Goal: Transaction & Acquisition: Purchase product/service

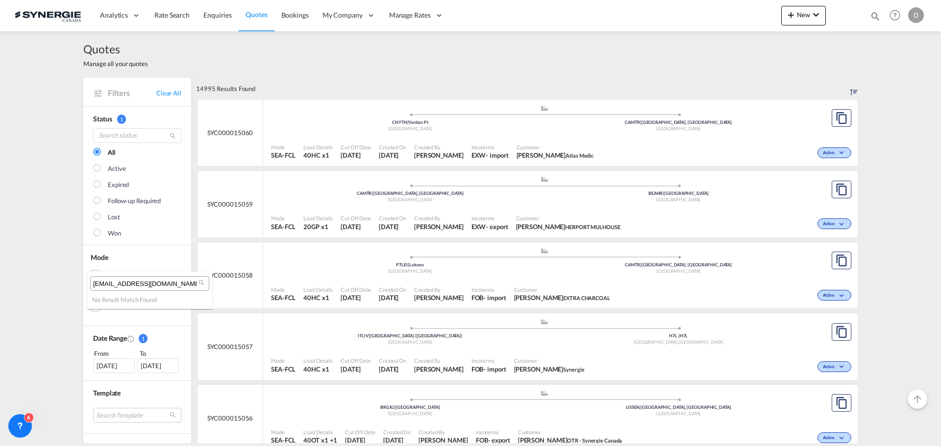
scroll to position [294, 0]
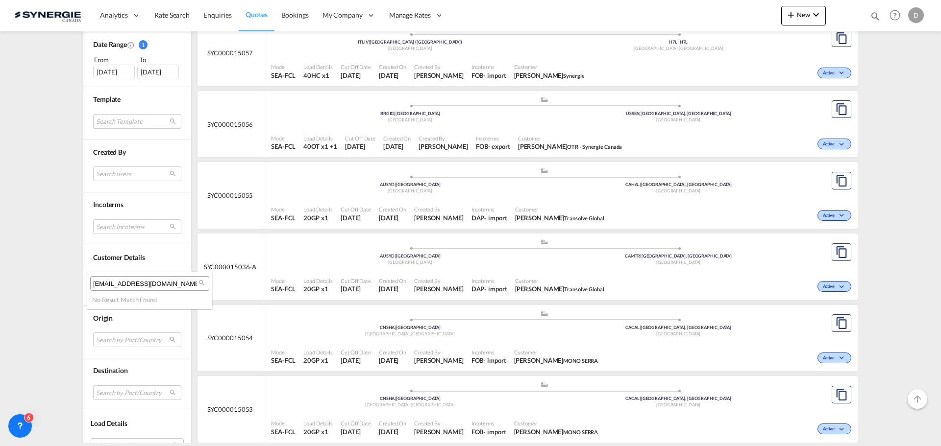
click at [182, 19] on md-backdrop at bounding box center [470, 223] width 941 height 446
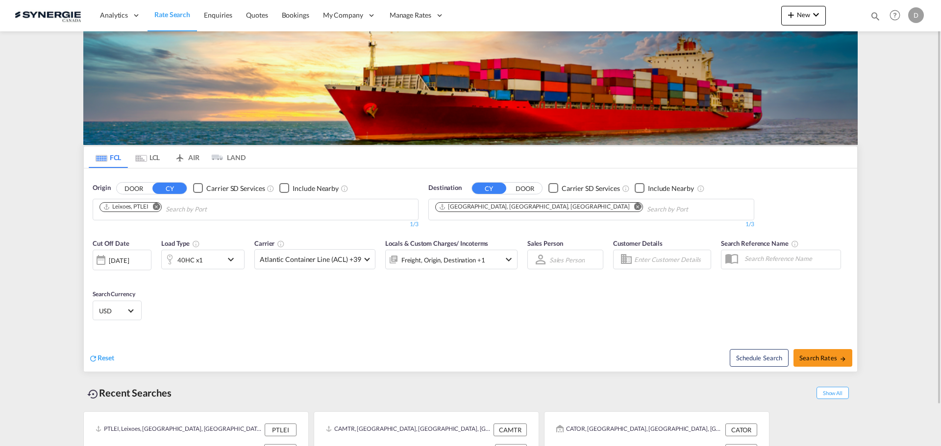
click at [796, 206] on div "Origin DOOR CY Carrier SD Services Include Nearby Leixoes, PTLEI 1/3 1/ Destina…" at bounding box center [470, 201] width 773 height 65
click at [807, 16] on span "New" at bounding box center [803, 15] width 37 height 8
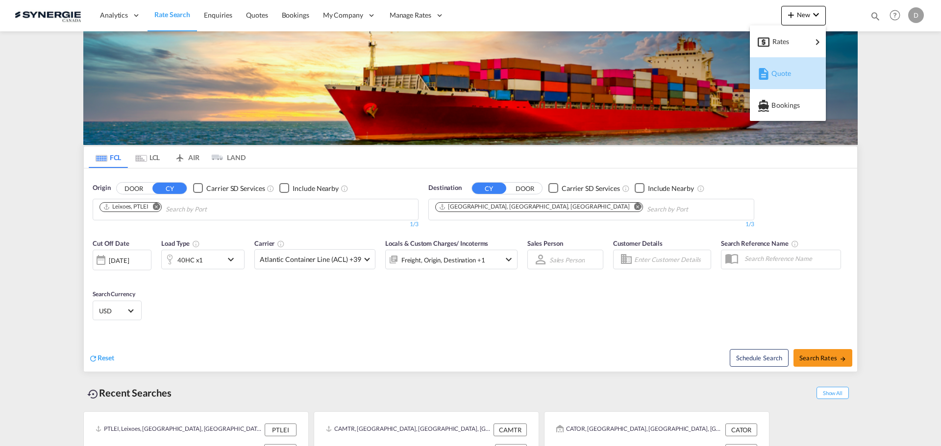
click at [781, 73] on span "Quote" at bounding box center [776, 74] width 11 height 20
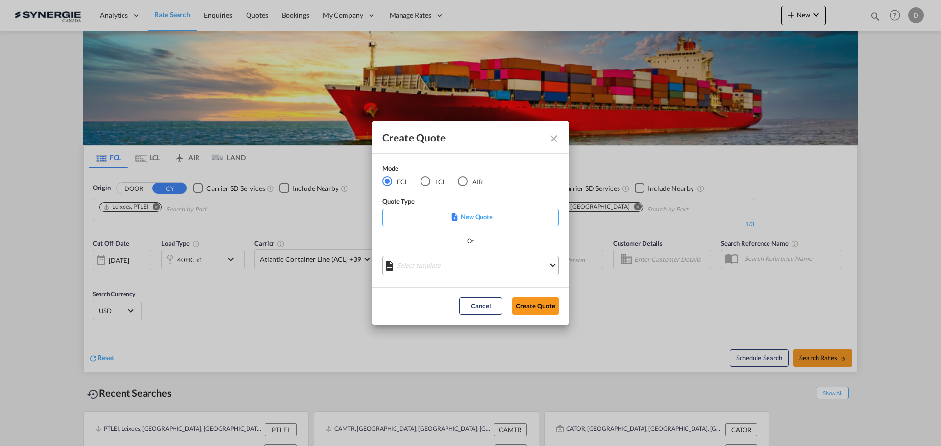
click at [464, 269] on md-select "Select template *NEW* FCL FREEHAND / DAP [PERSON_NAME] | [DATE] *NEW* Import FC…" at bounding box center [470, 266] width 176 height 20
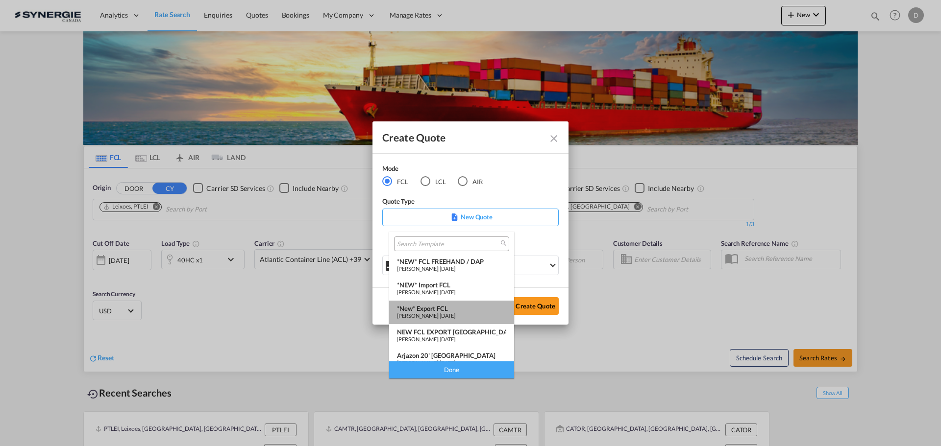
click at [457, 306] on div "*New* Export FCL" at bounding box center [451, 309] width 109 height 8
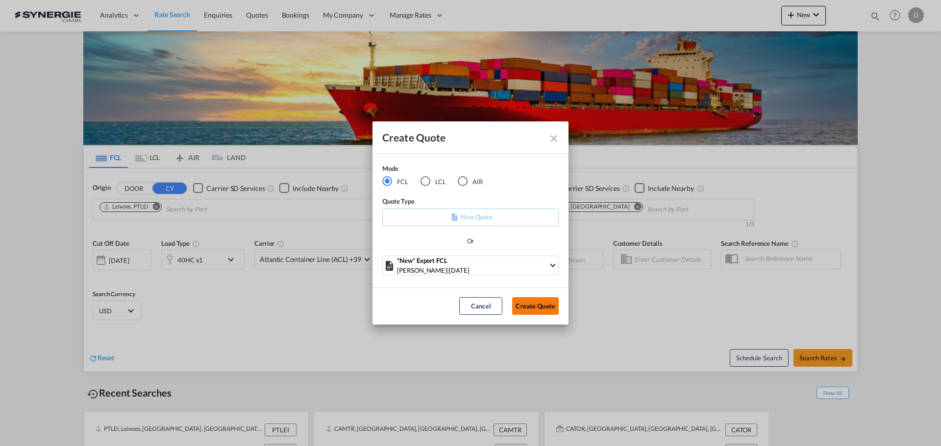
click at [520, 312] on button "Create Quote" at bounding box center [535, 306] width 47 height 18
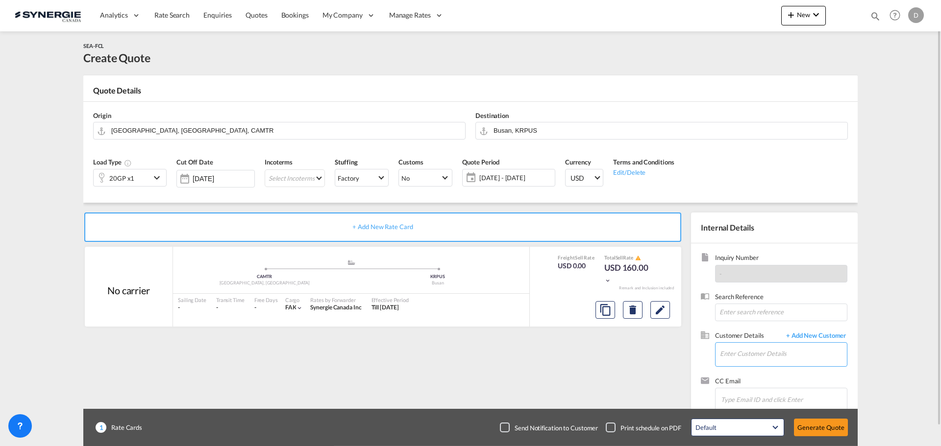
click at [753, 352] on input "Enter Customer Details" at bounding box center [783, 354] width 127 height 22
paste input "maider.escobar@e2elogistics.es"
click at [756, 324] on div "MAIDER ESCOBAR maider.escobar@e2elogistics.es | E2E Logistics" at bounding box center [782, 330] width 127 height 26
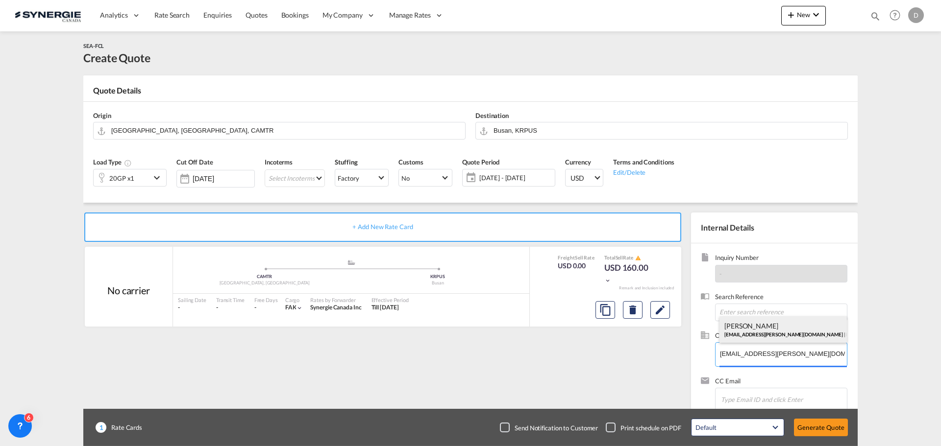
type input "E2E Logistics, MAIDER ESCOBAR, maider.escobar@e2elogistics.es"
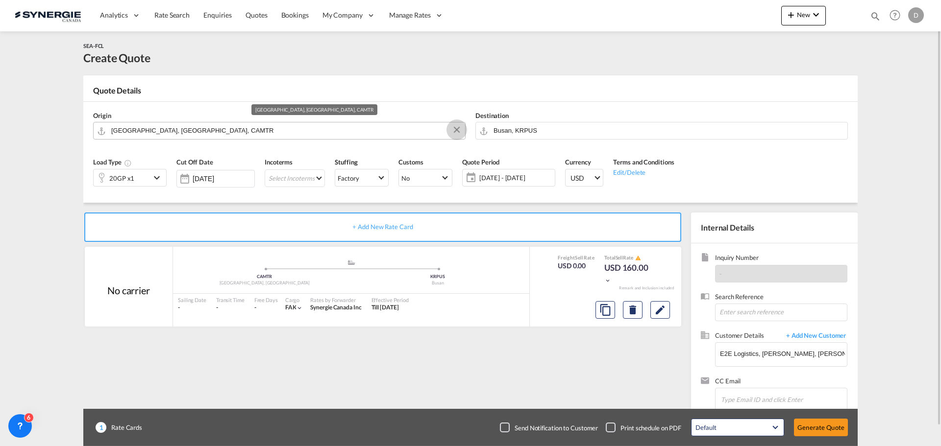
click at [459, 128] on button "Clear Input" at bounding box center [456, 129] width 15 height 15
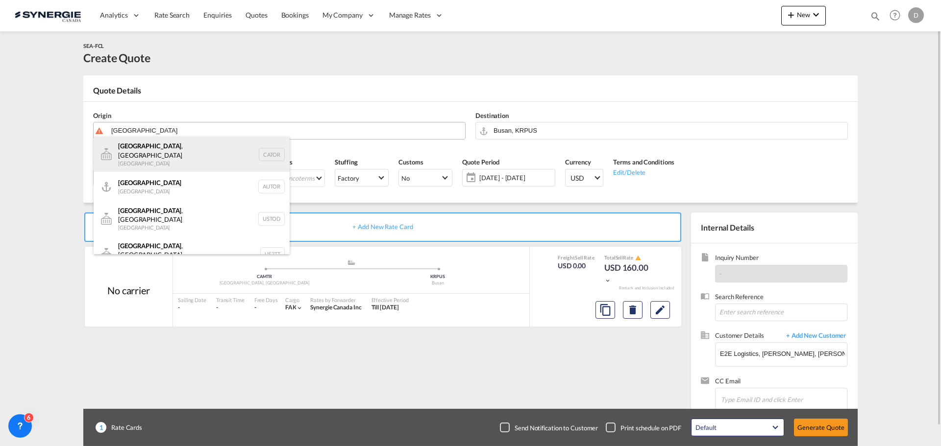
click at [132, 155] on div "Toronto , ON Canada CATOR" at bounding box center [192, 154] width 196 height 35
type input "Toronto, ON, CATOR"
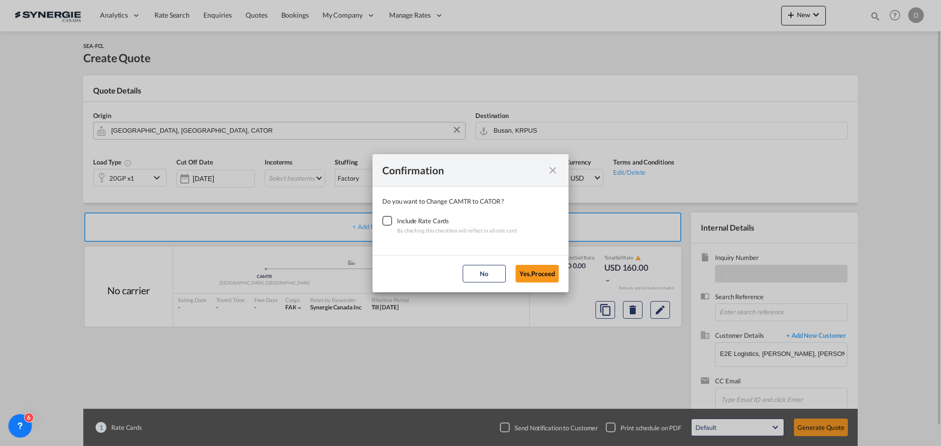
click at [388, 222] on div "Checkbox No Ink" at bounding box center [387, 221] width 10 height 10
click at [526, 270] on button "Yes,Proceed" at bounding box center [536, 274] width 43 height 18
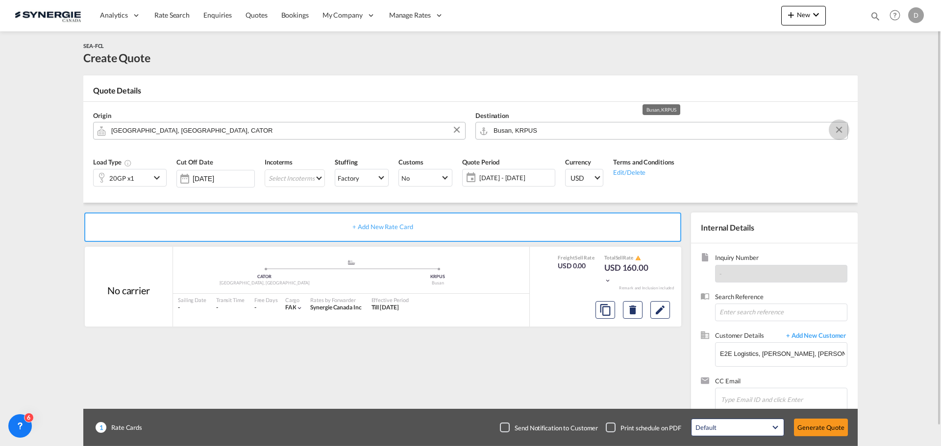
click at [841, 129] on button "Clear Input" at bounding box center [838, 129] width 15 height 15
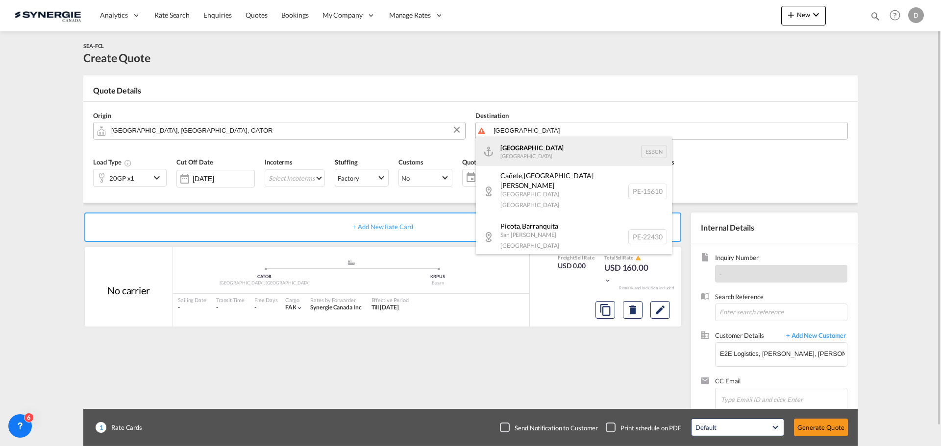
click at [504, 155] on div "Barcelona Spain ESBCN" at bounding box center [574, 151] width 196 height 29
type input "Barcelona, ESBCN"
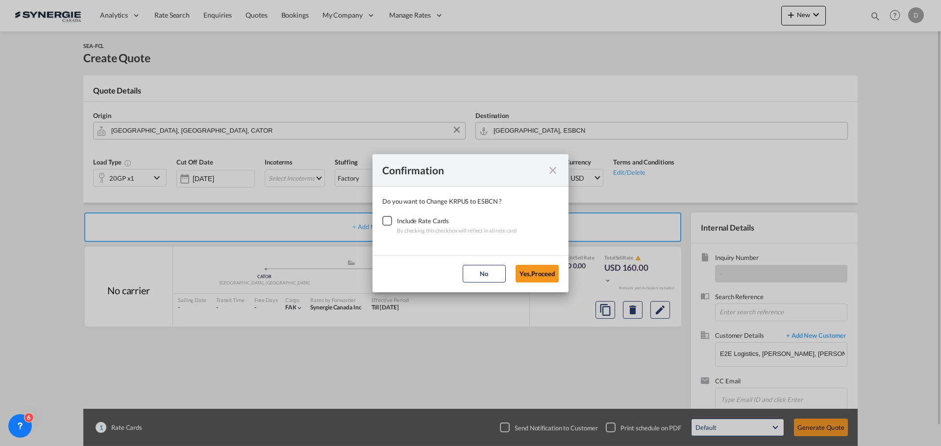
click at [388, 221] on div "Checkbox No Ink" at bounding box center [387, 221] width 10 height 10
click at [528, 273] on button "Yes,Proceed" at bounding box center [536, 274] width 43 height 18
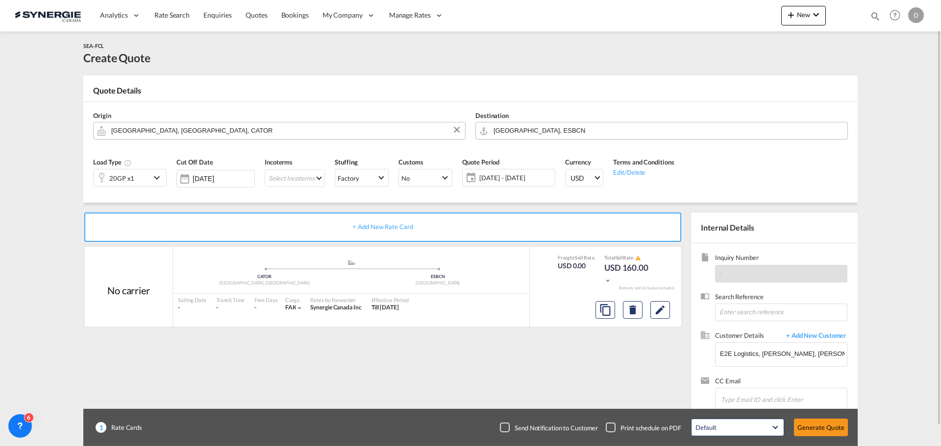
click at [155, 180] on md-icon "icon-chevron-down" at bounding box center [158, 178] width 15 height 12
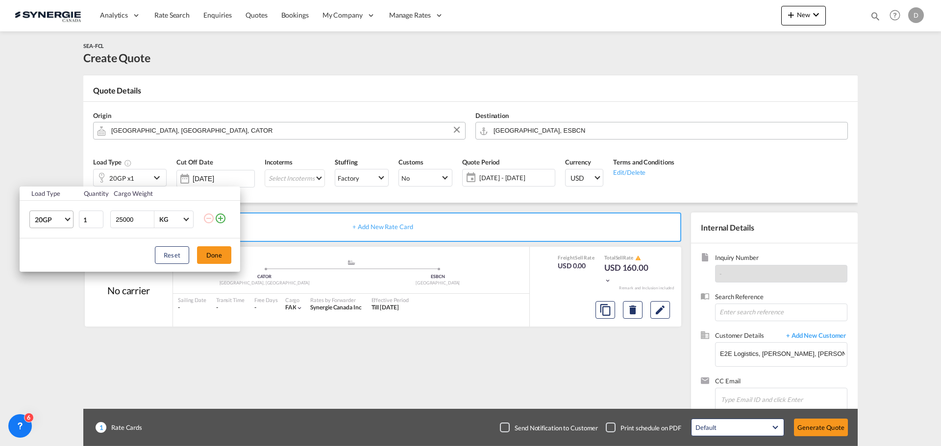
click at [67, 221] on span "Choose: \a20GP" at bounding box center [67, 218] width 5 height 5
click at [55, 265] on md-option "40HC" at bounding box center [60, 267] width 67 height 24
click at [119, 221] on input "25000" at bounding box center [134, 219] width 39 height 17
click at [117, 221] on input "25000" at bounding box center [134, 219] width 39 height 17
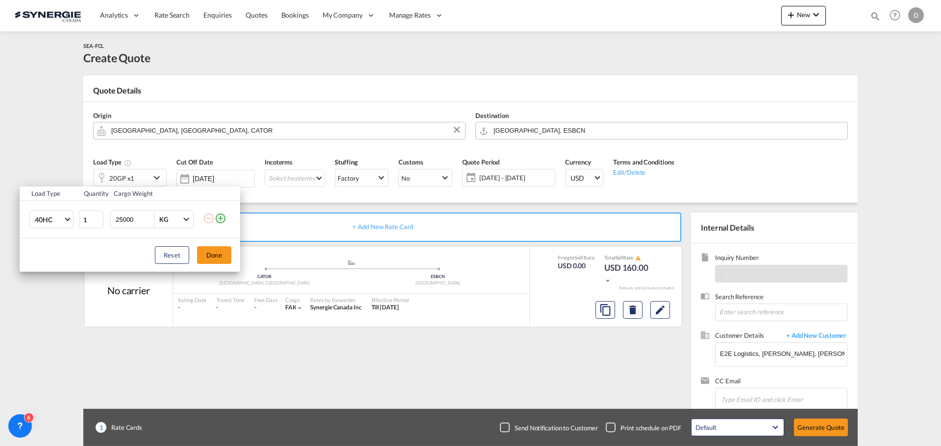
click at [117, 221] on input "25000" at bounding box center [134, 219] width 39 height 17
type input "20000"
click at [210, 256] on button "Done" at bounding box center [214, 255] width 34 height 18
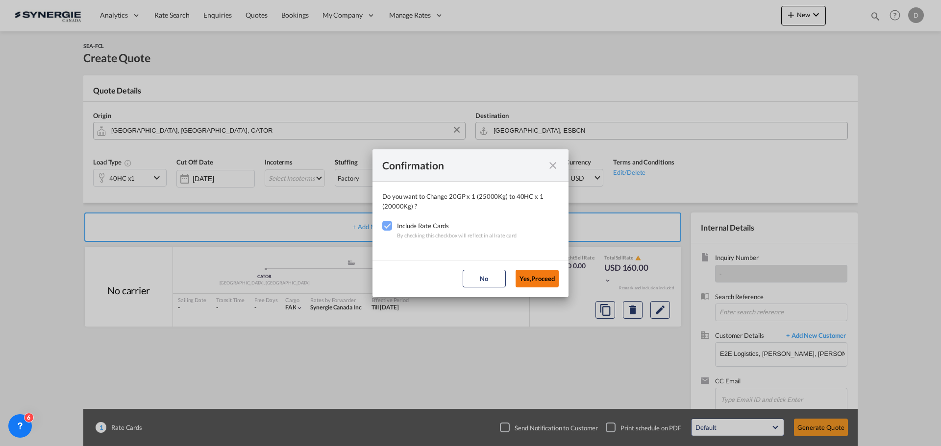
click at [533, 272] on button "Yes,Proceed" at bounding box center [536, 279] width 43 height 18
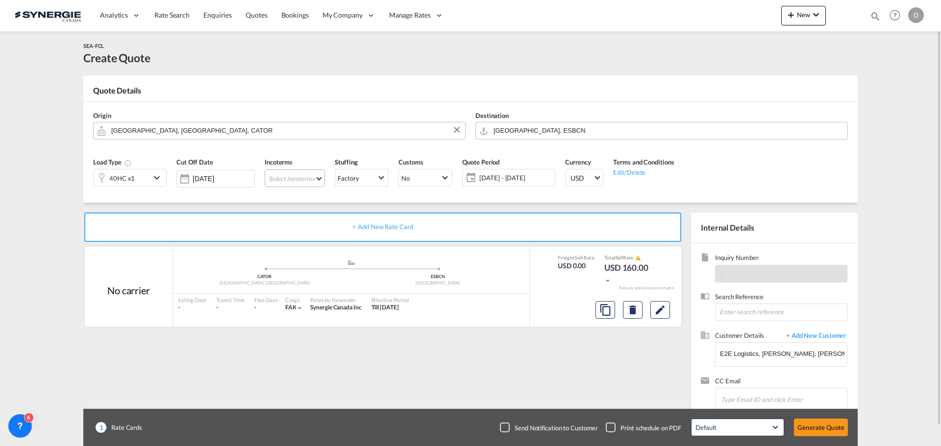
click at [316, 180] on md-select "Select Incoterms FCA - import Free Carrier DAP - export Delivered at Place DDP …" at bounding box center [295, 179] width 60 height 18
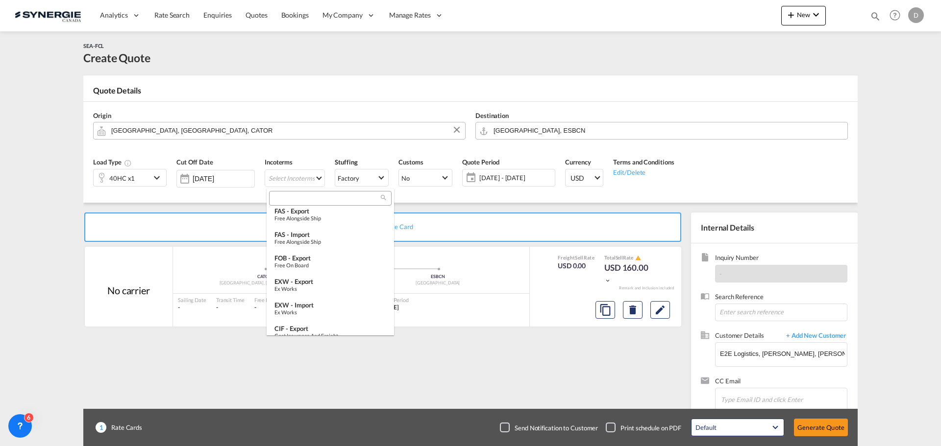
scroll to position [196, 0]
click at [318, 253] on div "FOB - export" at bounding box center [330, 255] width 112 height 8
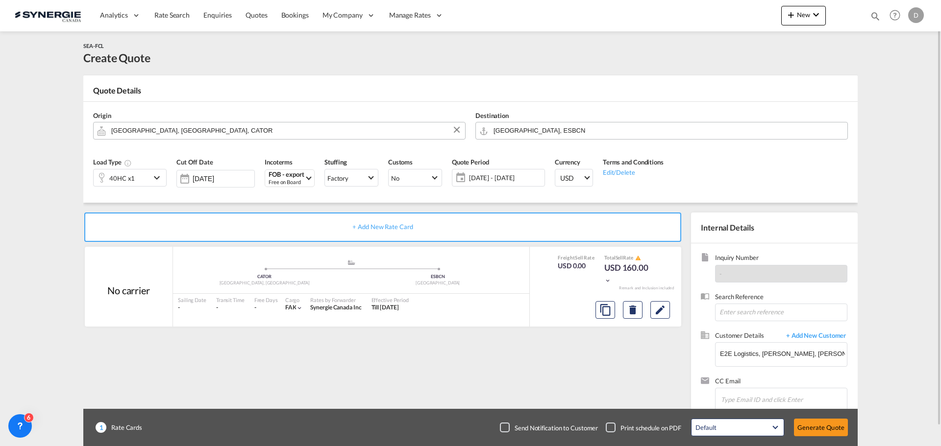
click at [495, 177] on span "[DATE] - [DATE]" at bounding box center [505, 177] width 73 height 9
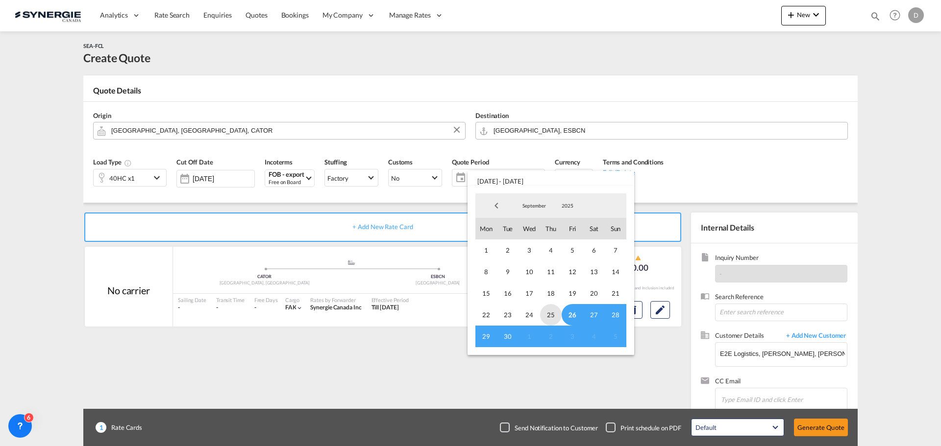
drag, startPoint x: 570, startPoint y: 315, endPoint x: 556, endPoint y: 324, distance: 16.7
click at [566, 318] on span "26" at bounding box center [572, 315] width 22 height 22
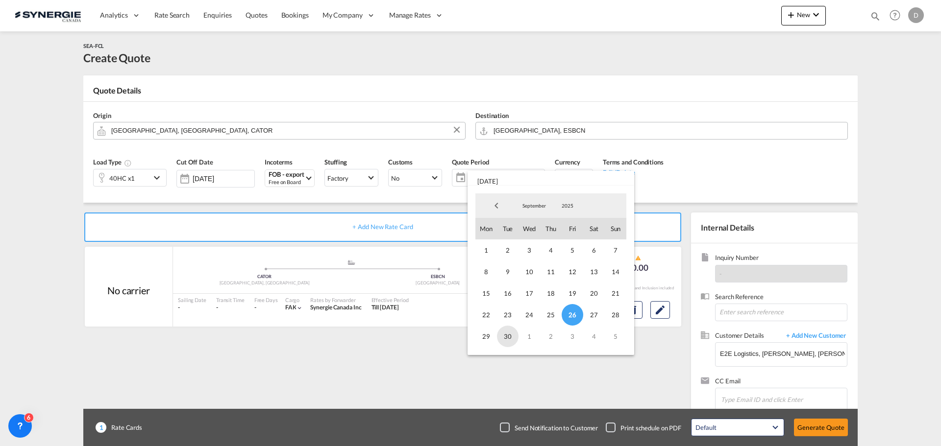
click at [512, 336] on span "30" at bounding box center [508, 337] width 22 height 22
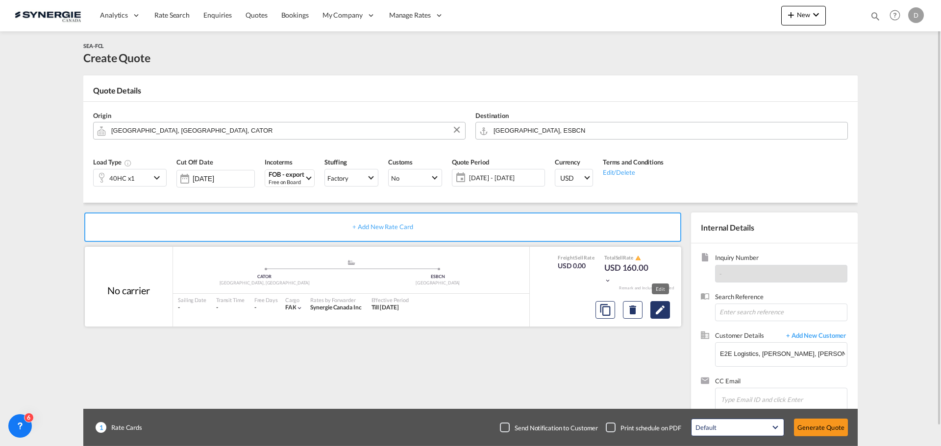
click at [661, 310] on md-icon "Edit" at bounding box center [660, 310] width 12 height 12
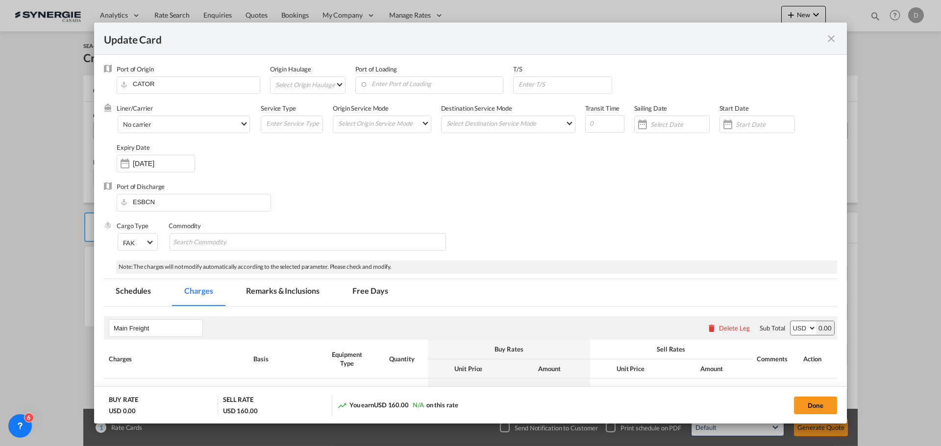
select select "per container"
select select "per B/L"
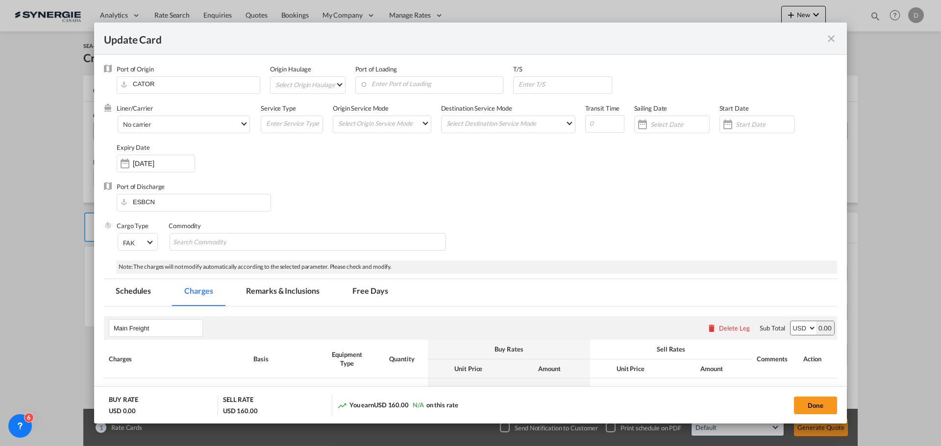
select select "per B/L"
select select "per shipment"
click at [721, 126] on div "Update Card Port ..." at bounding box center [728, 125] width 16 height 20
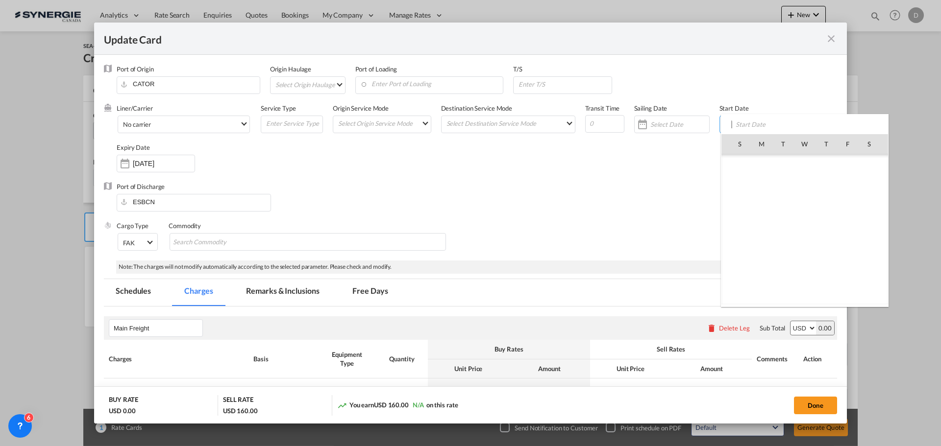
scroll to position [226956, 0]
click at [847, 249] on span "26" at bounding box center [847, 251] width 21 height 21
type input "[DATE]"
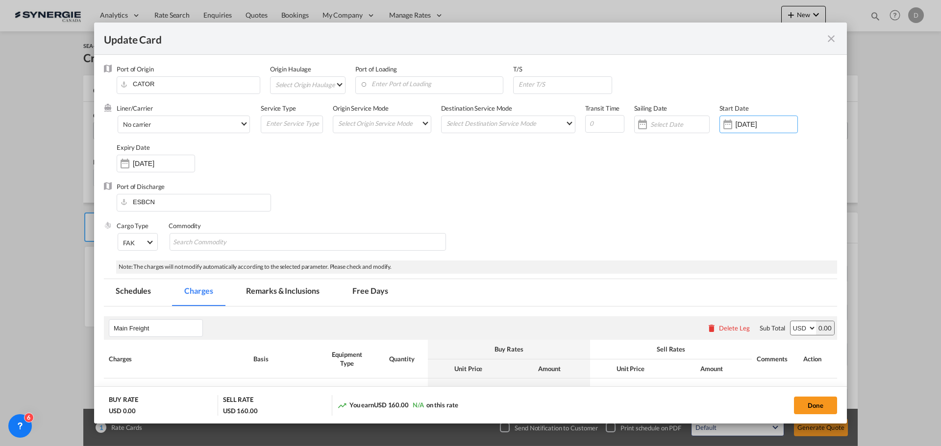
drag, startPoint x: 475, startPoint y: 176, endPoint x: 435, endPoint y: 176, distance: 40.7
click at [475, 176] on div "Liner/Carrier No carrier Atlantic Container Line (ACL) Baker Transport (GB) | D…" at bounding box center [477, 143] width 720 height 78
click at [131, 164] on div "Update Card Port ..." at bounding box center [125, 164] width 16 height 20
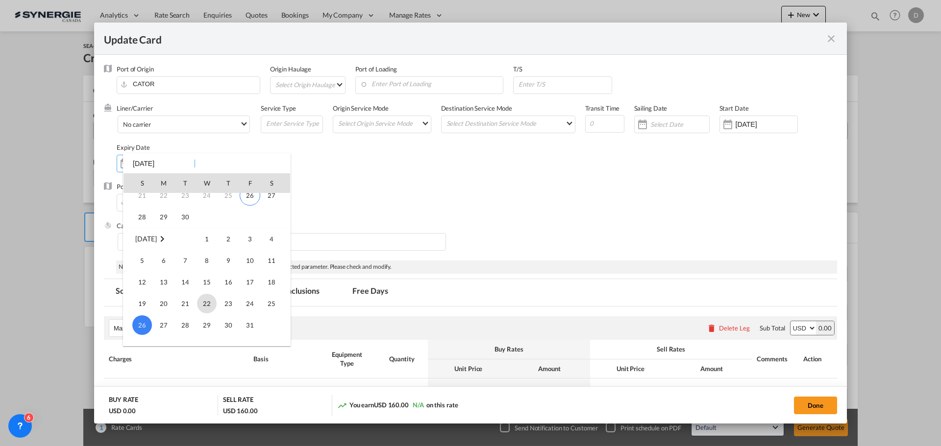
scroll to position [81, 0]
click at [186, 230] on span "30" at bounding box center [185, 231] width 20 height 20
type input "30 Sep 2025"
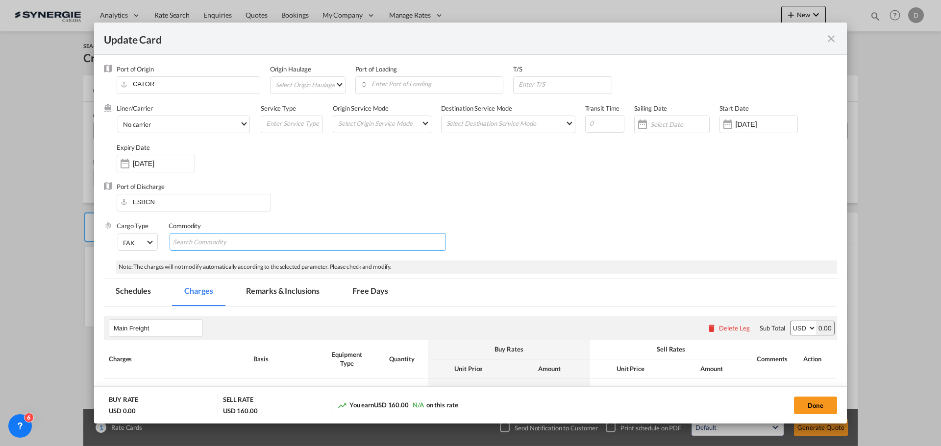
click at [317, 242] on md-chips-wrap "Chips container with autocompletion. Enter the text area, type text to search, …" at bounding box center [308, 242] width 276 height 18
type input "General Cargo"
click at [423, 202] on div "Port of Discharge ESBCN" at bounding box center [470, 201] width 733 height 39
click at [339, 82] on md-select "Select Origin Haulage rail road barge truck unspecified not available" at bounding box center [309, 85] width 71 height 16
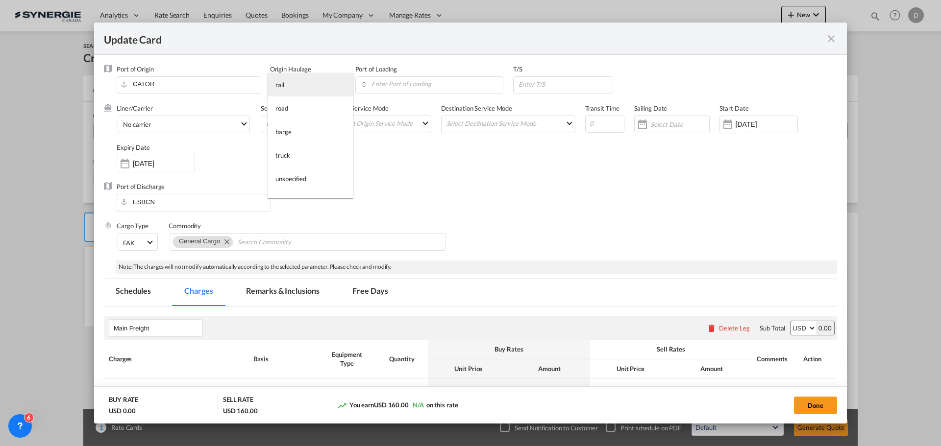
click at [329, 85] on md-option "rail" at bounding box center [311, 85] width 86 height 24
click at [429, 82] on input "Enter Port of Loading" at bounding box center [406, 84] width 143 height 15
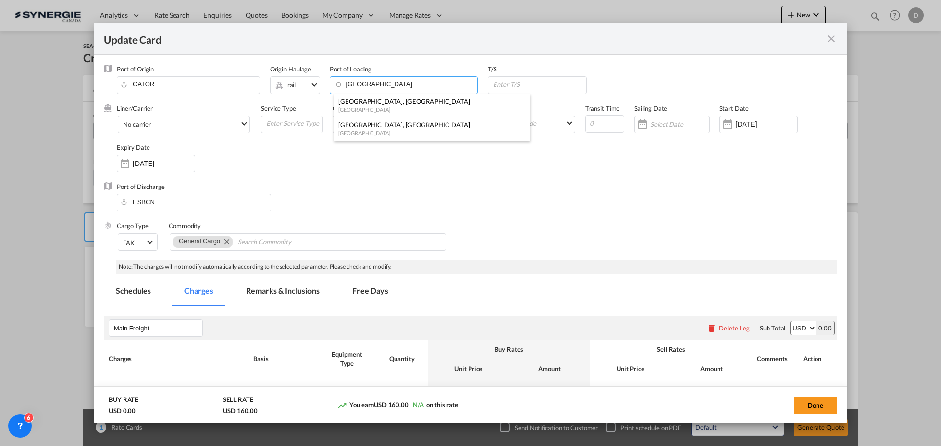
click at [383, 124] on div "[GEOGRAPHIC_DATA], [GEOGRAPHIC_DATA]" at bounding box center [429, 125] width 182 height 9
type input "[GEOGRAPHIC_DATA], [GEOGRAPHIC_DATA], CAMTR"
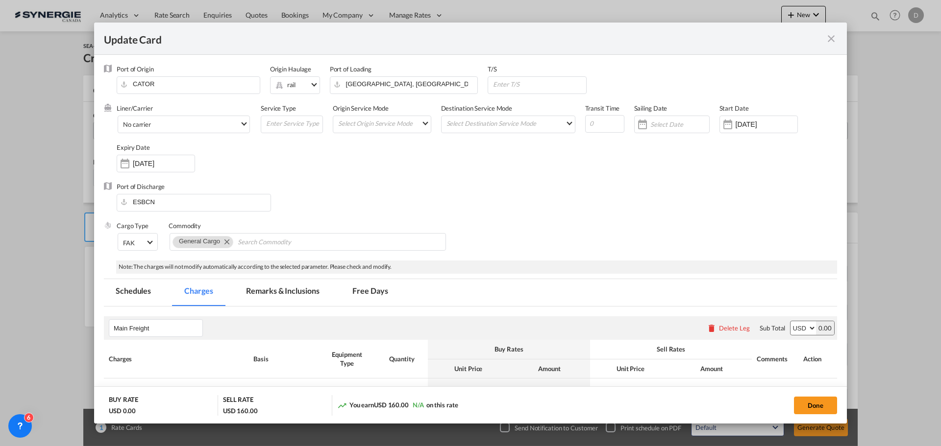
click at [547, 157] on div "Liner/Carrier No carrier Atlantic Container Line (ACL) Baker Transport (GB) | D…" at bounding box center [477, 143] width 720 height 78
click at [244, 125] on md-select-value "No carrier" at bounding box center [185, 124] width 127 height 16
click at [197, 85] on md-option "MSC" at bounding box center [203, 77] width 176 height 24
click at [422, 122] on md-select "Select Origin Service Mode SD CY" at bounding box center [384, 123] width 94 height 14
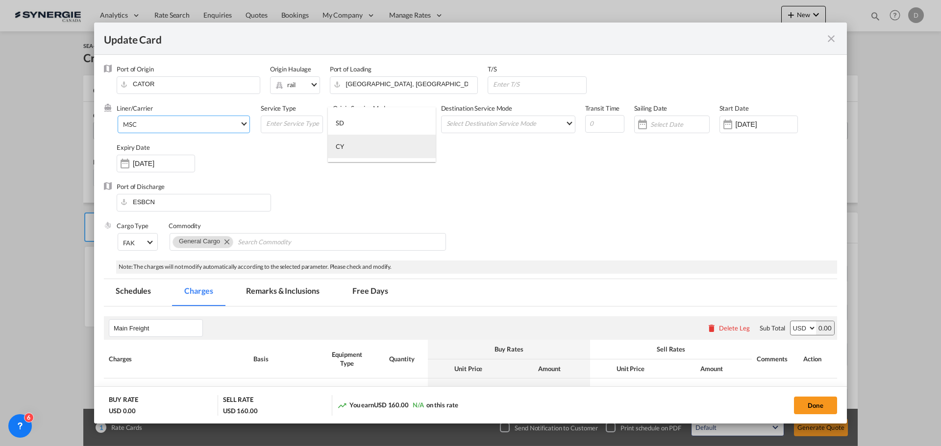
click at [394, 150] on md-option "CY" at bounding box center [382, 147] width 108 height 24
click at [559, 122] on md-select "Select Destination Service Mode SD CY" at bounding box center [509, 123] width 129 height 14
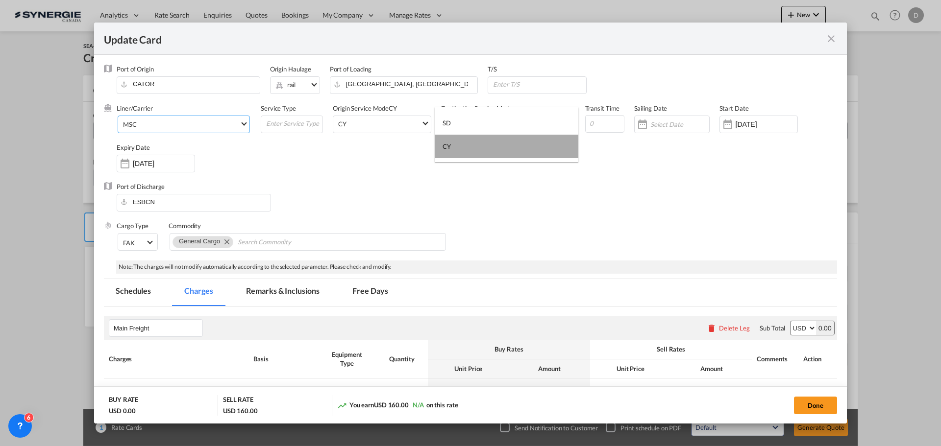
click at [483, 155] on md-option "CY" at bounding box center [507, 147] width 144 height 24
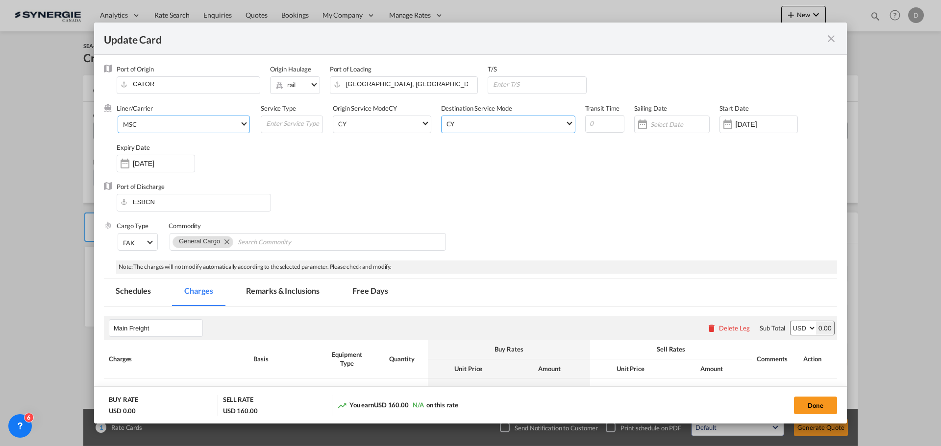
click at [606, 179] on div "Liner/Carrier MSC Service Type Origin Service Mode CY CY Destination Service Mo…" at bounding box center [477, 143] width 720 height 78
click at [524, 83] on input "Update Card Port ..." at bounding box center [539, 84] width 94 height 15
paste input "gioia tauro (ITGIT)"
click at [509, 84] on input "gioia tauro (ITGIT)" at bounding box center [539, 84] width 94 height 15
type input "Gioia Ttauro (ITGIT)"
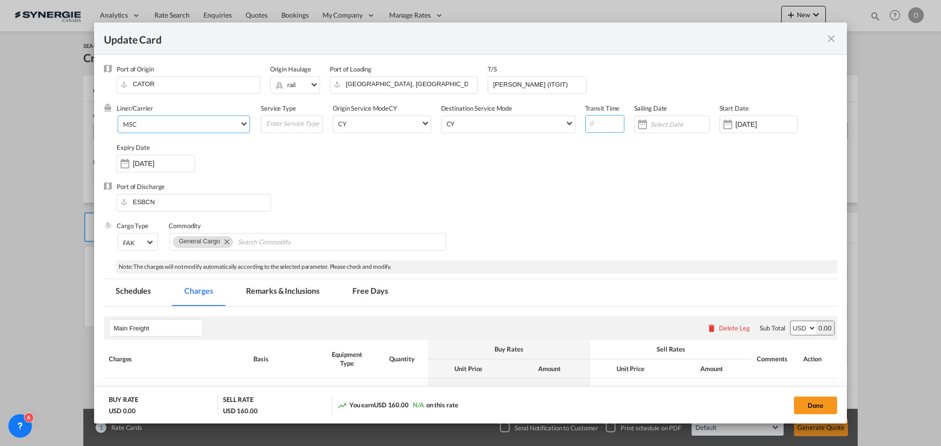
click at [599, 122] on input "Update Card Port ..." at bounding box center [604, 124] width 39 height 18
type input "28"
click at [537, 191] on div "Port of Discharge ESBCN" at bounding box center [470, 201] width 733 height 39
click at [287, 120] on input "Update Card Port ..." at bounding box center [293, 123] width 57 height 15
type input "Transhipment"
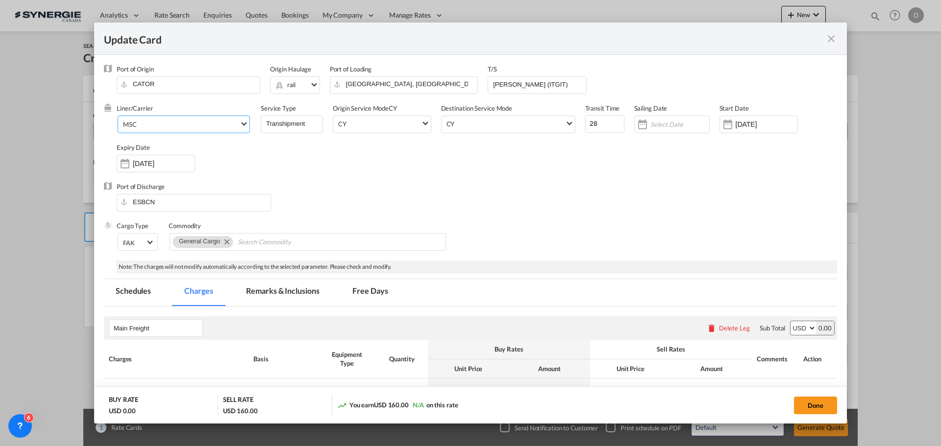
click at [429, 169] on div "Liner/Carrier MSC Service Type Transhipment Origin Service Mode CY CY Destinati…" at bounding box center [477, 143] width 720 height 78
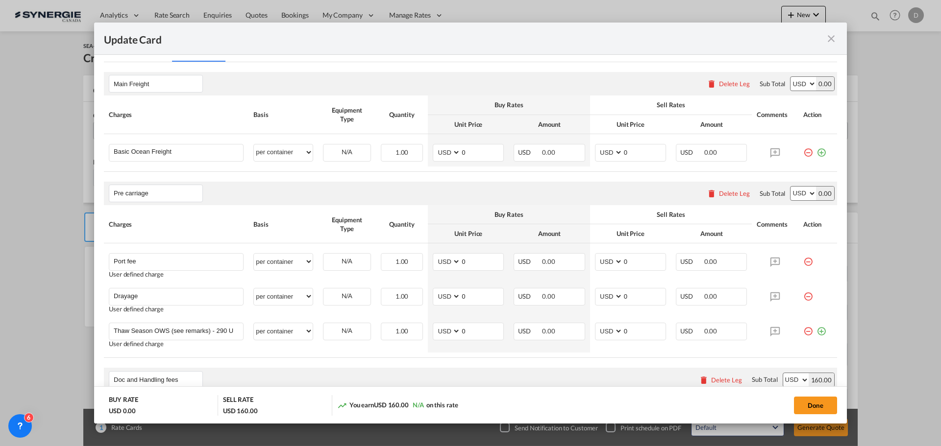
scroll to position [245, 0]
drag, startPoint x: 460, startPoint y: 153, endPoint x: 466, endPoint y: 153, distance: 6.9
click at [466, 153] on input "0" at bounding box center [482, 151] width 43 height 15
type input "1495"
type input "1800"
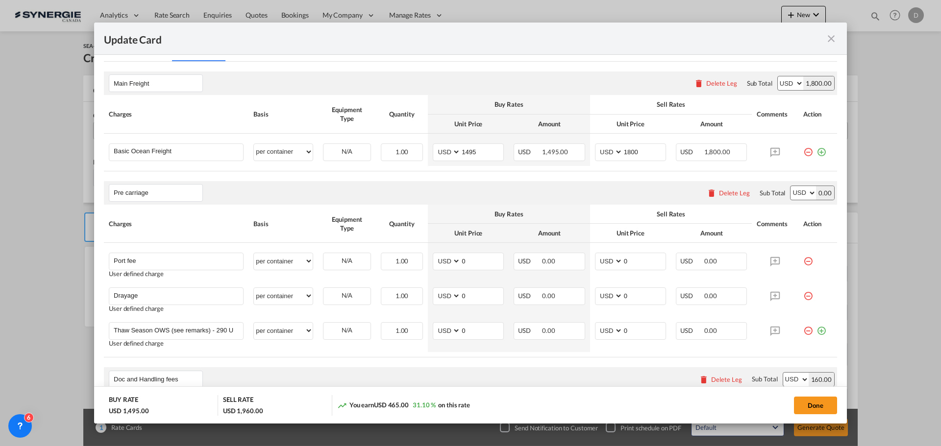
click at [469, 189] on div "Pre carriage Please enter leg name Leg Name Already Exists Delete Leg Sub Total…" at bounding box center [470, 193] width 733 height 24
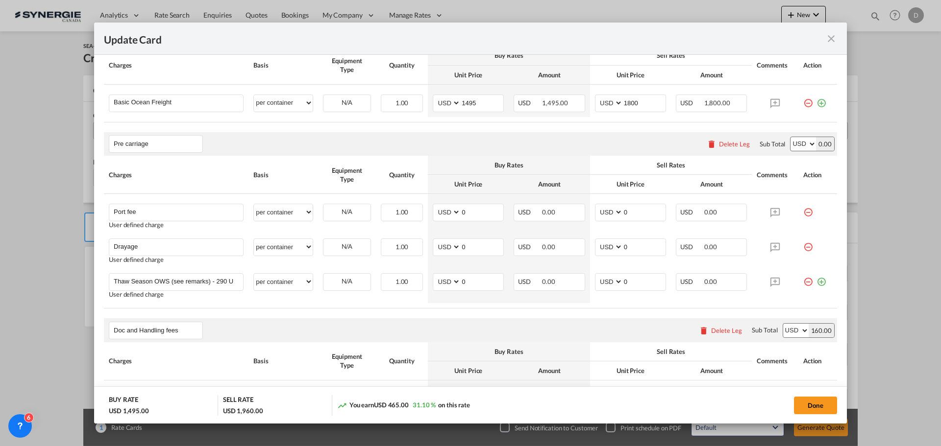
scroll to position [343, 0]
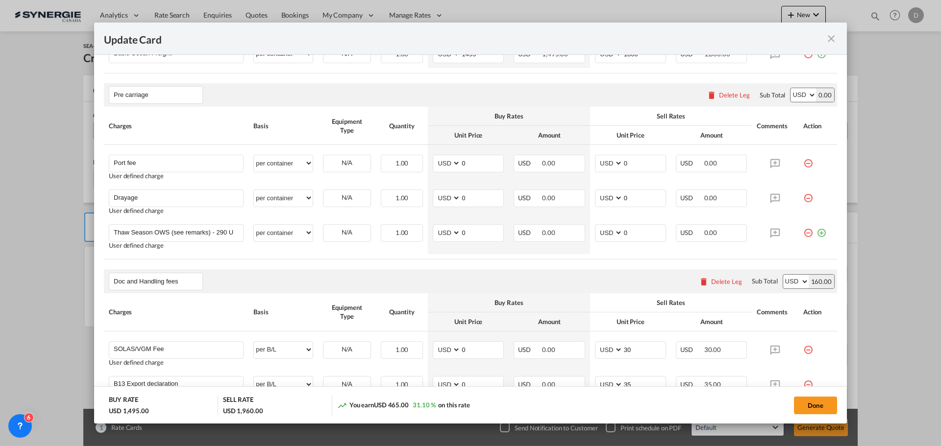
click at [734, 91] on div "Delete Leg" at bounding box center [734, 95] width 31 height 8
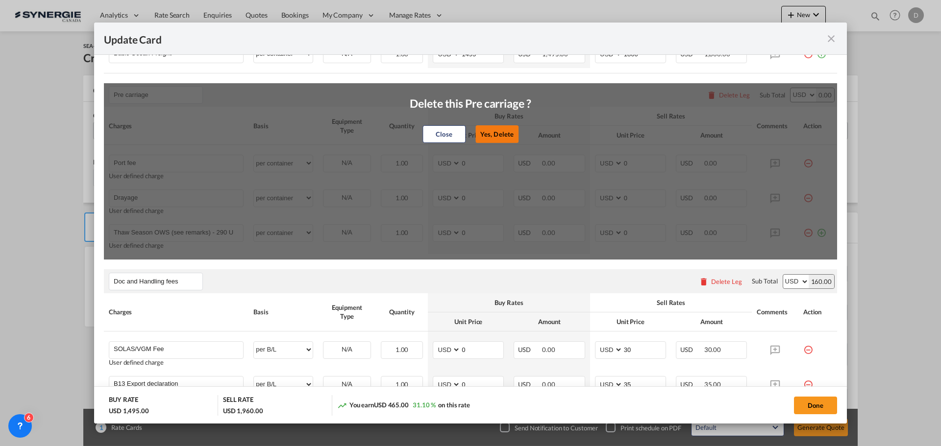
click at [497, 128] on button "Yes, Delete" at bounding box center [496, 134] width 43 height 18
type input "Doc and Handling fees"
type input "SOLAS/VGM Fee"
select select "per B/L"
type input "30"
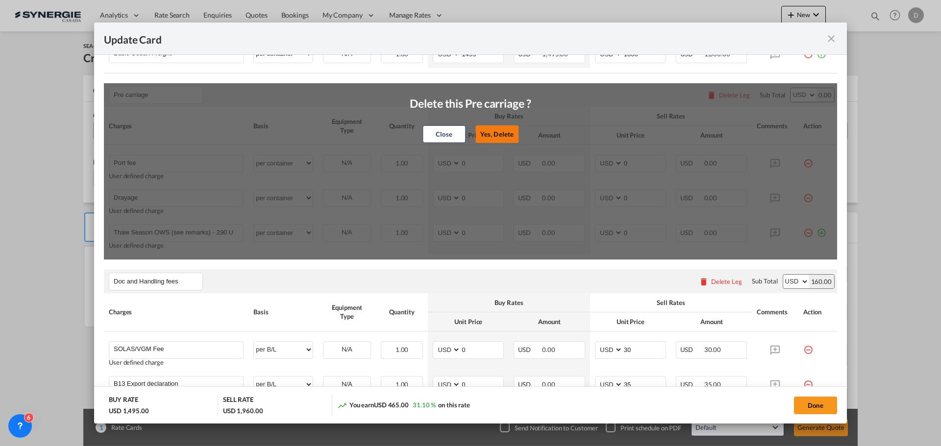
type input "B13 Export declaration"
select select "per B/L"
type input "35"
type input "Doc fee"
select select "per B/L"
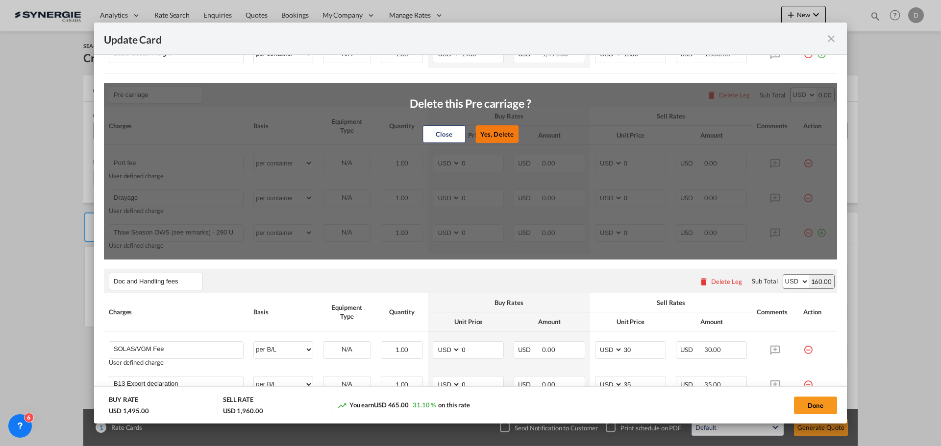
type input "30"
type input "Cargo Coverage"
type input "Cargo Coverage - Rate to be confirmed depending on commodity and value Min 50 U…"
select select "per shipment"
type input "0"
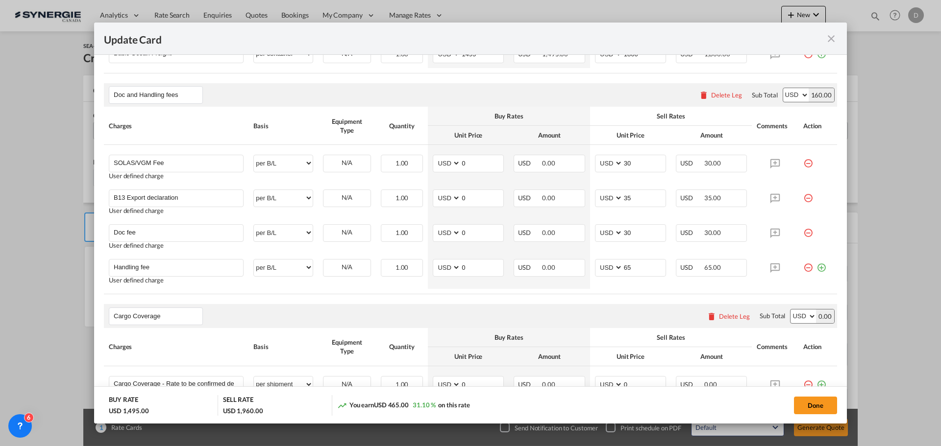
scroll to position [433, 0]
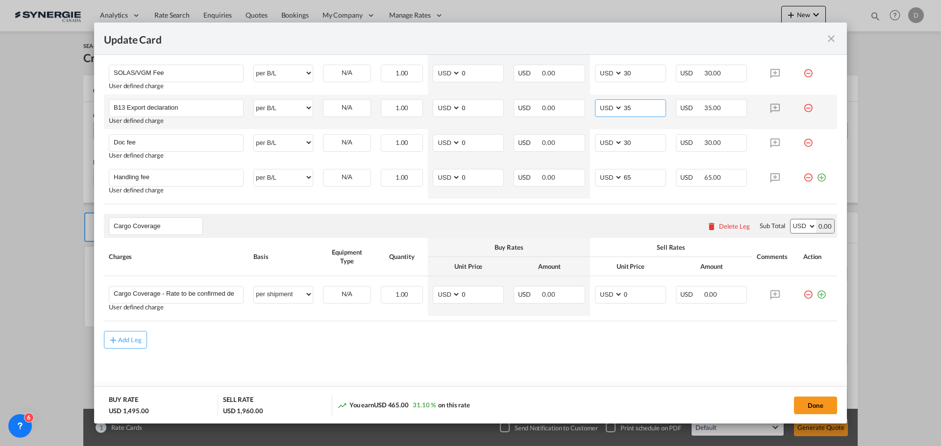
click at [624, 109] on input "35" at bounding box center [644, 107] width 43 height 15
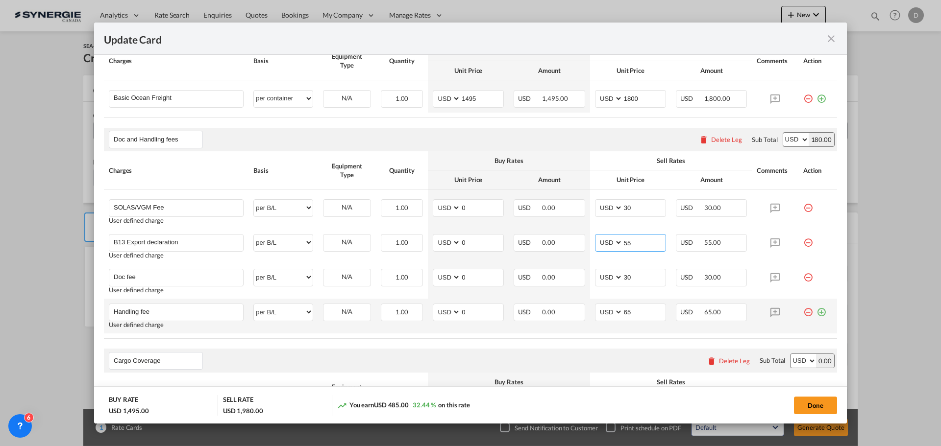
scroll to position [286, 0]
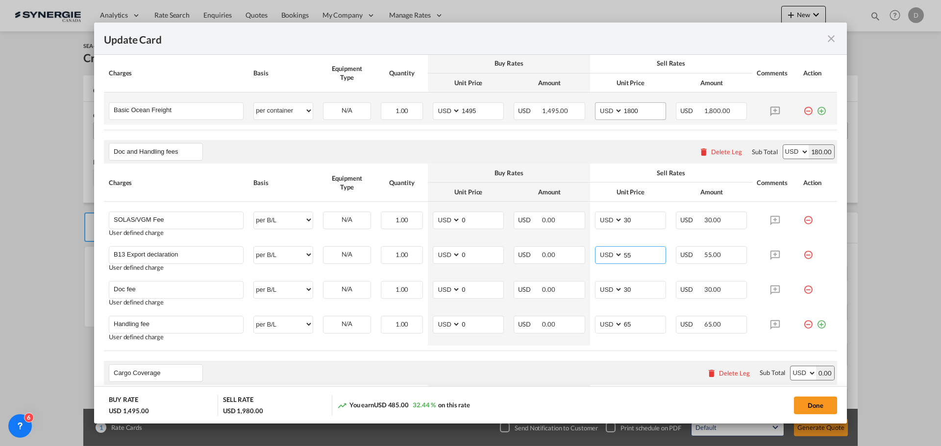
type input "55"
click at [626, 113] on input "1800" at bounding box center [644, 110] width 43 height 15
click at [624, 114] on input "1800" at bounding box center [644, 110] width 43 height 15
type input "1700"
click at [552, 146] on div "Doc and Handling fees Please enter leg name Leg Name Already Exists Delete Leg …" at bounding box center [470, 152] width 733 height 24
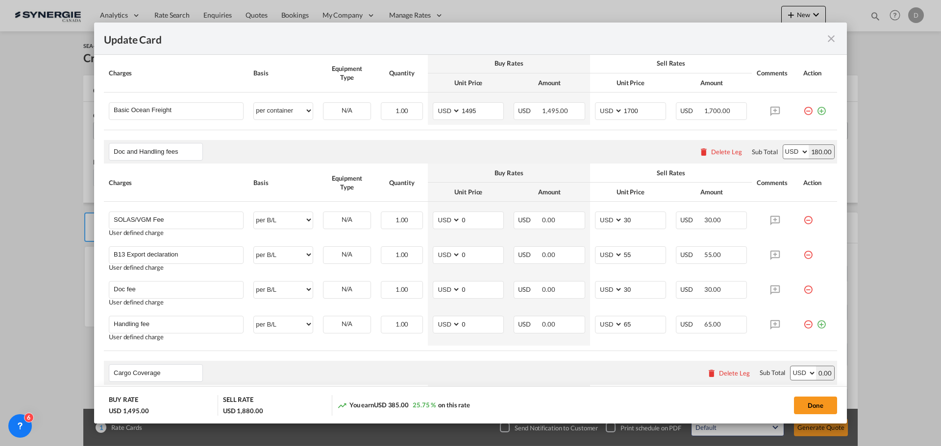
click at [552, 146] on div "Doc and Handling fees Please enter leg name Leg Name Already Exists Delete Leg …" at bounding box center [470, 152] width 733 height 24
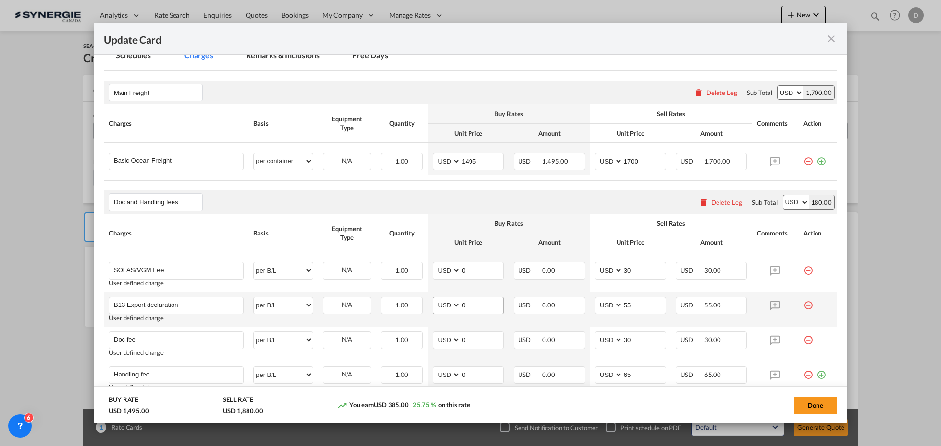
scroll to position [188, 0]
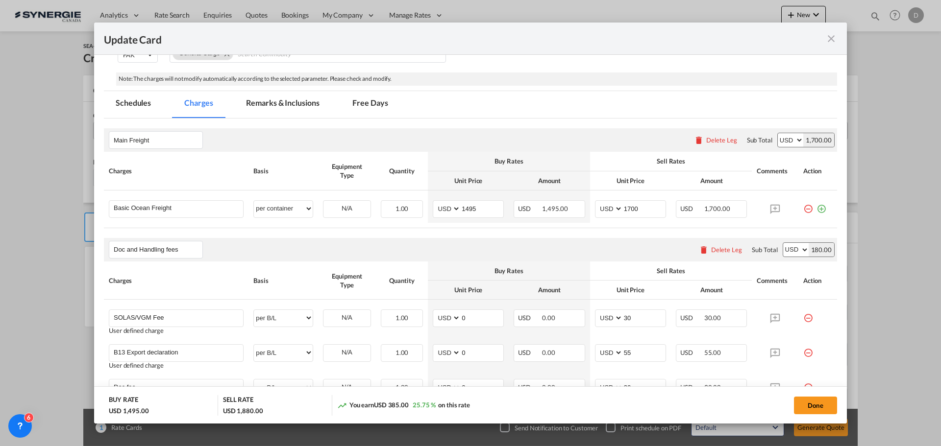
click at [301, 108] on md-tab-item "Remarks & Inclusions" at bounding box center [282, 104] width 97 height 27
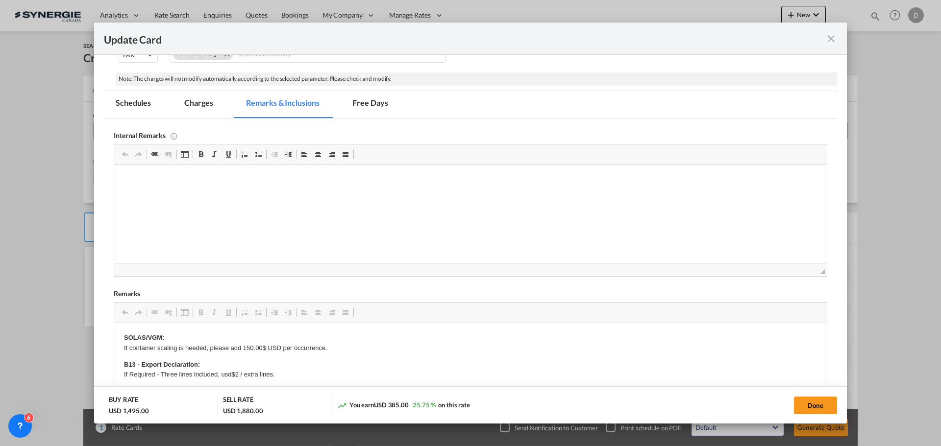
scroll to position [0, 0]
click at [264, 195] on html "MSC FAK Export contract" at bounding box center [470, 180] width 712 height 30
click at [816, 409] on button "Done" at bounding box center [815, 406] width 43 height 18
type input "25 Sep 2025"
type input "29 Sep 2025"
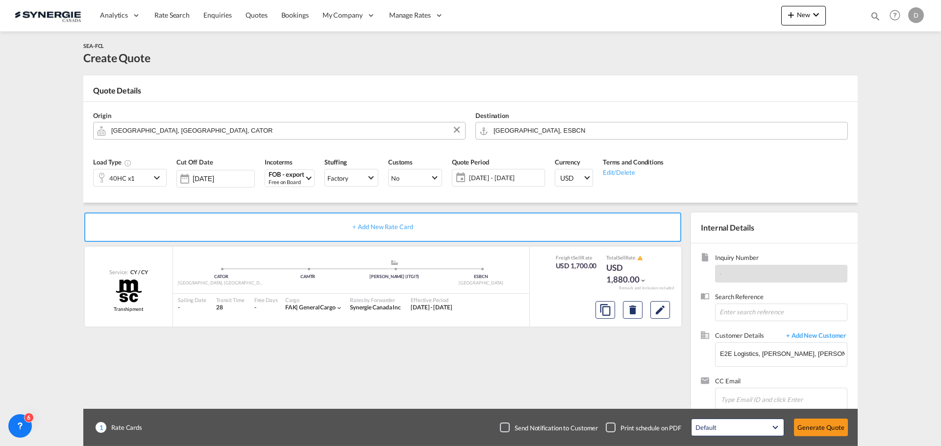
scroll to position [111, 0]
click at [823, 429] on button "Generate Quote" at bounding box center [821, 428] width 54 height 18
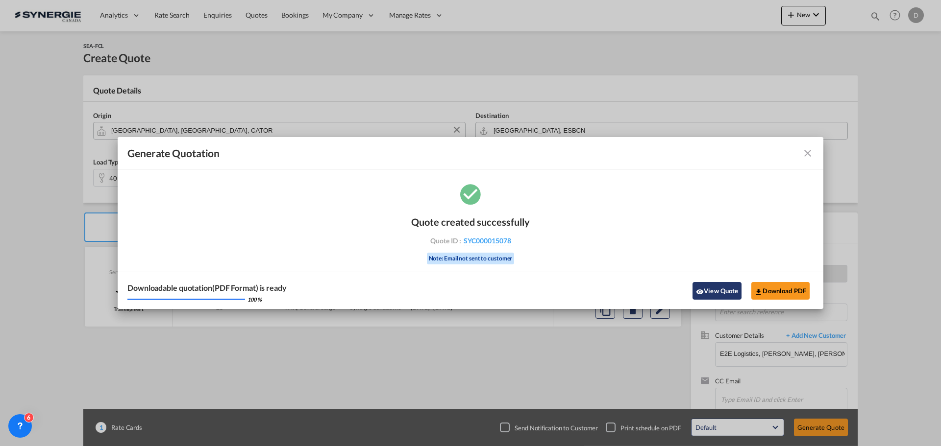
click at [708, 293] on button "View Quote" at bounding box center [716, 291] width 49 height 18
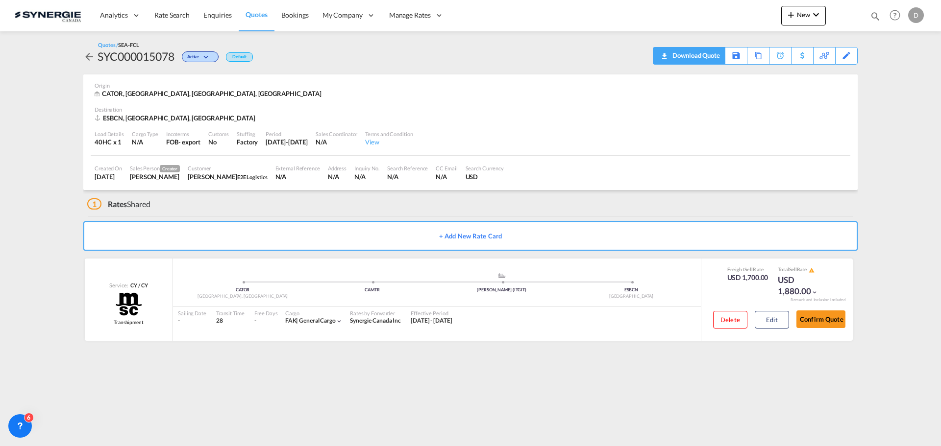
click at [713, 57] on div "Download Quote" at bounding box center [695, 56] width 50 height 16
click at [795, 19] on md-icon "icon-plus 400-fg" at bounding box center [791, 15] width 12 height 12
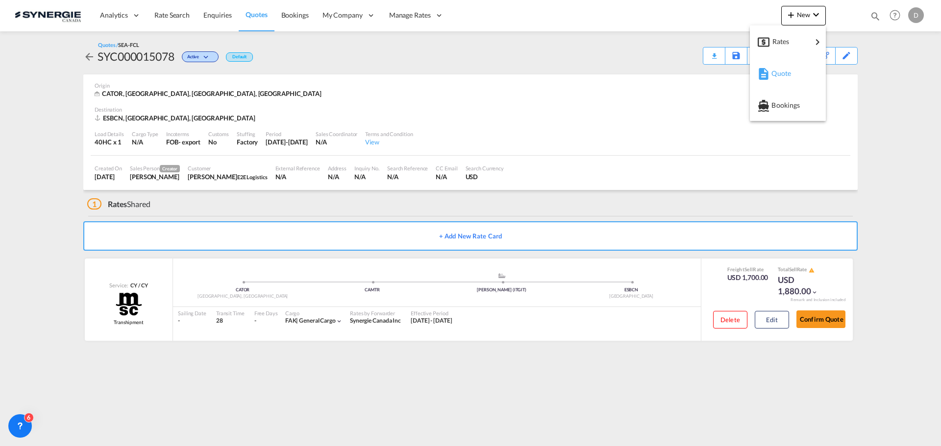
click at [781, 71] on span "Quote" at bounding box center [776, 74] width 11 height 20
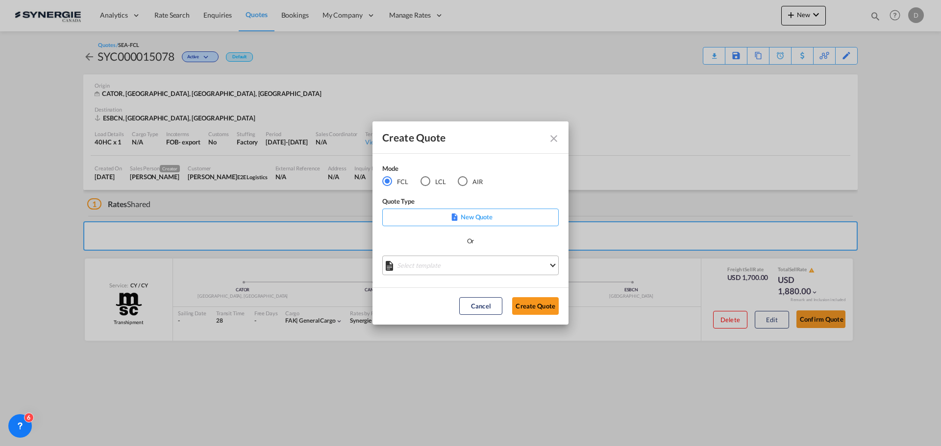
click at [495, 266] on md-select "Select template *NEW* FCL FREEHAND / DAP [PERSON_NAME] | [DATE] *NEW* Import FC…" at bounding box center [470, 266] width 176 height 20
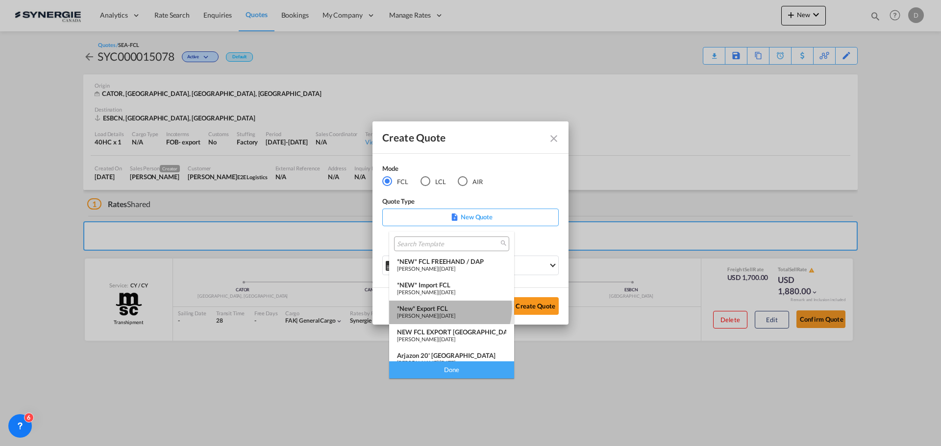
click at [449, 308] on div "*New* Export FCL" at bounding box center [451, 309] width 109 height 8
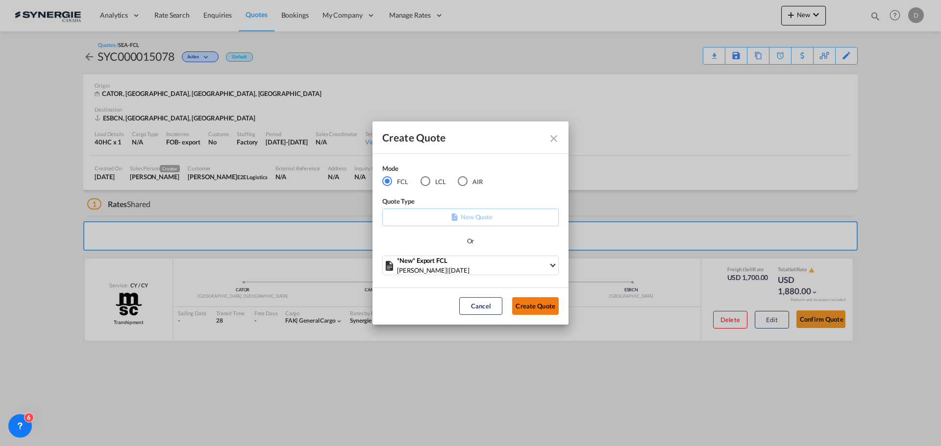
click at [523, 305] on button "Create Quote" at bounding box center [535, 306] width 47 height 18
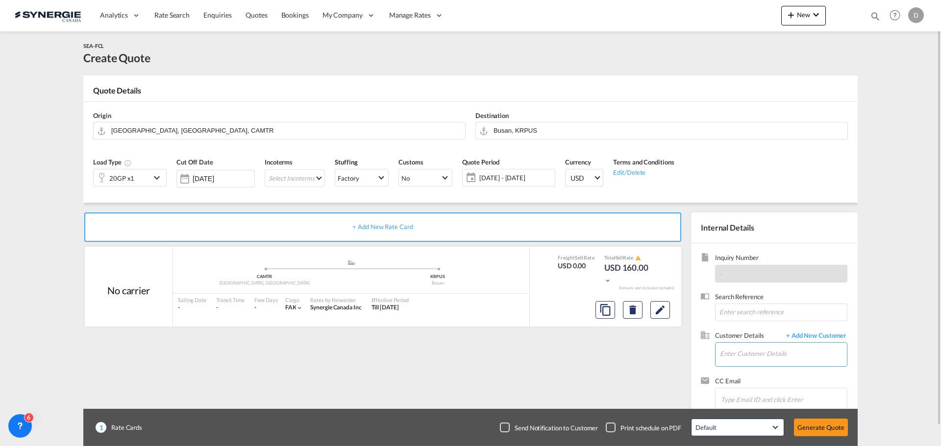
click at [757, 351] on input "Enter Customer Details" at bounding box center [783, 354] width 127 height 22
paste input "[EMAIL_ADDRESS][DOMAIN_NAME]"
type input "[EMAIL_ADDRESS][DOMAIN_NAME]"
click at [836, 338] on span "+ Add New Customer" at bounding box center [814, 336] width 66 height 11
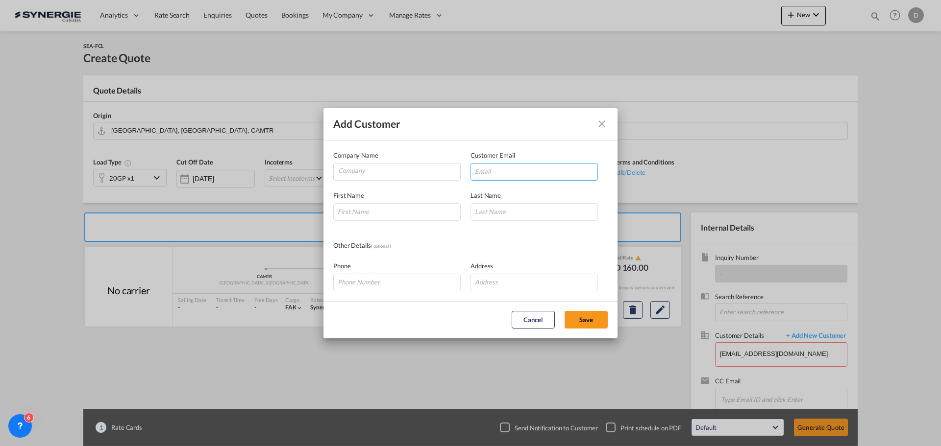
click at [508, 173] on input "Add Customer Company ..." at bounding box center [533, 172] width 127 height 18
paste input "[EMAIL_ADDRESS][DOMAIN_NAME]"
type input "[EMAIL_ADDRESS][DOMAIN_NAME]"
click at [395, 166] on input "Company" at bounding box center [399, 171] width 122 height 15
type input "Searates"
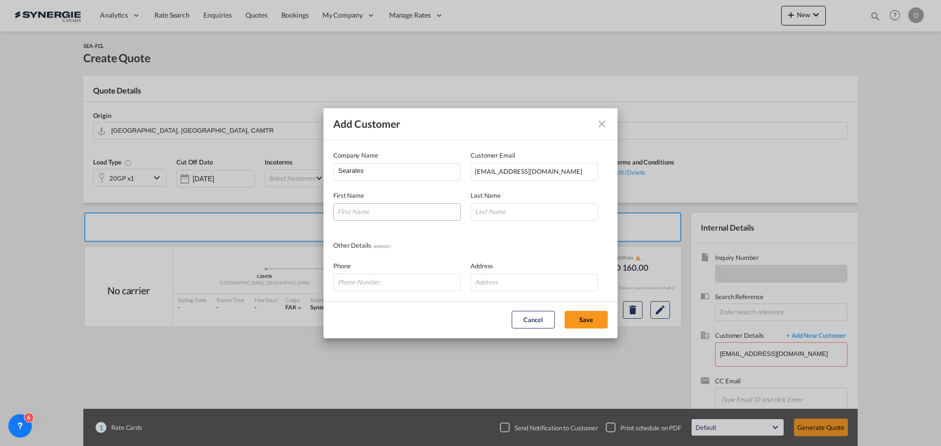
click at [351, 211] on html "Analytics Reports Dashboard Rate Search Enquiries Quotes" at bounding box center [470, 223] width 941 height 446
click at [352, 209] on input "Add Customer Company ..." at bounding box center [396, 212] width 127 height 18
paste input "Alla"
type input "Alla"
click at [543, 208] on input "Add Customer Company ..." at bounding box center [533, 212] width 127 height 18
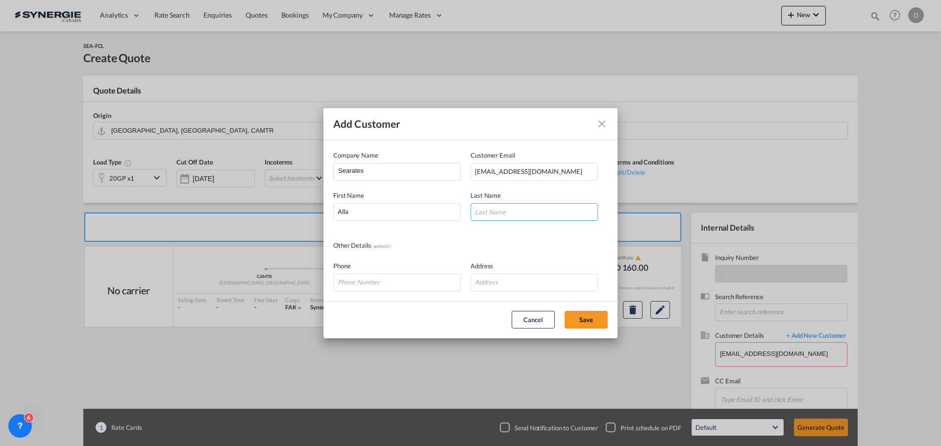
paste input "Kovrova"
type input "Kovrova"
click at [380, 283] on input "Add Customer Company ..." at bounding box center [396, 283] width 127 height 18
paste input "+39 048 752 8519"
type input "+39 048 752 8519"
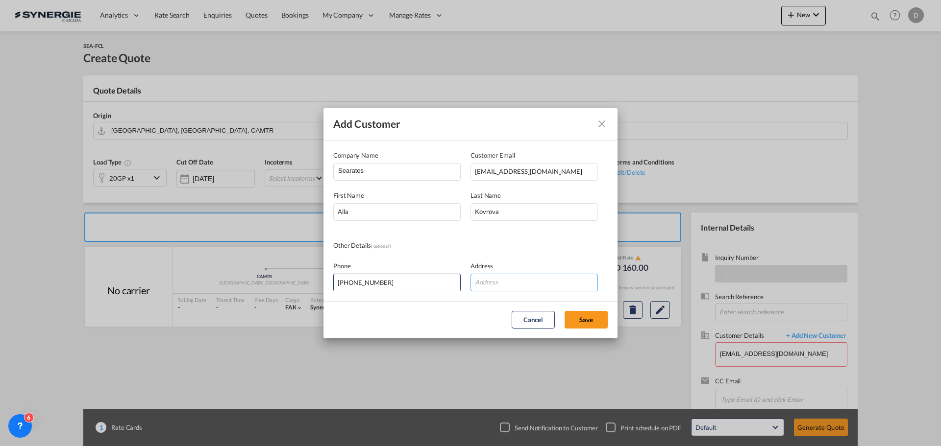
click at [548, 280] on input "Add Customer Company ..." at bounding box center [533, 283] width 127 height 18
paste input "Marazliyevskaya Str, 1/20 65014, Odessa, Ukraine"
type input "Marazliyevskaya Str, 1/20 65014, Odessa, Ukraine"
click at [590, 318] on button "Save" at bounding box center [585, 320] width 43 height 18
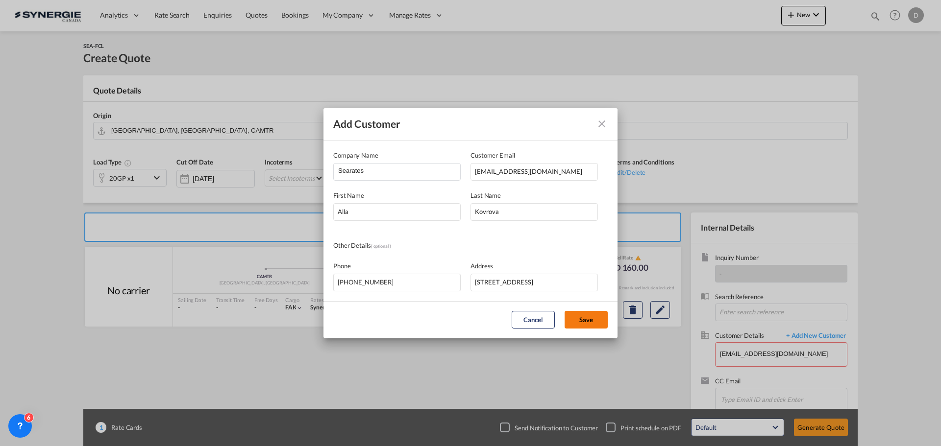
type input "Searates, Alla Kovrova, alla.k@searates.com"
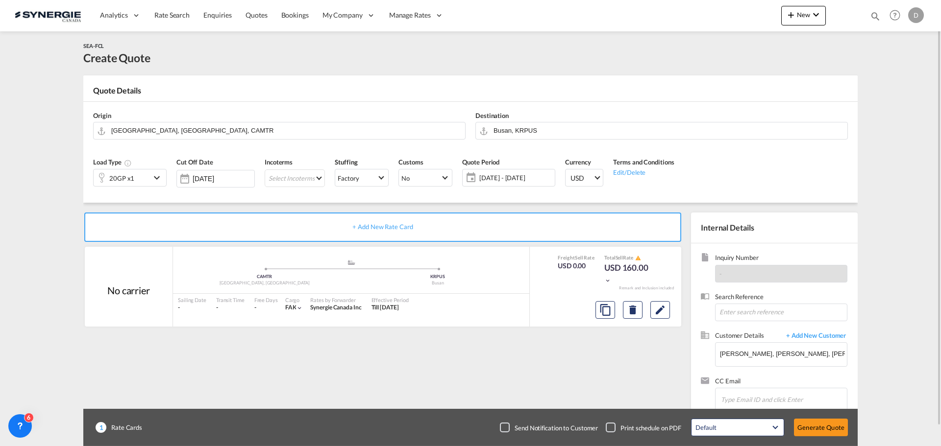
click at [520, 175] on span "[DATE] - [DATE]" at bounding box center [515, 177] width 73 height 9
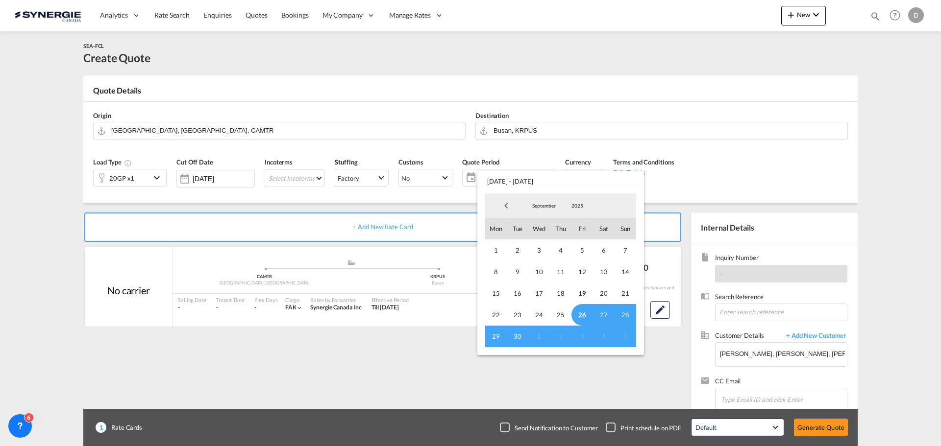
click at [583, 315] on span "26" at bounding box center [582, 315] width 22 height 22
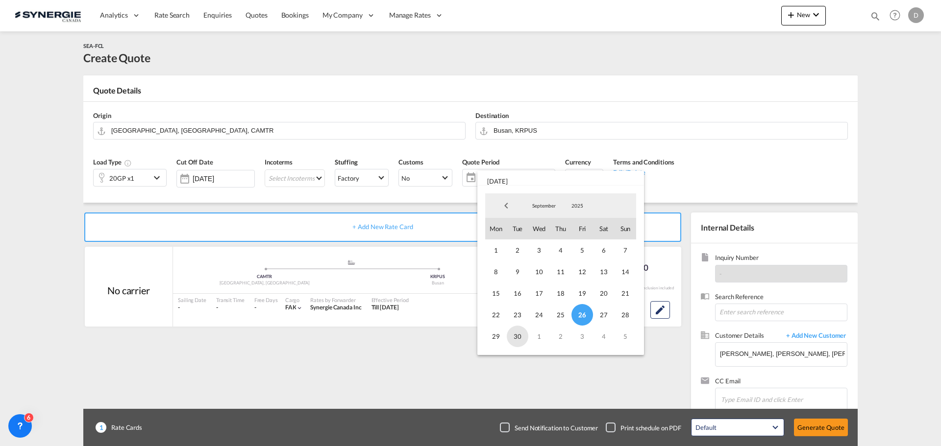
click at [508, 340] on span "30" at bounding box center [518, 337] width 22 height 22
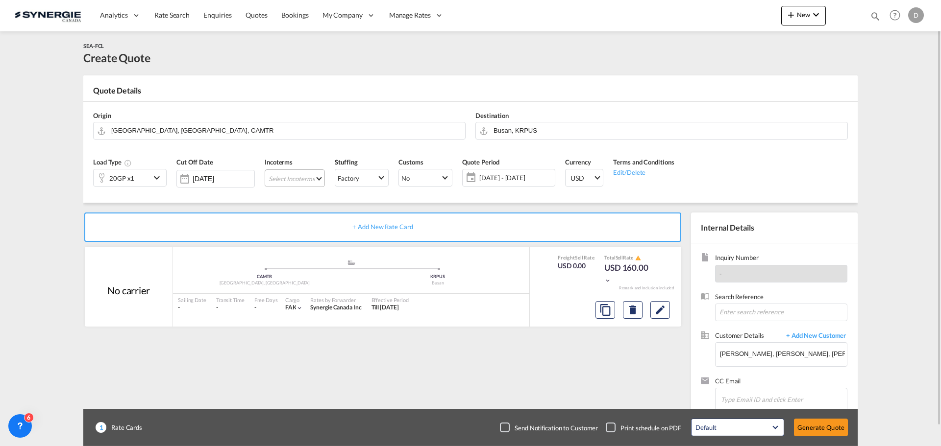
click at [318, 178] on md-select "Select Incoterms FCA - import Free Carrier DAP - export Delivered at Place DDP …" at bounding box center [295, 179] width 60 height 18
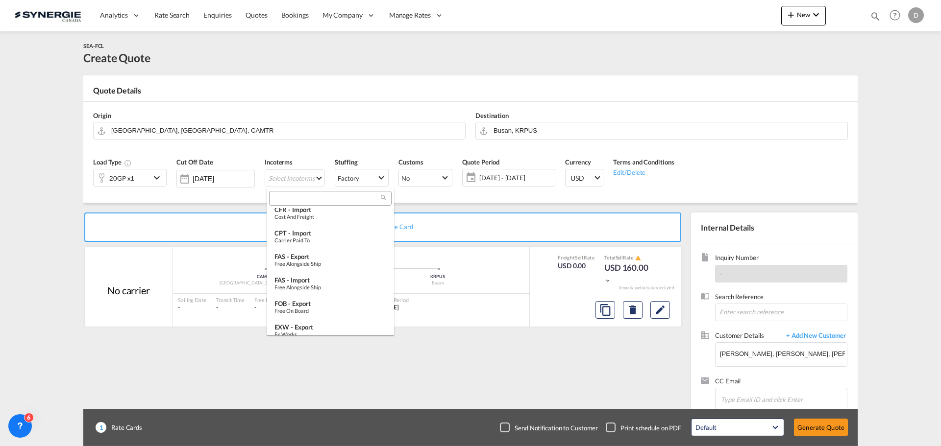
scroll to position [196, 0]
click at [319, 260] on div "Free on Board" at bounding box center [330, 262] width 112 height 6
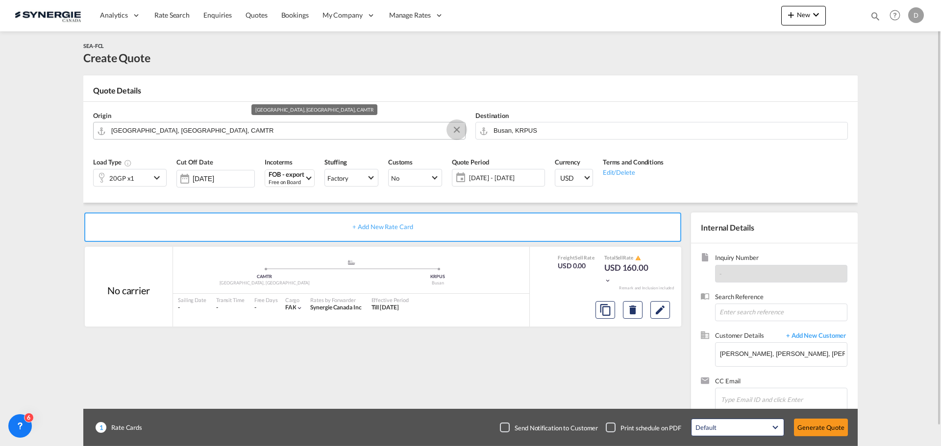
click at [456, 128] on button "Clear Input" at bounding box center [456, 129] width 15 height 15
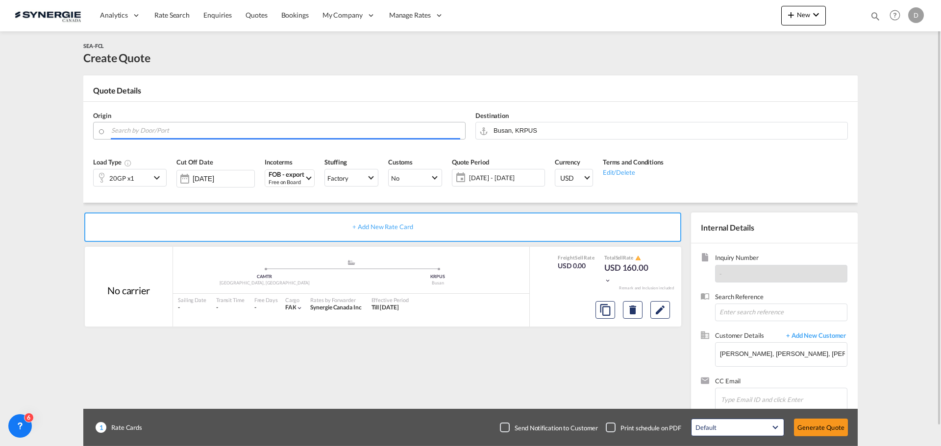
paste input "Winnipeg"
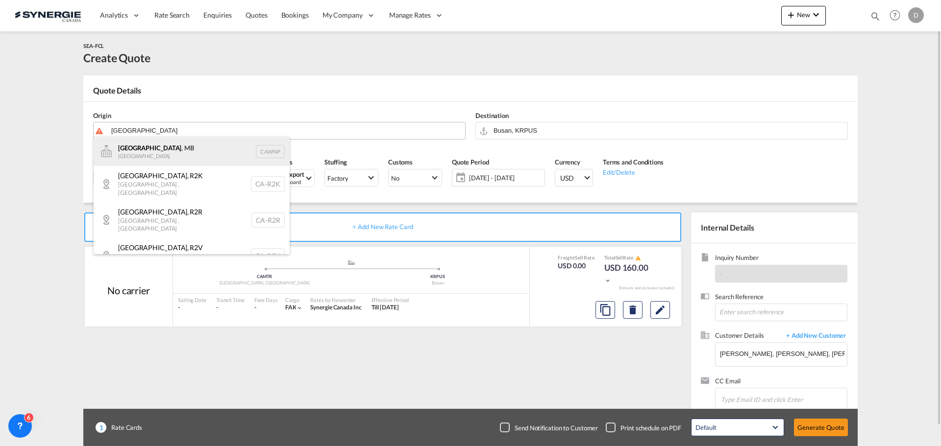
click at [146, 150] on div "Winnipeg , MB Canada CAWNP" at bounding box center [192, 151] width 196 height 29
type input "Winnipeg, MB, CAWNP"
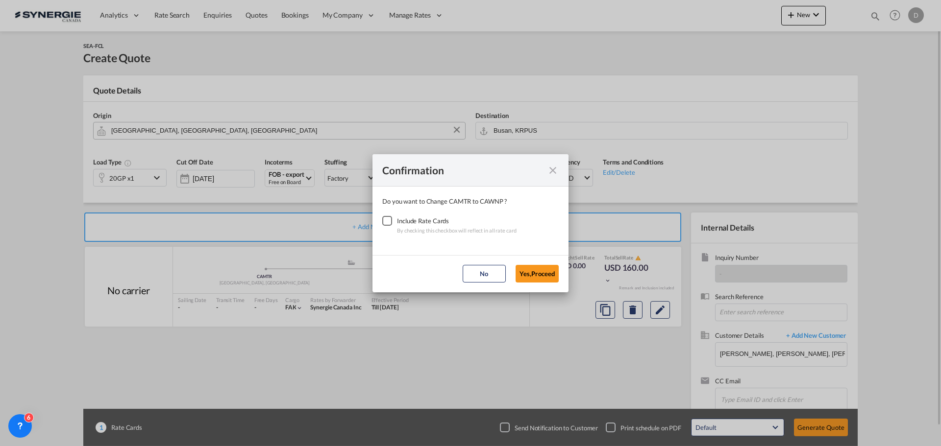
click at [384, 221] on div "Checkbox No Ink" at bounding box center [387, 221] width 10 height 10
click at [555, 274] on button "Yes,Proceed" at bounding box center [536, 274] width 43 height 18
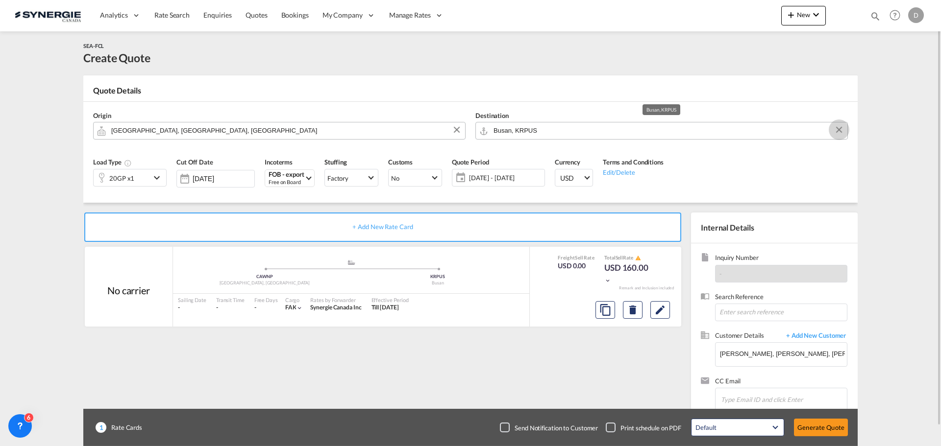
click at [838, 128] on button "Clear Input" at bounding box center [838, 129] width 15 height 15
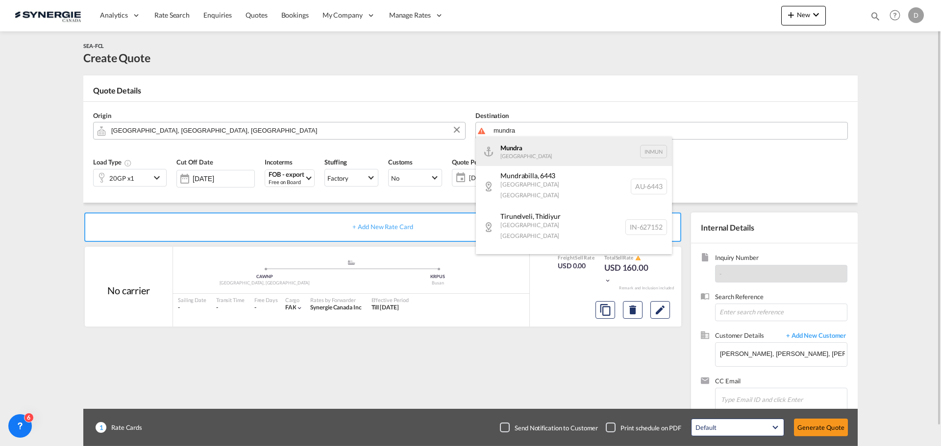
click at [520, 156] on div "Mundra India INMUN" at bounding box center [574, 151] width 196 height 29
type input "Mundra, INMUN"
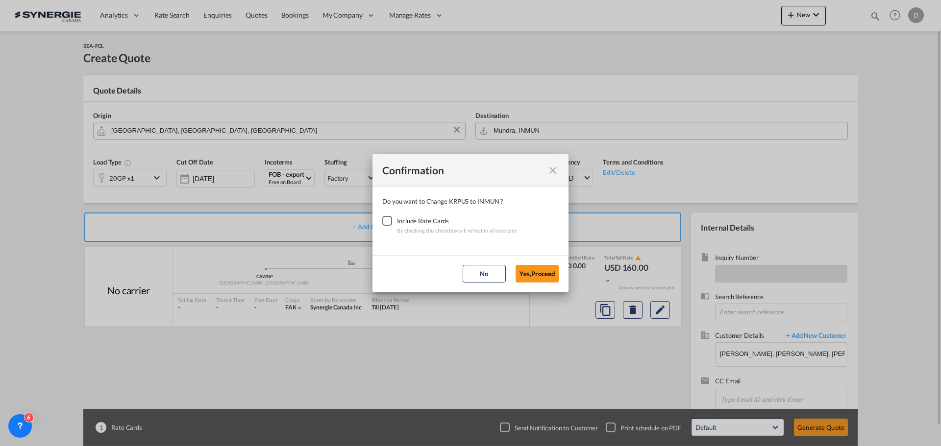
click at [386, 223] on div "Checkbox No Ink" at bounding box center [387, 221] width 10 height 10
click at [542, 272] on button "Yes,Proceed" at bounding box center [536, 274] width 43 height 18
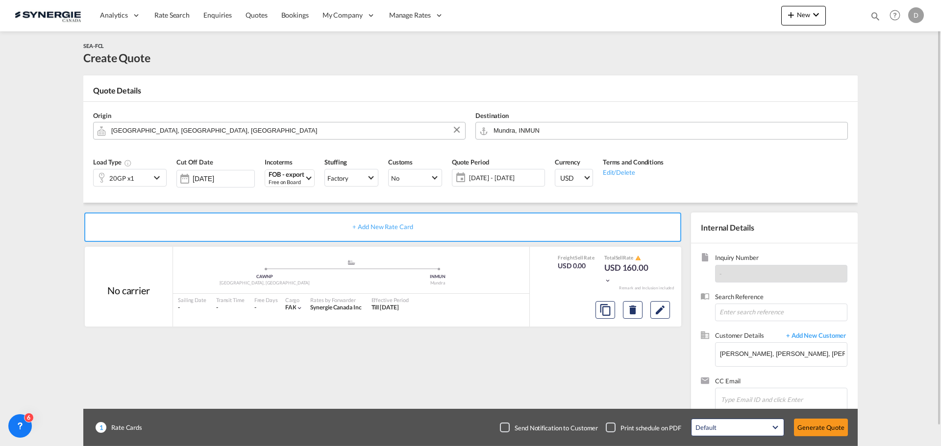
click at [155, 175] on md-icon "icon-chevron-down" at bounding box center [158, 178] width 15 height 12
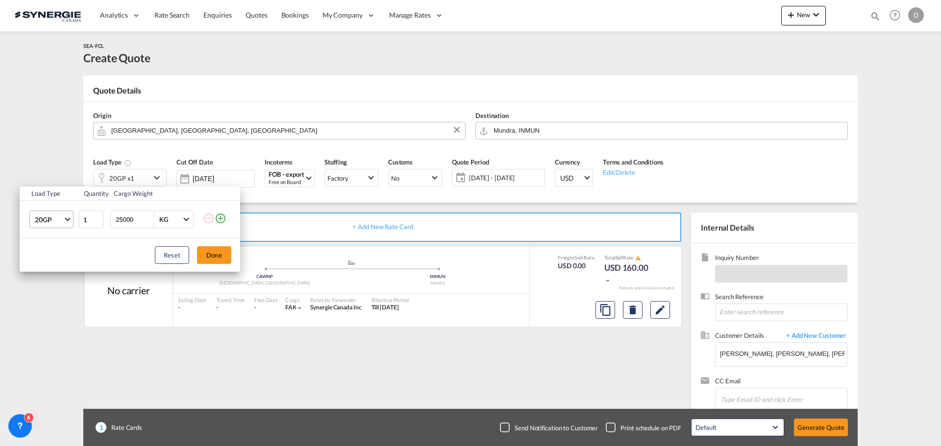
click at [65, 219] on span "Choose: \a20GP" at bounding box center [67, 218] width 5 height 5
click at [52, 270] on div "40HC" at bounding box center [44, 267] width 18 height 10
click at [125, 220] on input "25000" at bounding box center [134, 219] width 39 height 17
type input "20000"
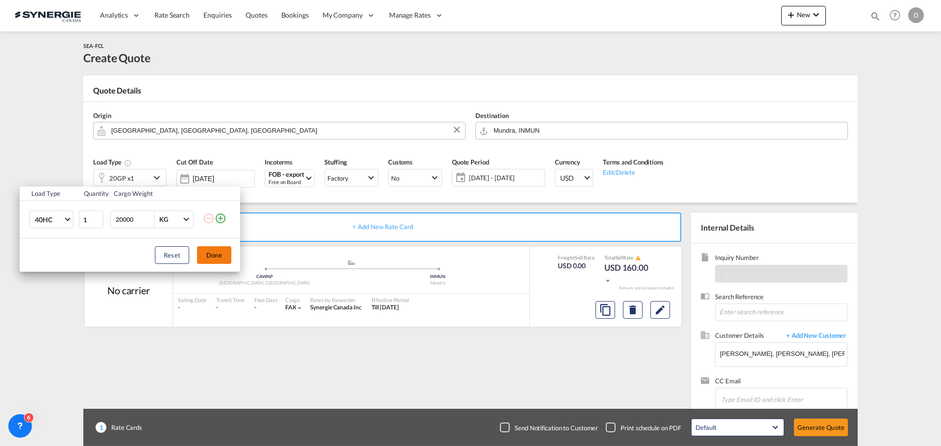
click at [213, 258] on button "Done" at bounding box center [214, 255] width 34 height 18
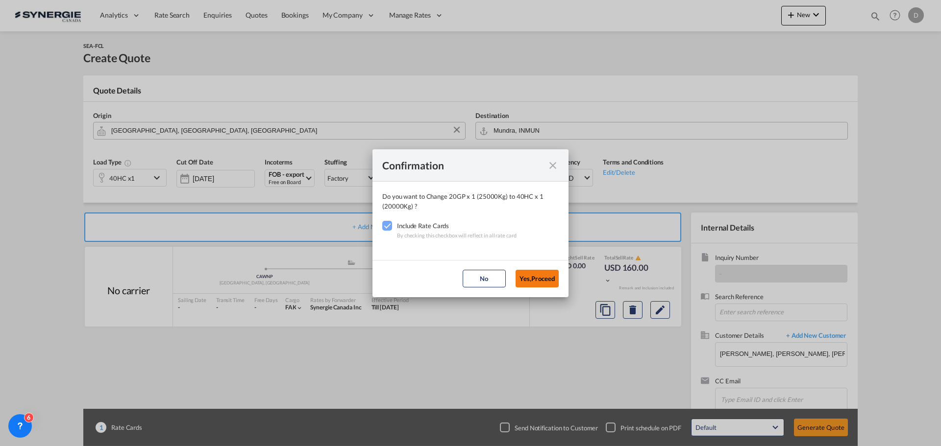
click at [541, 283] on button "Yes,Proceed" at bounding box center [536, 279] width 43 height 18
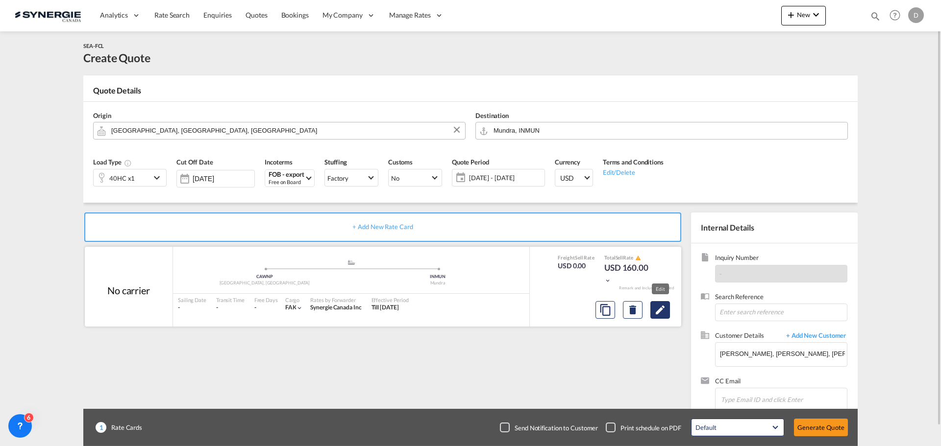
click at [660, 312] on md-icon "Edit" at bounding box center [660, 310] width 12 height 12
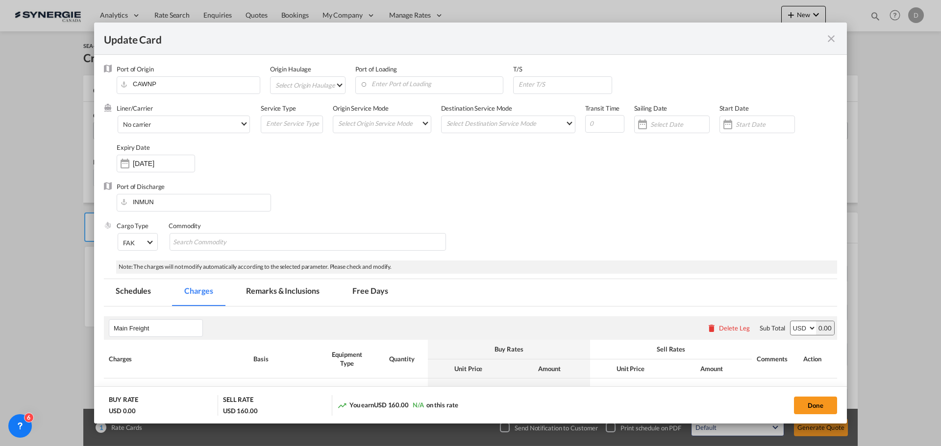
click at [332, 83] on md-select "Select Origin Haulage rail road barge truck unspecified not available" at bounding box center [309, 85] width 71 height 16
click at [295, 87] on md-option "rail" at bounding box center [311, 85] width 86 height 24
click at [820, 124] on div "Liner/Carrier No carrier Atlantic Container Line (ACL) Baker Transport (GB) | D…" at bounding box center [477, 143] width 720 height 78
click at [405, 89] on input "Enter Port of Loading" at bounding box center [406, 84] width 143 height 15
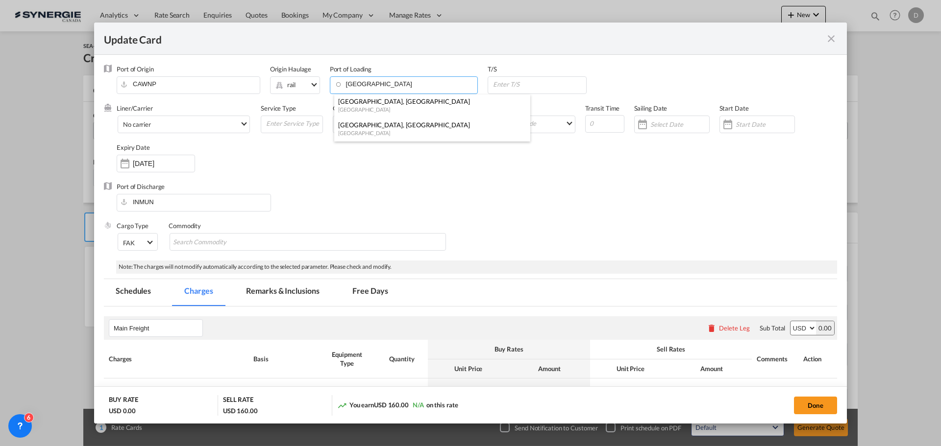
click at [383, 128] on div "[GEOGRAPHIC_DATA], [GEOGRAPHIC_DATA]" at bounding box center [429, 125] width 182 height 9
type input "[GEOGRAPHIC_DATA], [GEOGRAPHIC_DATA], CAMTR"
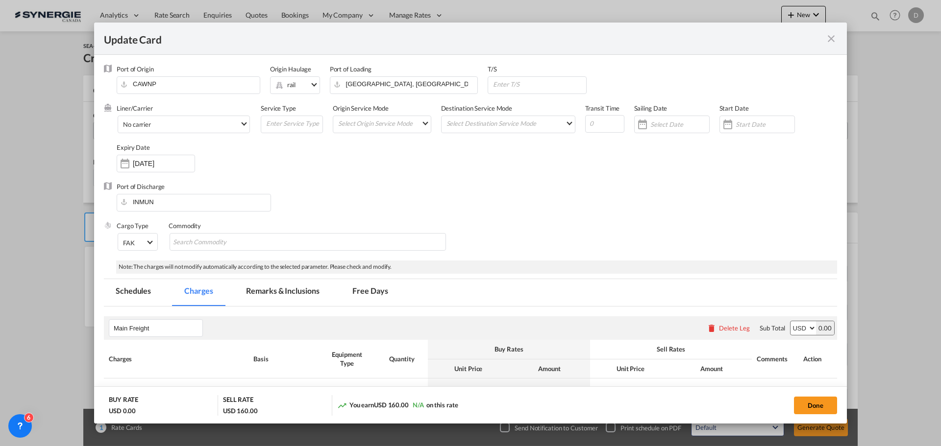
click at [513, 169] on div "Liner/Carrier No carrier Atlantic Container Line (ACL) Baker Transport (GB) | D…" at bounding box center [477, 143] width 720 height 78
click at [514, 83] on input "Update Card Port ..." at bounding box center [539, 84] width 94 height 15
paste input "malaga (ESAGP)"
click at [499, 83] on input "malaga (ESAGP)" at bounding box center [539, 84] width 94 height 15
type input "Malaga (ESAGP)"
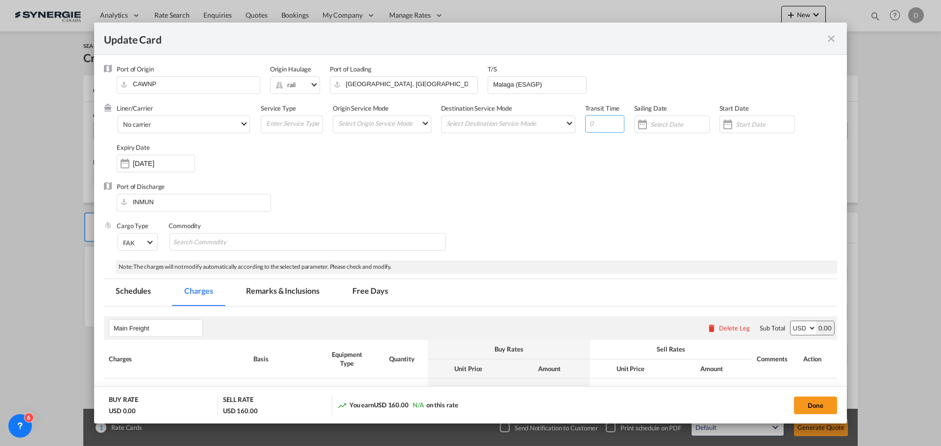
click at [585, 124] on input "Update Card Port ..." at bounding box center [604, 124] width 39 height 18
type input "72"
click at [728, 124] on div "Update Card Port ..." at bounding box center [728, 125] width 16 height 20
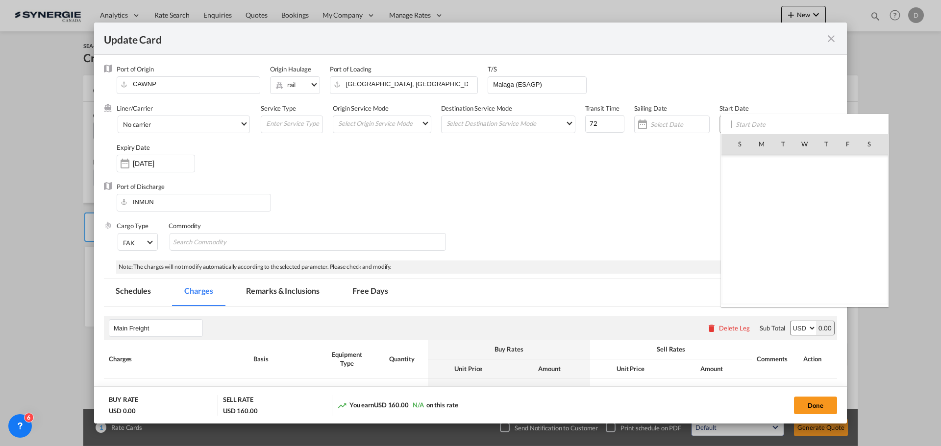
scroll to position [226956, 0]
click at [853, 253] on span "26" at bounding box center [847, 251] width 21 height 21
type input "[DATE]"
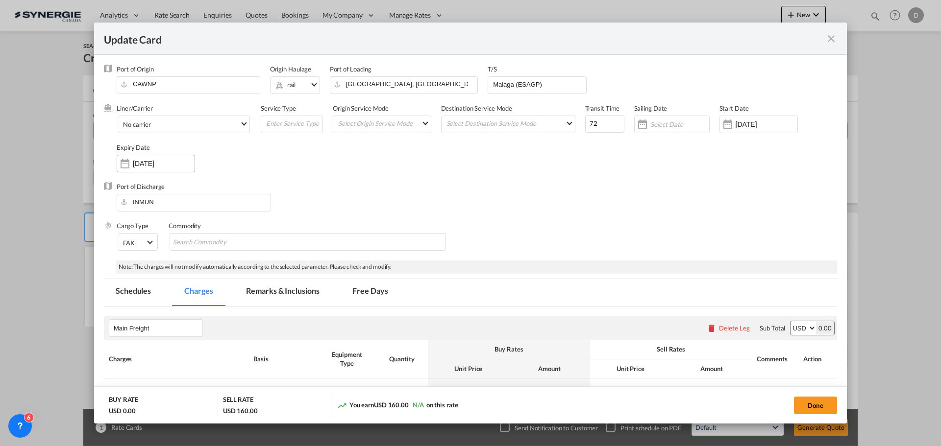
click at [127, 159] on div "Update Card Port ..." at bounding box center [125, 164] width 16 height 20
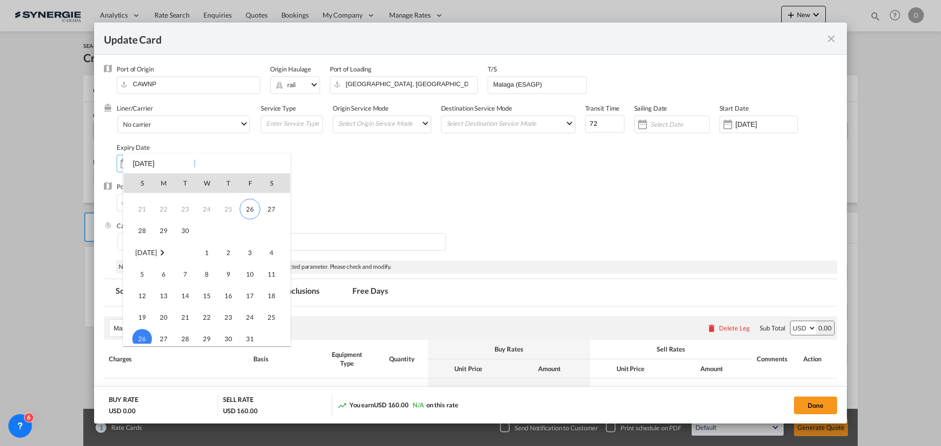
scroll to position [81, 0]
click at [185, 232] on span "30" at bounding box center [185, 231] width 20 height 20
type input "30 Sep 2025"
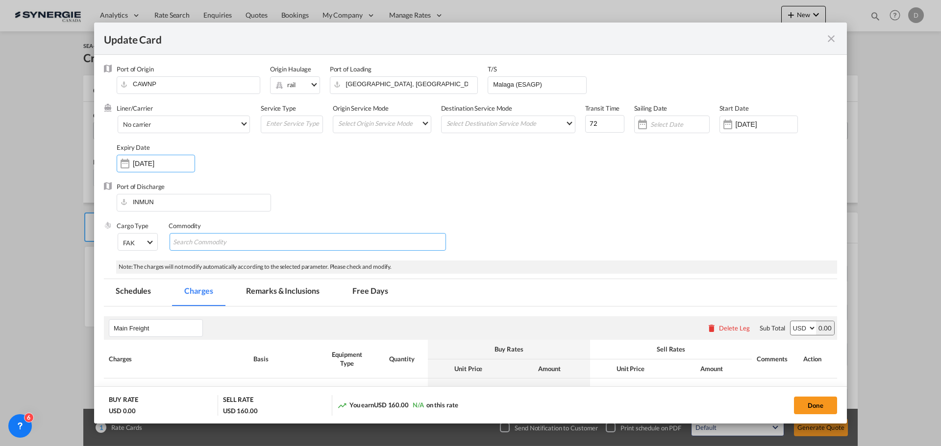
click at [216, 242] on input "Search Commodity" at bounding box center [218, 243] width 90 height 16
type input "General Cargo"
click at [344, 178] on div "Liner/Carrier No carrier Atlantic Container Line (ACL) Baker Transport (GB) | D…" at bounding box center [477, 143] width 720 height 78
click at [241, 122] on span "Select Liner: No carrier" at bounding box center [243, 123] width 5 height 5
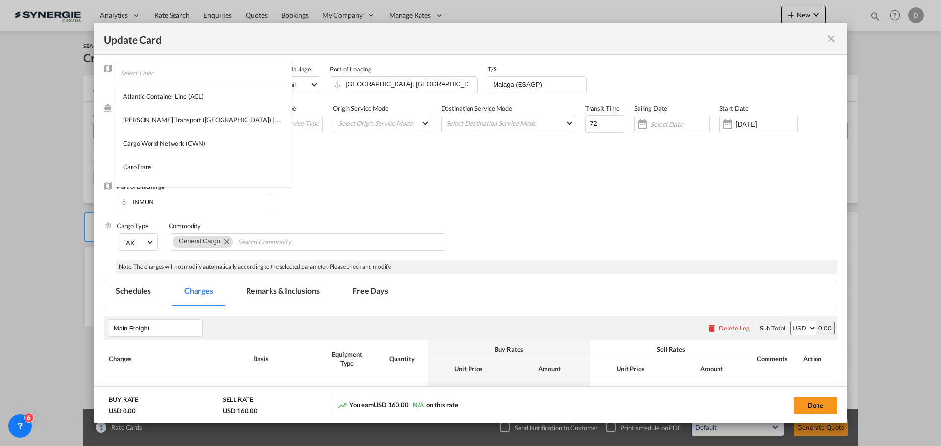
scroll to position [1031, 0]
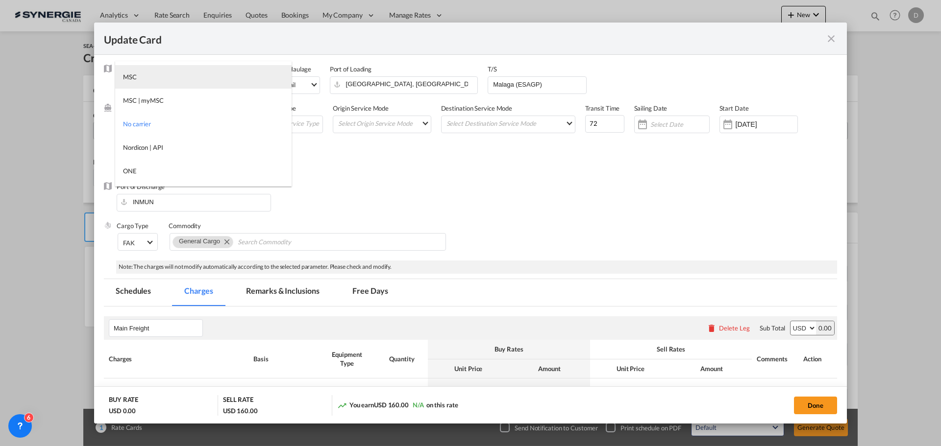
click at [188, 78] on md-option "MSC" at bounding box center [203, 77] width 176 height 24
click at [406, 122] on md-select "Select Origin Service Mode SD CY" at bounding box center [384, 123] width 94 height 14
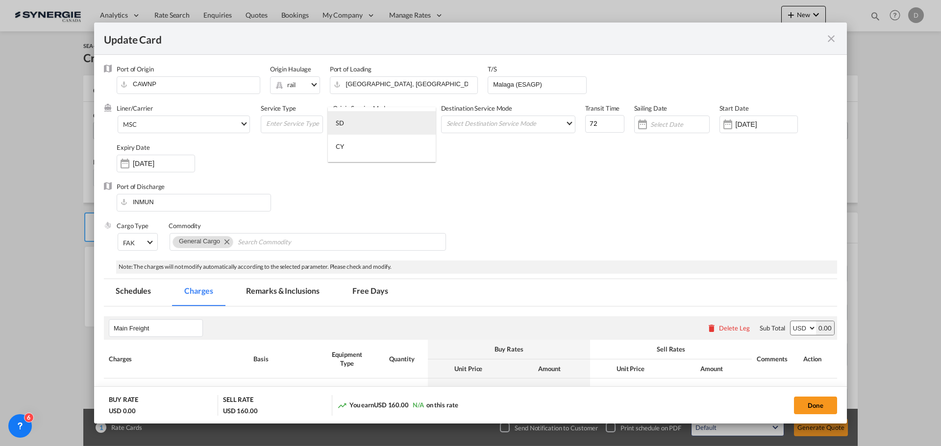
click at [406, 122] on md-option "SD" at bounding box center [382, 123] width 108 height 24
click at [423, 122] on span "Select Origin Service Mode: SD" at bounding box center [424, 122] width 5 height 5
drag, startPoint x: 366, startPoint y: 147, endPoint x: 437, endPoint y: 144, distance: 70.6
click at [367, 147] on md-option "CY" at bounding box center [382, 147] width 108 height 24
click at [480, 126] on md-select "Select Destination Service Mode SD CY" at bounding box center [509, 123] width 129 height 14
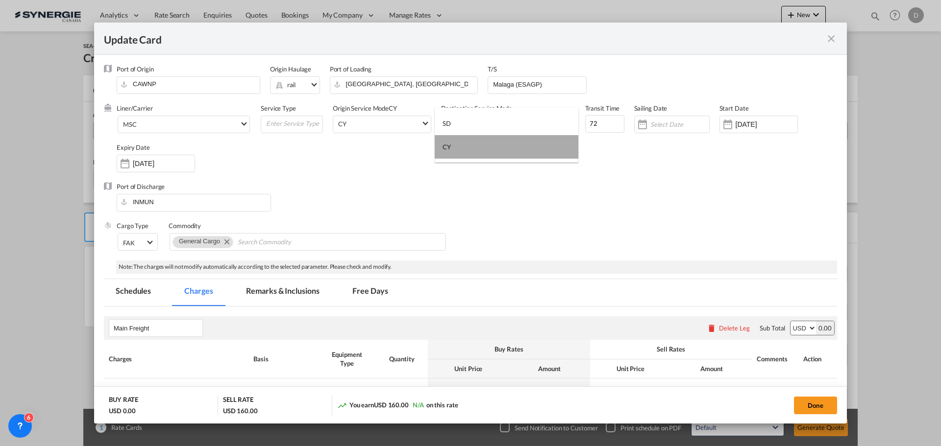
click at [456, 155] on md-option "CY" at bounding box center [507, 147] width 144 height 24
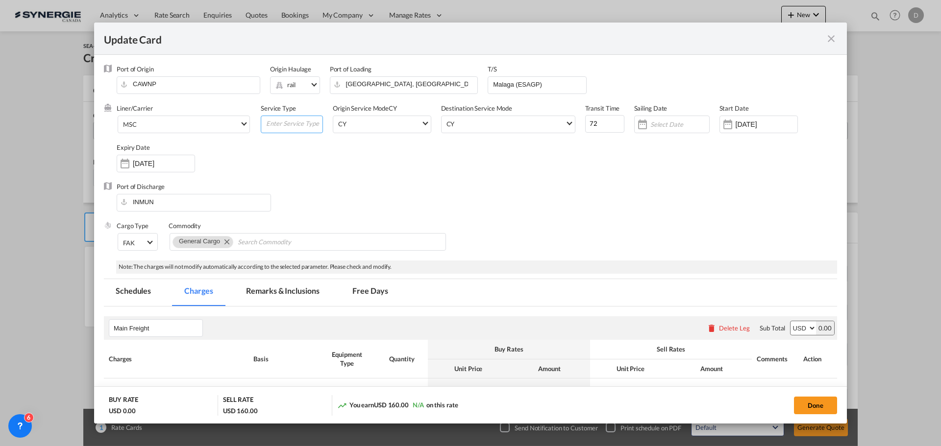
click at [279, 124] on input "Update Card Port ..." at bounding box center [293, 123] width 57 height 15
type input "Transhipment"
click at [396, 212] on div "Port of Discharge INMUN" at bounding box center [470, 201] width 733 height 39
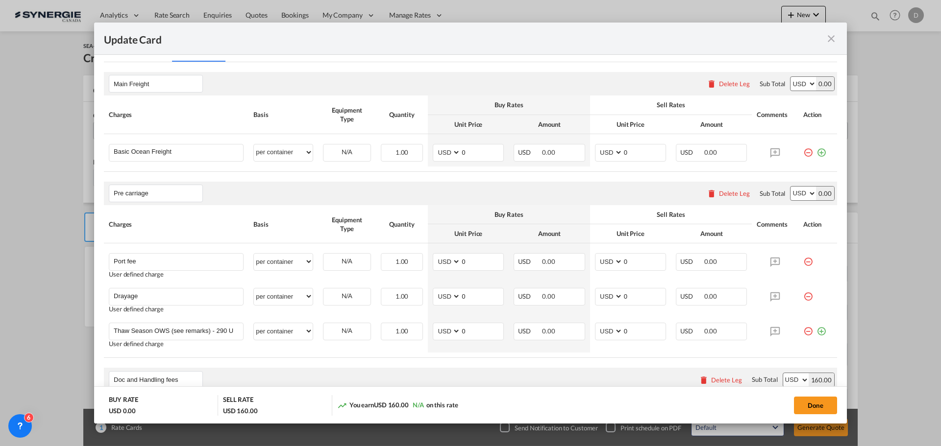
scroll to position [245, 0]
drag, startPoint x: 802, startPoint y: 405, endPoint x: 419, endPoint y: 142, distance: 464.3
click at [802, 405] on button "Done" at bounding box center [815, 406] width 43 height 18
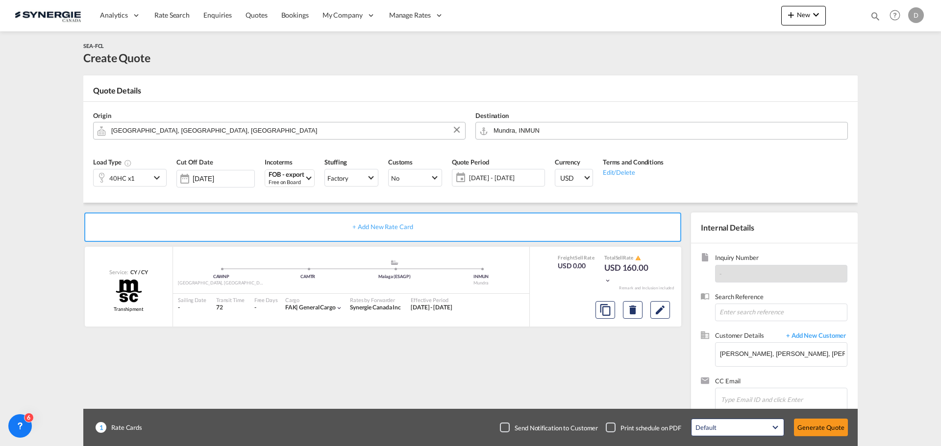
type input "25 Sep 2025"
type input "29 Sep 2025"
click at [154, 177] on md-icon "icon-chevron-down" at bounding box center [158, 178] width 15 height 12
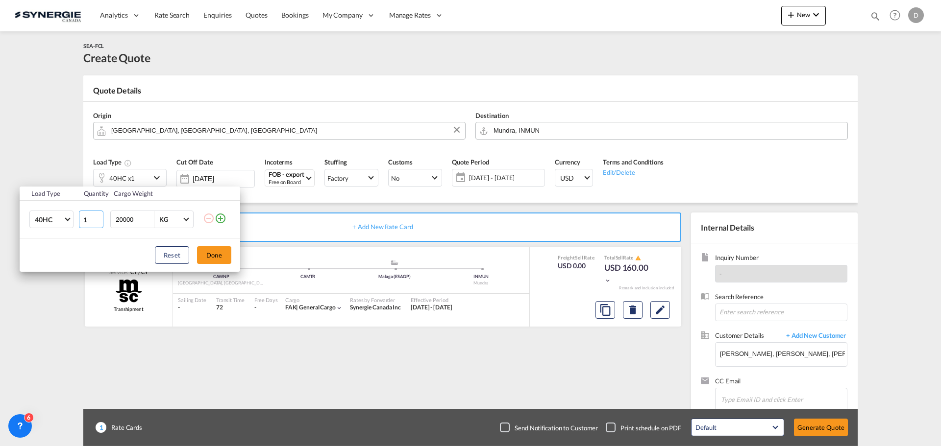
drag, startPoint x: 90, startPoint y: 219, endPoint x: 81, endPoint y: 220, distance: 8.3
click at [81, 220] on input "1" at bounding box center [91, 220] width 24 height 18
type input "30"
click at [210, 253] on button "Done" at bounding box center [214, 255] width 34 height 18
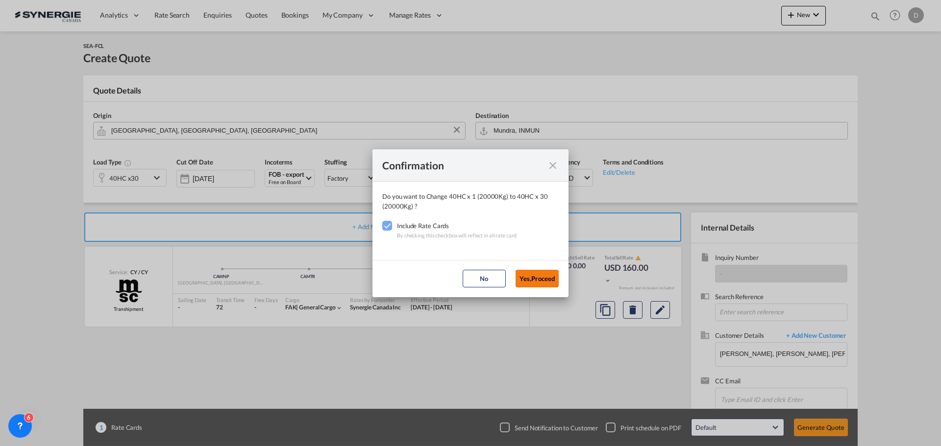
click at [540, 276] on button "Yes,Proceed" at bounding box center [536, 279] width 43 height 18
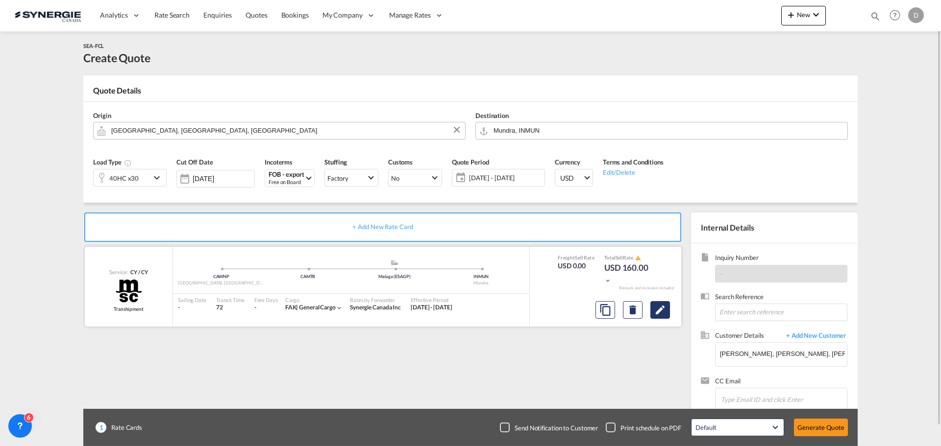
click at [661, 309] on md-icon "Edit" at bounding box center [660, 310] width 12 height 12
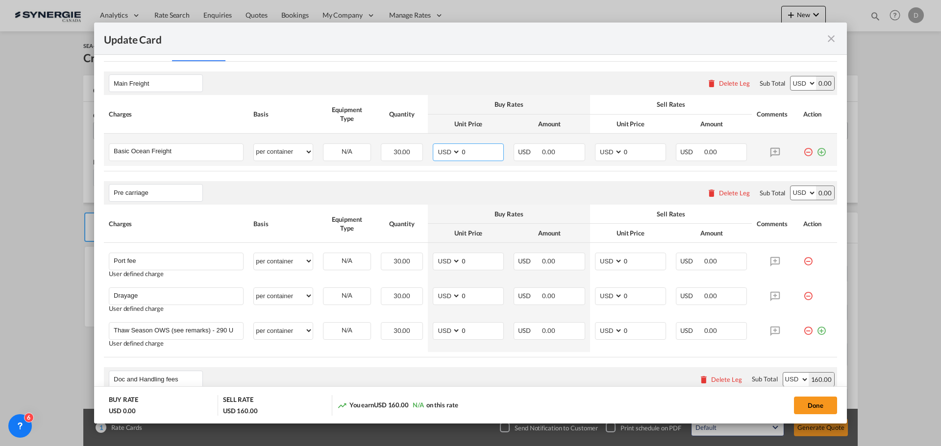
drag, startPoint x: 458, startPoint y: 152, endPoint x: 476, endPoint y: 152, distance: 17.6
click at [476, 152] on input "0" at bounding box center [482, 151] width 43 height 15
type input "5043"
type input "2"
type input "5250"
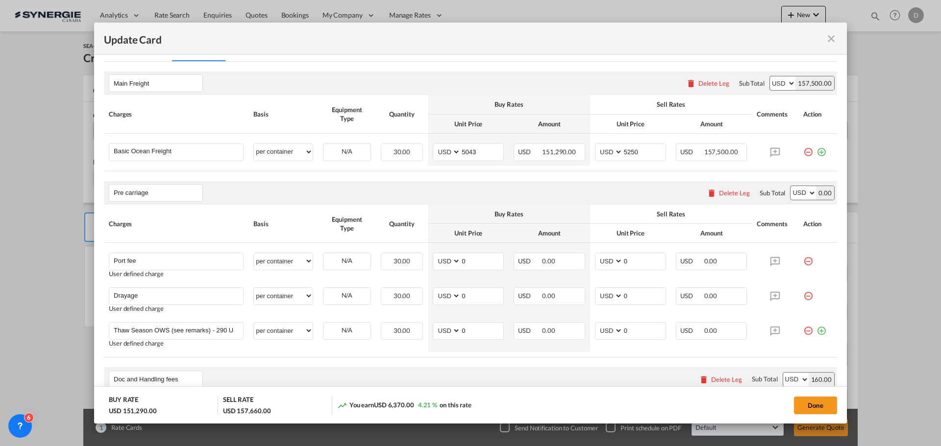
click at [460, 185] on div "Pre carriage Please enter leg name Leg Name Already Exists Delete Leg Sub Total…" at bounding box center [470, 193] width 733 height 24
click at [734, 189] on div "Delete Leg" at bounding box center [734, 193] width 31 height 8
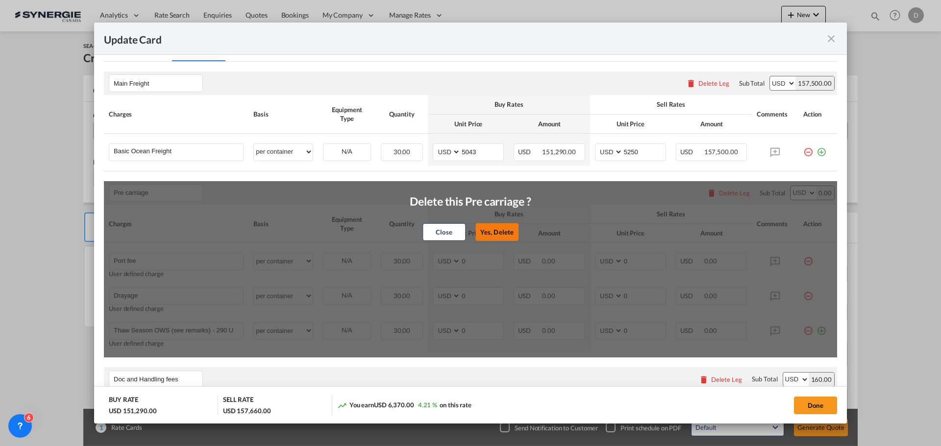
click at [494, 227] on button "Yes, Delete" at bounding box center [496, 232] width 43 height 18
type input "Doc and Handling fees"
type input "SOLAS/VGM Fee"
select select "per B/L"
type input "30"
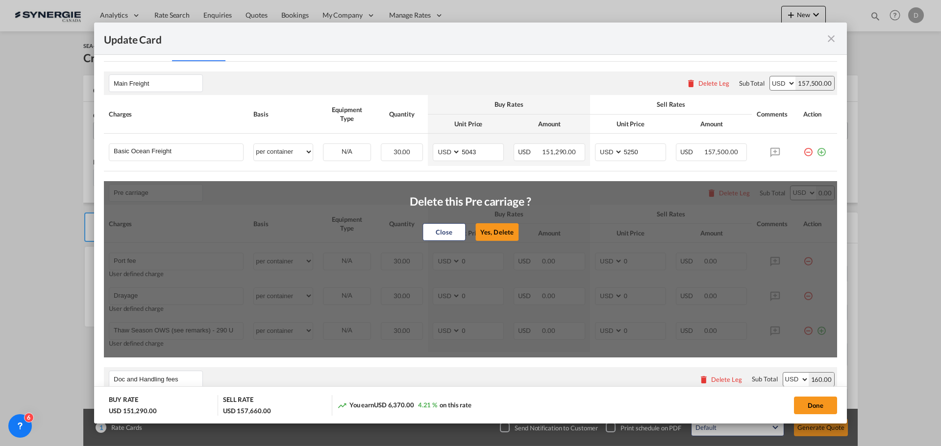
type input "B13 Export declaration"
select select "per B/L"
type input "35"
type input "Doc fee"
select select "per B/L"
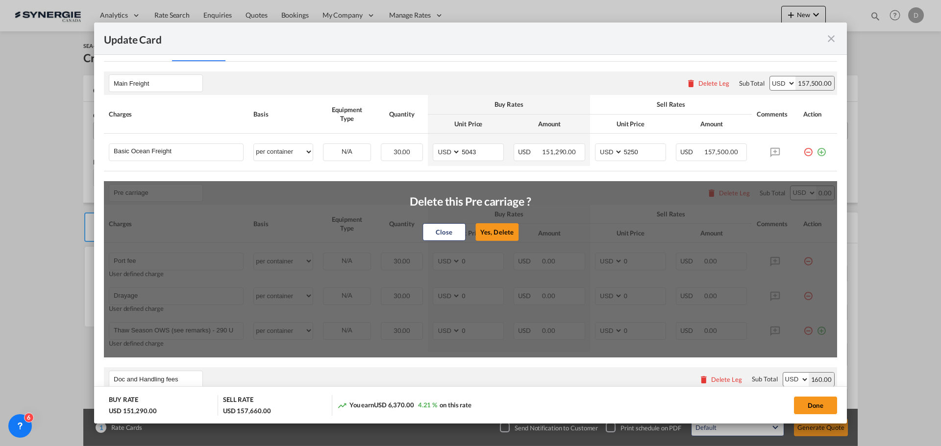
type input "30"
type input "Cargo Coverage"
type input "Cargo Coverage - Rate to be confirmed depending on commodity and value Min 50 U…"
select select "per shipment"
type input "0"
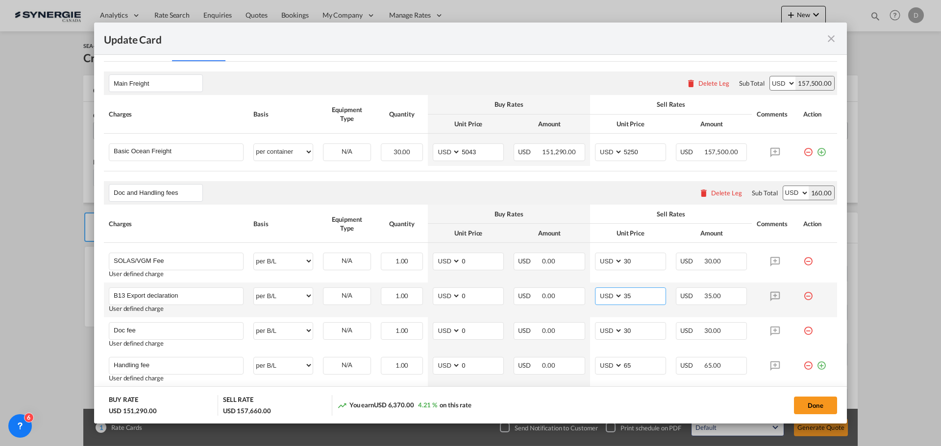
click at [623, 294] on input "35" at bounding box center [644, 295] width 43 height 15
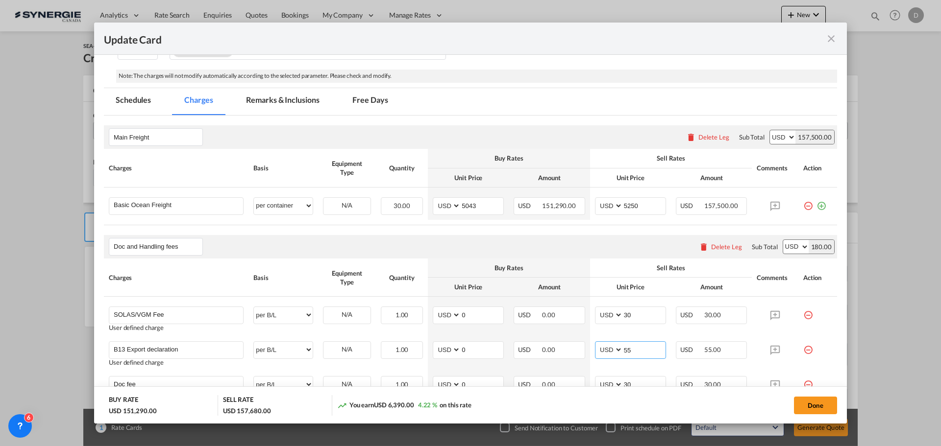
scroll to position [98, 0]
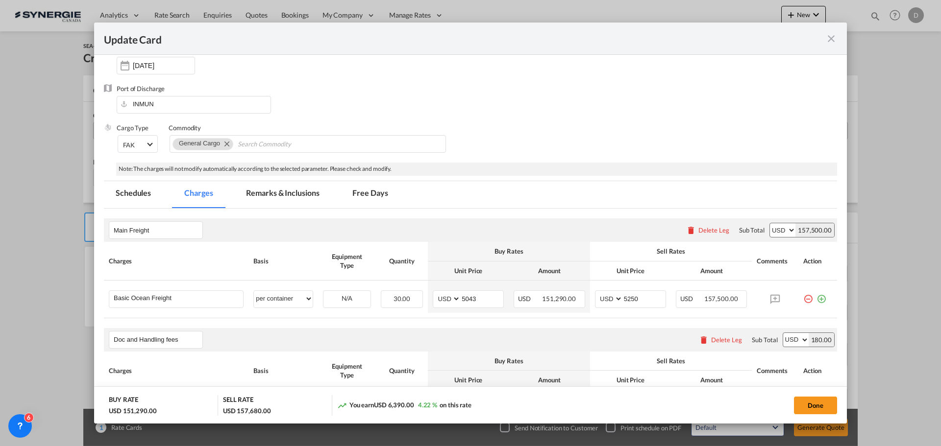
type input "55"
click at [271, 188] on md-tab-item "Remarks & Inclusions" at bounding box center [282, 194] width 97 height 27
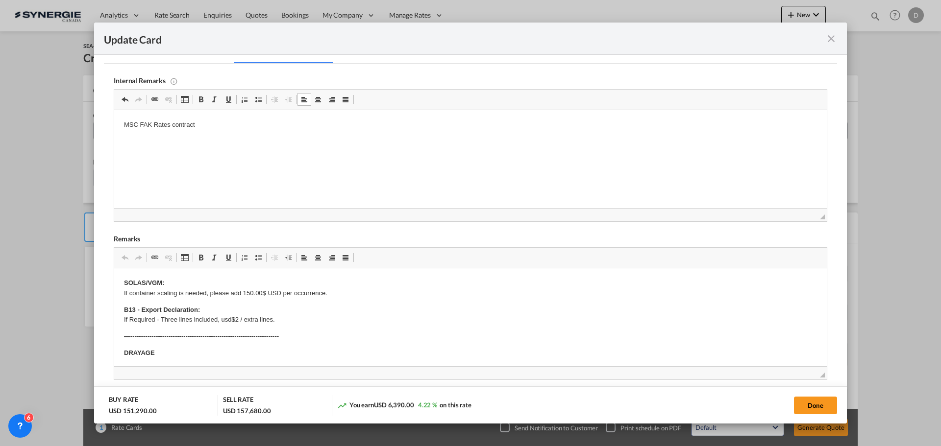
scroll to position [245, 0]
click at [811, 403] on button "Done" at bounding box center [815, 406] width 43 height 18
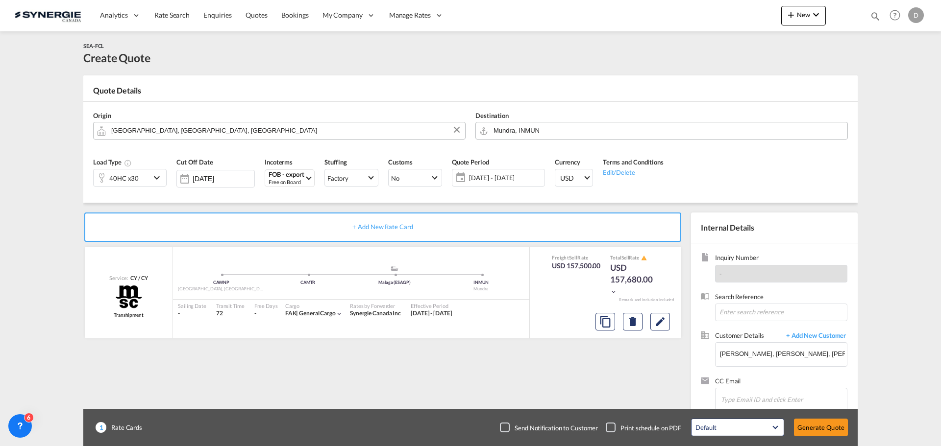
type input "25 Sep 2025"
type input "29 Sep 2025"
click at [825, 426] on button "Generate Quote" at bounding box center [821, 428] width 54 height 18
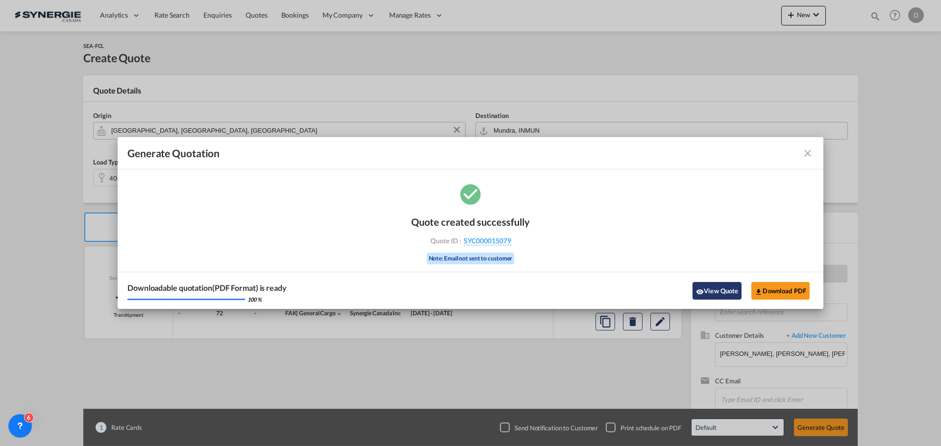
click at [710, 293] on button "View Quote" at bounding box center [716, 291] width 49 height 18
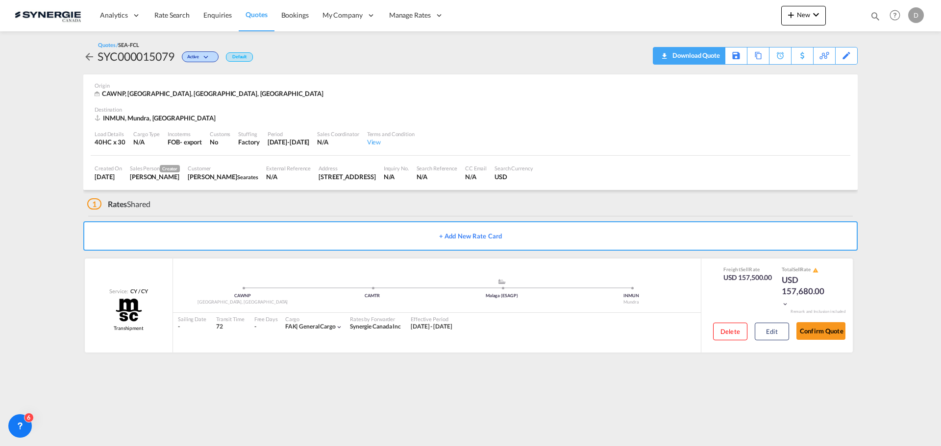
click at [709, 59] on div "Download Quote" at bounding box center [695, 56] width 50 height 16
click at [876, 13] on md-icon "icon-magnify" at bounding box center [875, 16] width 11 height 11
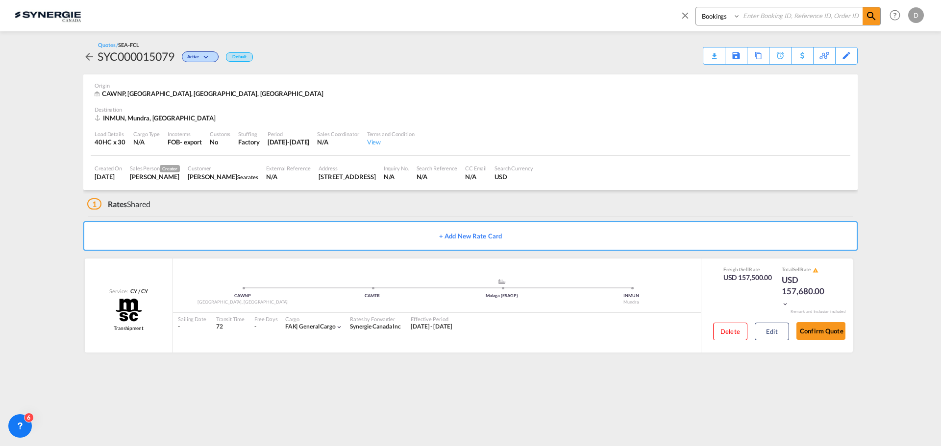
drag, startPoint x: 717, startPoint y: 15, endPoint x: 719, endPoint y: 23, distance: 8.1
click at [717, 15] on select "Bookings Quotes Enquiries" at bounding box center [719, 16] width 47 height 18
select select "Quotes"
click at [696, 7] on select "Bookings Quotes Enquiries" at bounding box center [719, 16] width 47 height 18
click at [788, 12] on input at bounding box center [801, 15] width 122 height 17
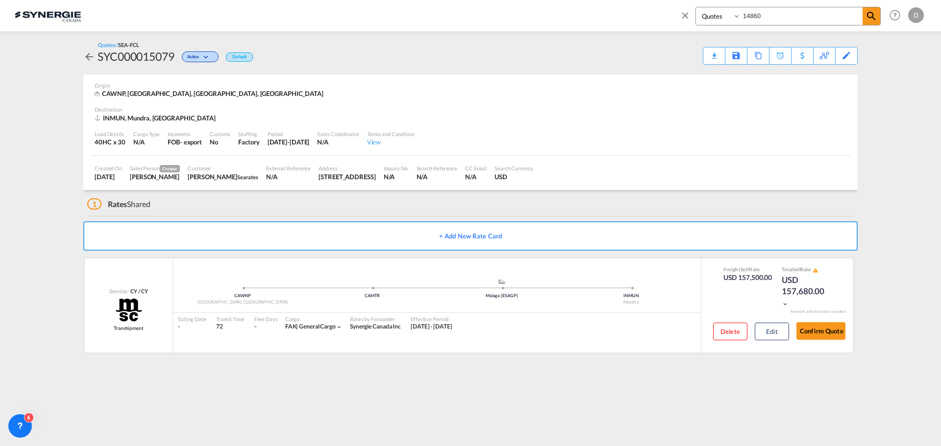
type input "14860"
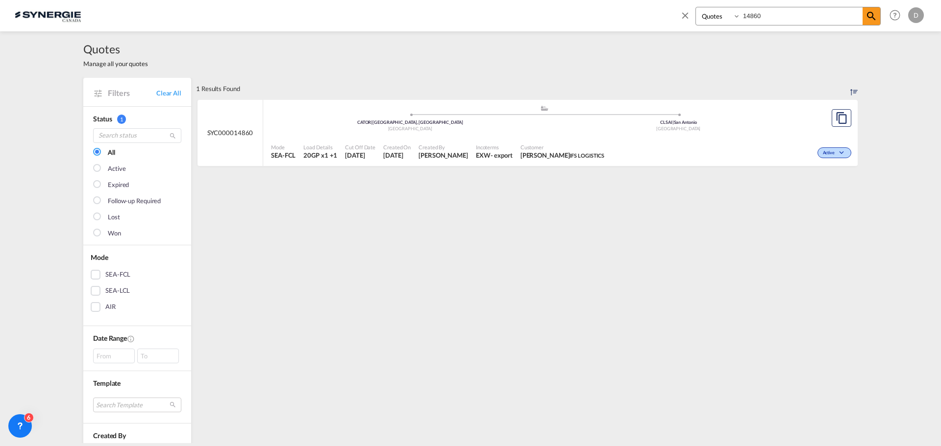
click at [514, 283] on div "1 Results Found .a{fill:#e6e6e6;}.b{fill:#cecece;}.c{fill:#2f2e41;}.d{fill:#a06…" at bounding box center [526, 413] width 661 height 670
click at [839, 116] on md-icon "assets/icons/custom/copyQuote.svg" at bounding box center [841, 118] width 12 height 12
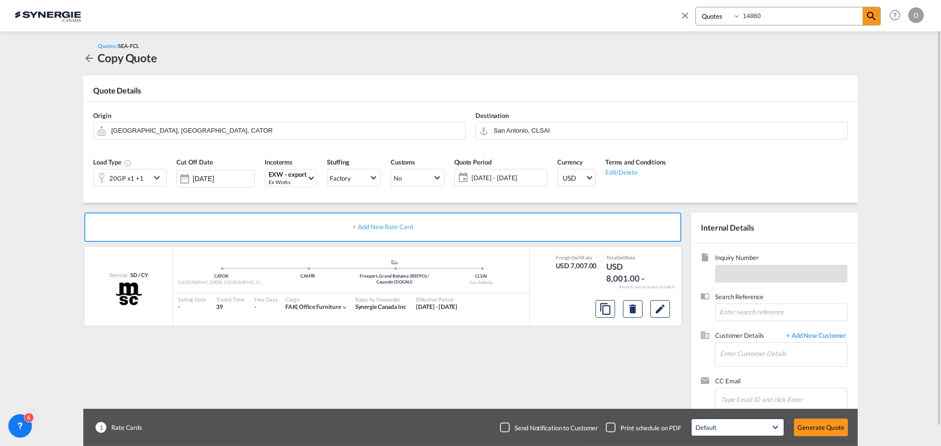
click at [509, 177] on span "18 - 30 Sep 2025" at bounding box center [507, 177] width 73 height 9
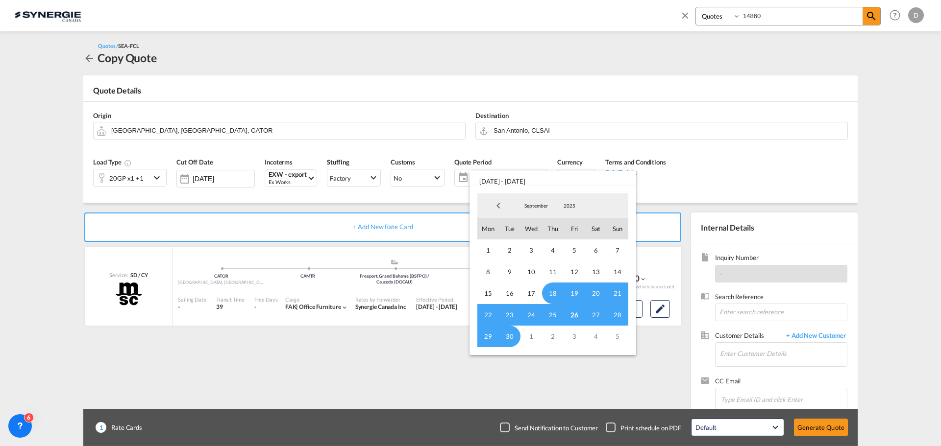
click at [550, 294] on span "18" at bounding box center [553, 294] width 22 height 22
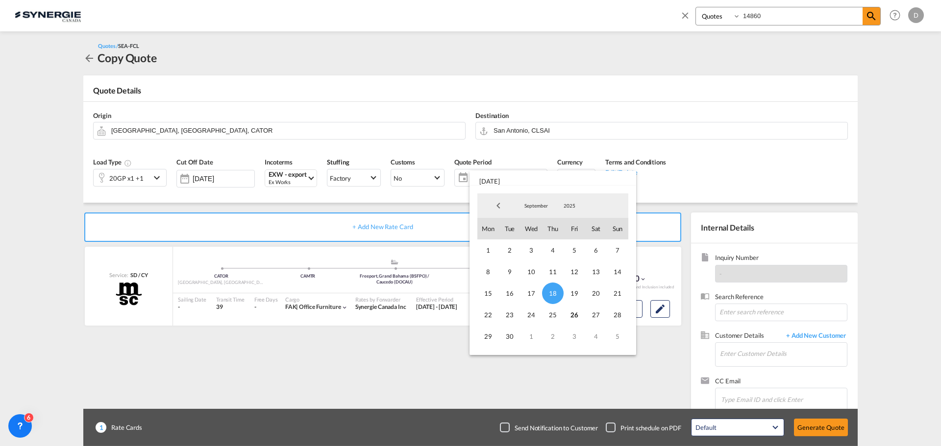
click at [538, 207] on span "September" at bounding box center [535, 205] width 31 height 7
click at [539, 256] on md-option "December" at bounding box center [545, 257] width 67 height 24
click at [511, 336] on span "30" at bounding box center [510, 337] width 22 height 22
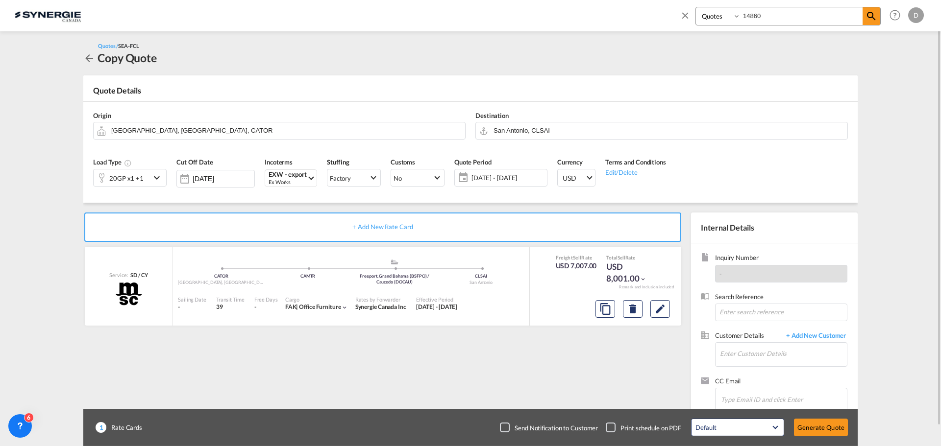
click at [159, 177] on md-icon "icon-chevron-down" at bounding box center [158, 178] width 15 height 12
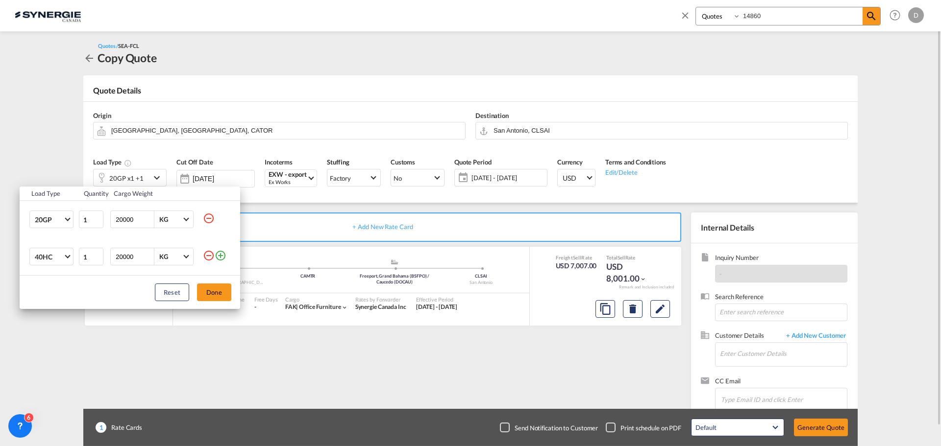
click at [159, 177] on div "Load Type Quantity Cargo Weight 20GP 20GP 40GP 40HC 45HC 20RE 40RE 40HR 20OT 40…" at bounding box center [470, 223] width 941 height 446
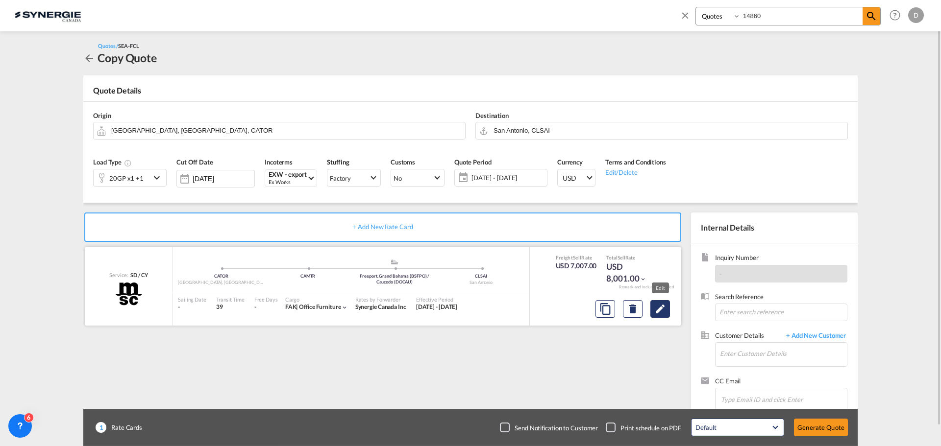
click at [661, 312] on md-icon "Edit" at bounding box center [660, 309] width 12 height 12
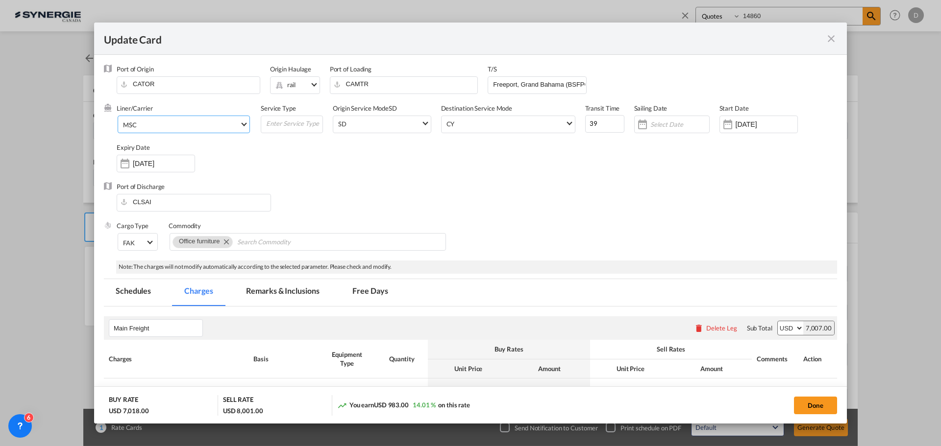
click at [241, 125] on md-select-value "MSC" at bounding box center [185, 124] width 127 height 16
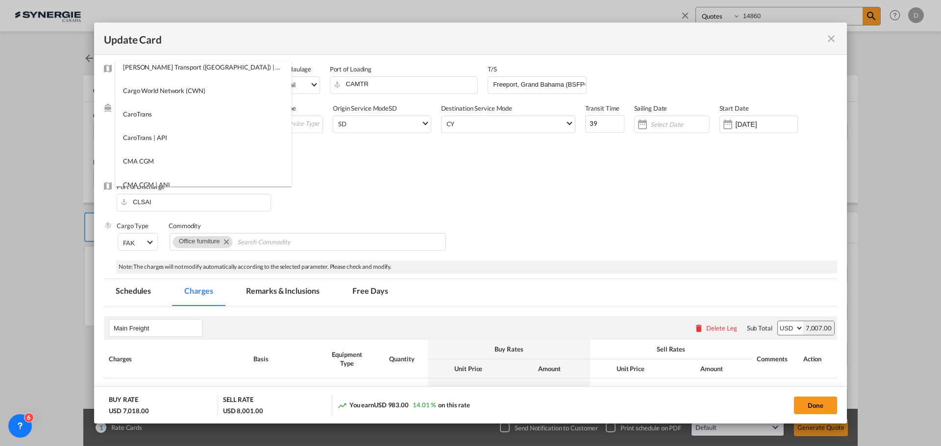
scroll to position [0, 0]
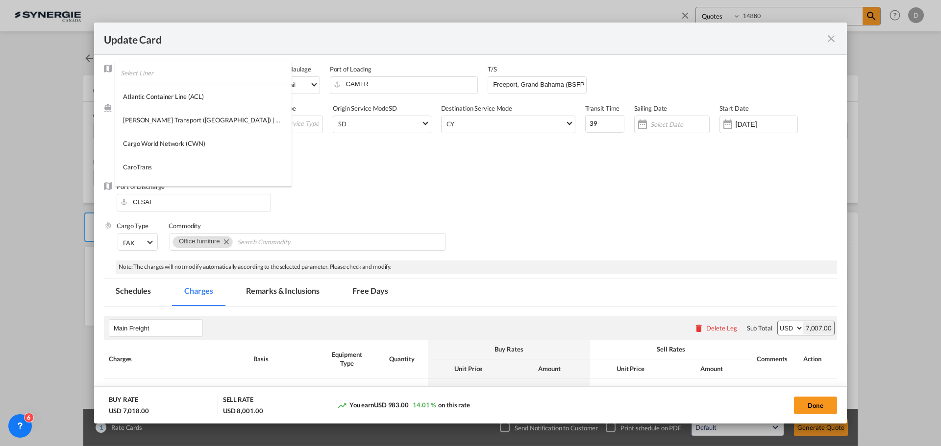
click at [180, 78] on input "search" at bounding box center [206, 73] width 171 height 24
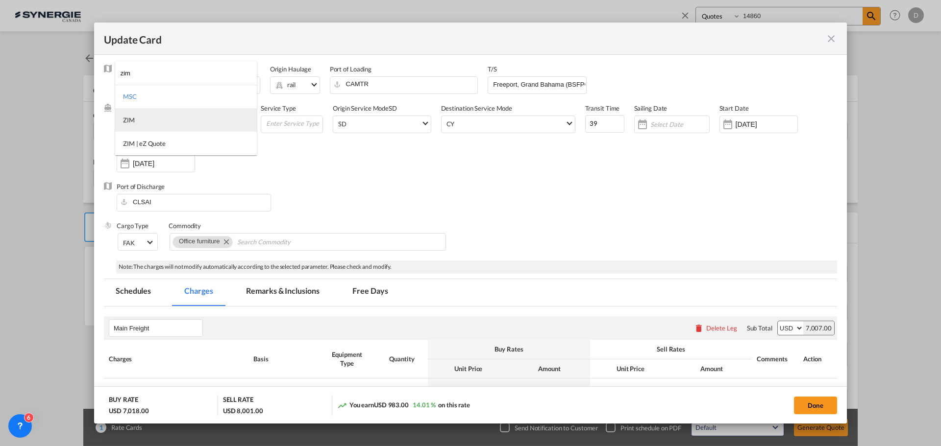
type input "zim"
click at [146, 122] on md-option "ZIM" at bounding box center [186, 120] width 142 height 24
click at [124, 164] on div "Update Card Port ..." at bounding box center [125, 164] width 16 height 20
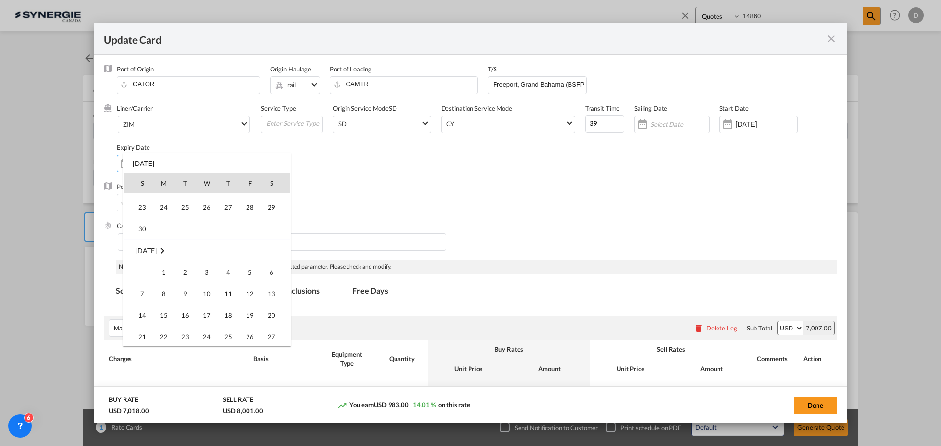
scroll to position [392, 0]
click at [185, 310] on span "30" at bounding box center [185, 310] width 20 height 20
type input "30 Dec 2025"
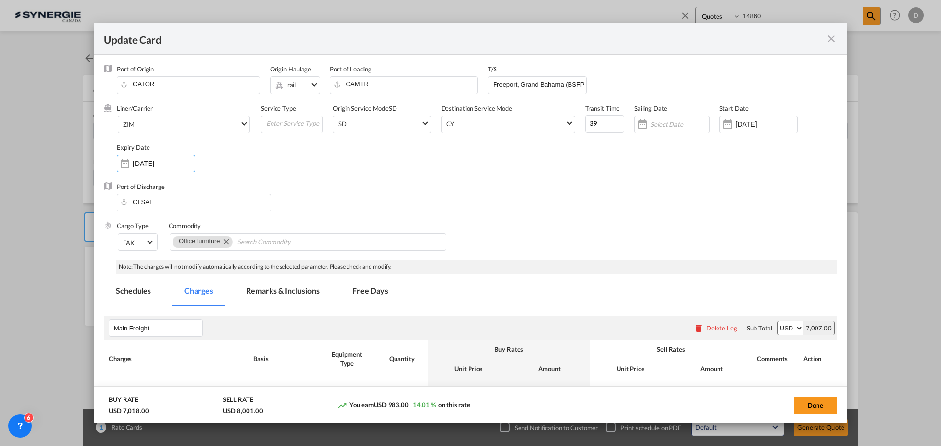
click at [524, 206] on div "Port of Discharge CLSAI" at bounding box center [470, 201] width 733 height 39
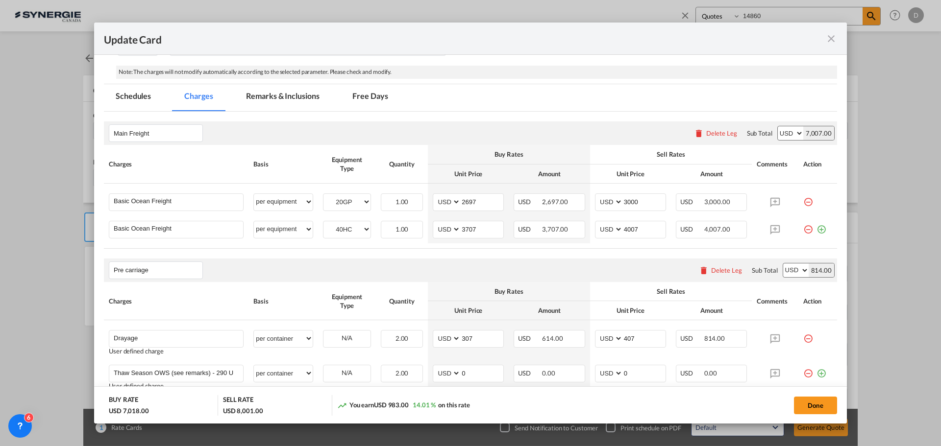
scroll to position [196, 0]
click at [468, 199] on input "2697" at bounding box center [482, 200] width 43 height 15
type input "2546"
click at [623, 201] on input "3000" at bounding box center [644, 200] width 43 height 15
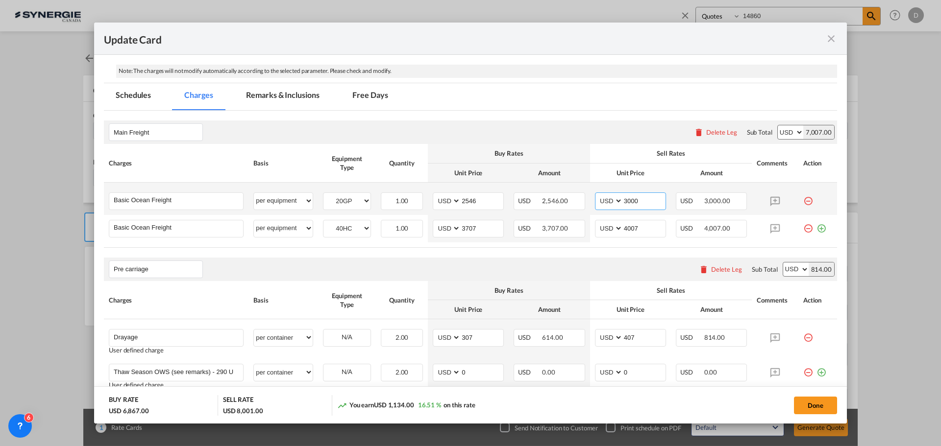
click at [623, 201] on input "3000" at bounding box center [644, 200] width 43 height 15
type input "2850"
click at [574, 250] on rate-modification "Main Freight Please enter leg name Leg Name Already Exists Delete Leg Sub Total…" at bounding box center [470, 438] width 733 height 654
click at [464, 229] on input "3707" at bounding box center [482, 227] width 43 height 15
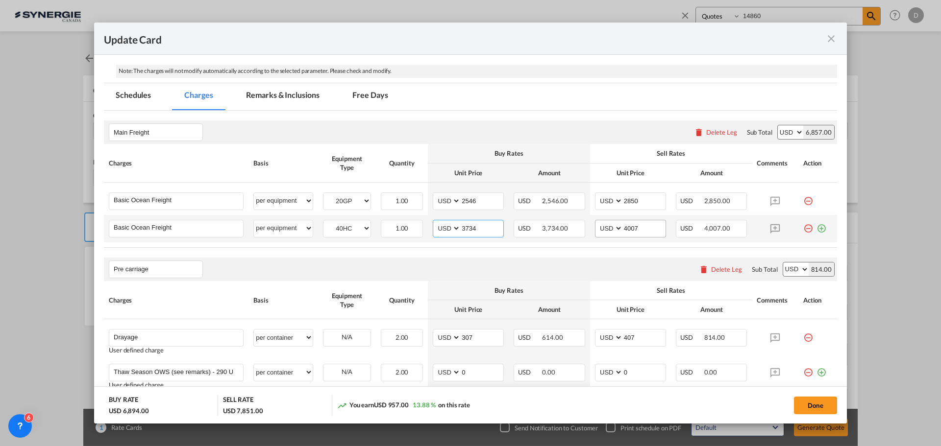
type input "3734"
click at [627, 231] on input "4007" at bounding box center [644, 227] width 43 height 15
type input "4050"
click at [561, 264] on div "Pre carriage Please enter leg name Leg Name Already Exists Delete Leg Sub Total…" at bounding box center [470, 270] width 733 height 24
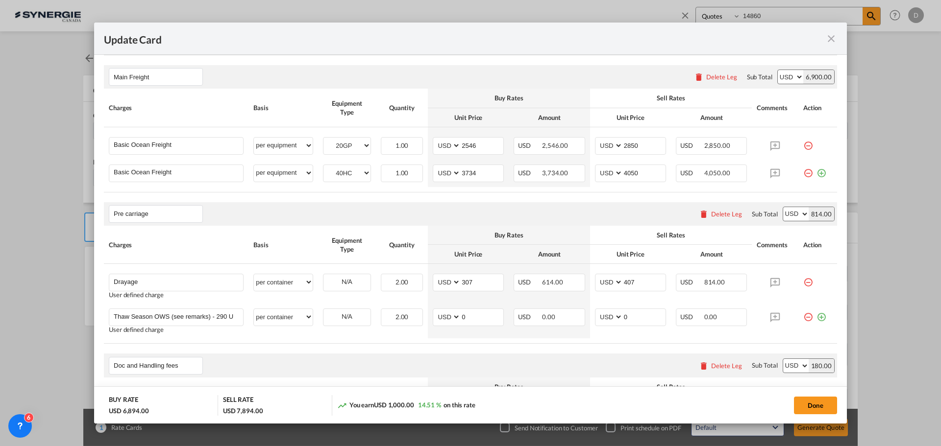
scroll to position [343, 0]
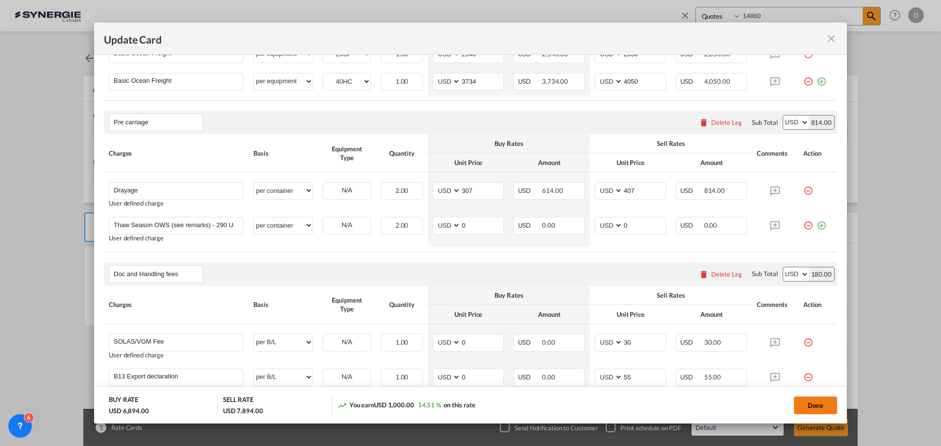
click at [805, 406] on button "Done" at bounding box center [815, 406] width 43 height 18
type input "17 Sep 2025"
type input "29 Dec 2025"
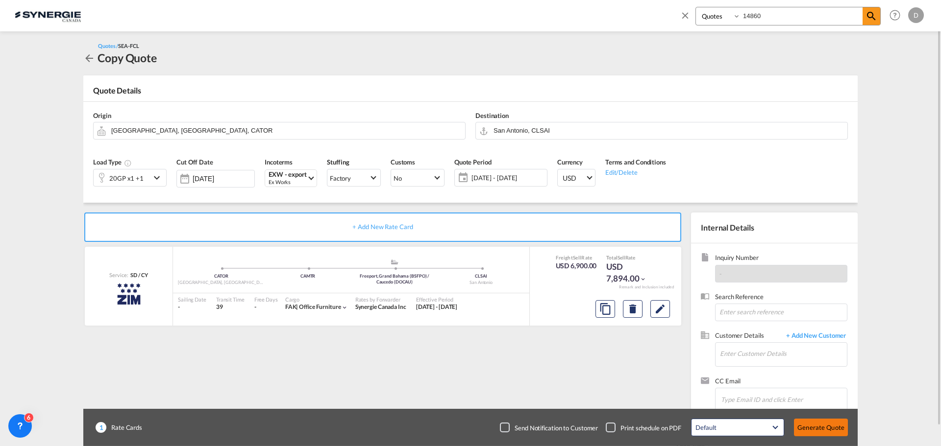
click at [824, 429] on button "Generate Quote" at bounding box center [821, 428] width 54 height 18
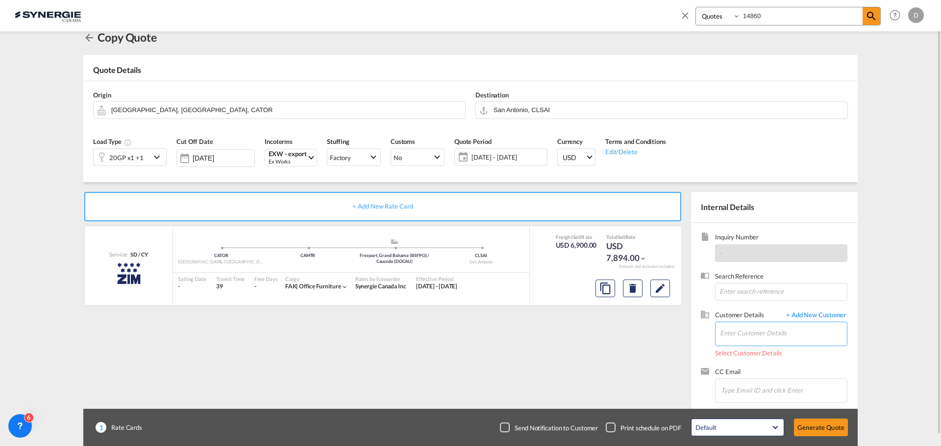
click at [770, 339] on input "Enter Customer Details" at bounding box center [783, 333] width 127 height 22
paste input "sandra.bau@cl-ifs.com"
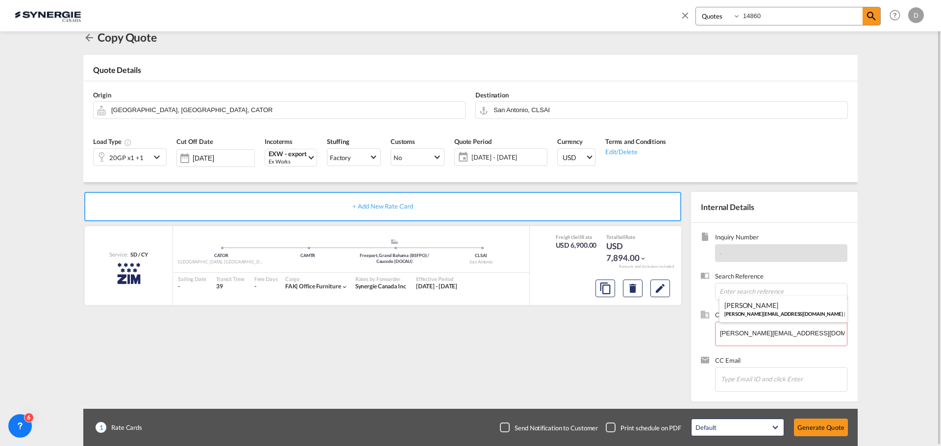
drag, startPoint x: 733, startPoint y: 311, endPoint x: 720, endPoint y: 314, distance: 13.6
click at [731, 311] on div "Sandra Bau sandra.bau@cl-ifs.com | IFS LOGISTICS" at bounding box center [782, 309] width 127 height 26
type input "IFS LOGISTICS, Sandra Bau, sandra.bau@cl-ifs.com"
click at [830, 428] on button "Generate Quote" at bounding box center [821, 428] width 54 height 18
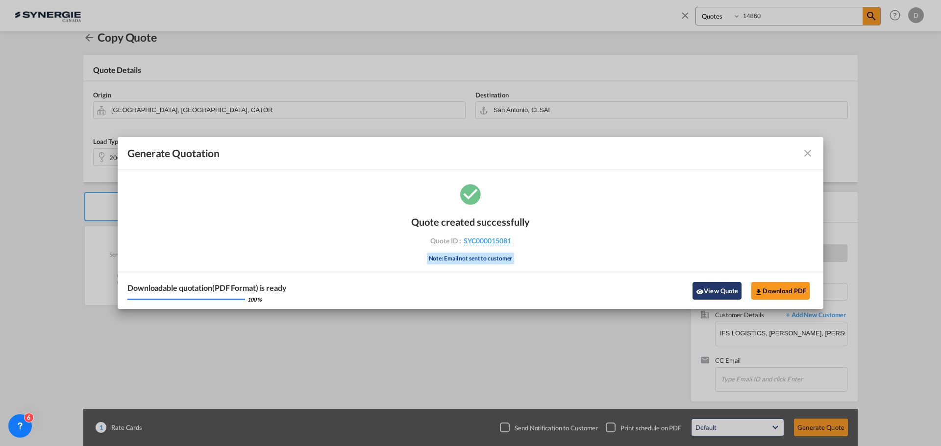
click at [705, 286] on button "View Quote" at bounding box center [716, 291] width 49 height 18
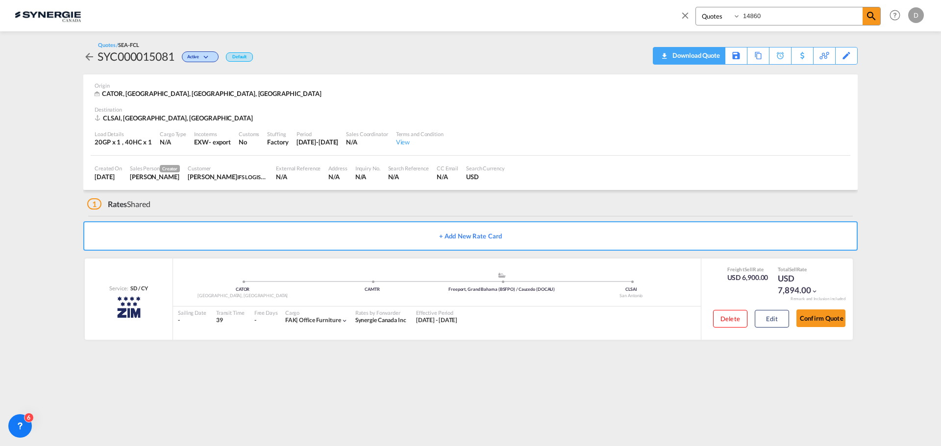
click at [712, 56] on div "Download Quote" at bounding box center [695, 56] width 50 height 16
click at [768, 14] on input "14860" at bounding box center [801, 15] width 122 height 17
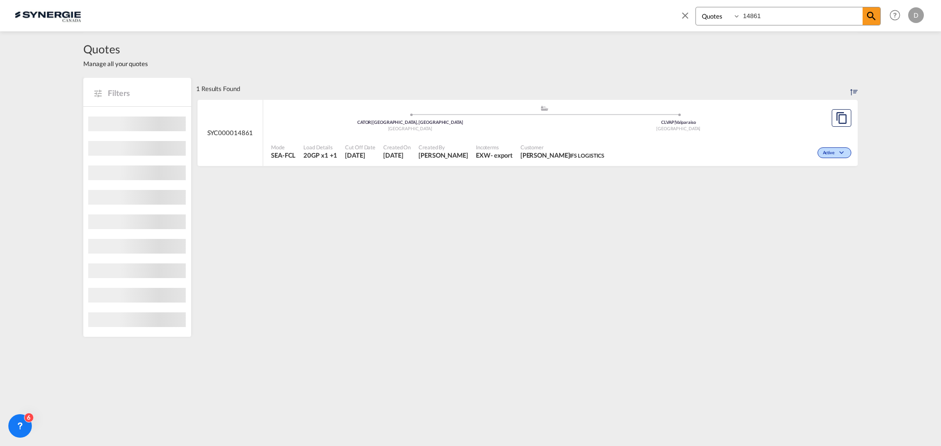
click at [455, 156] on span "[PERSON_NAME]" at bounding box center [442, 155] width 49 height 9
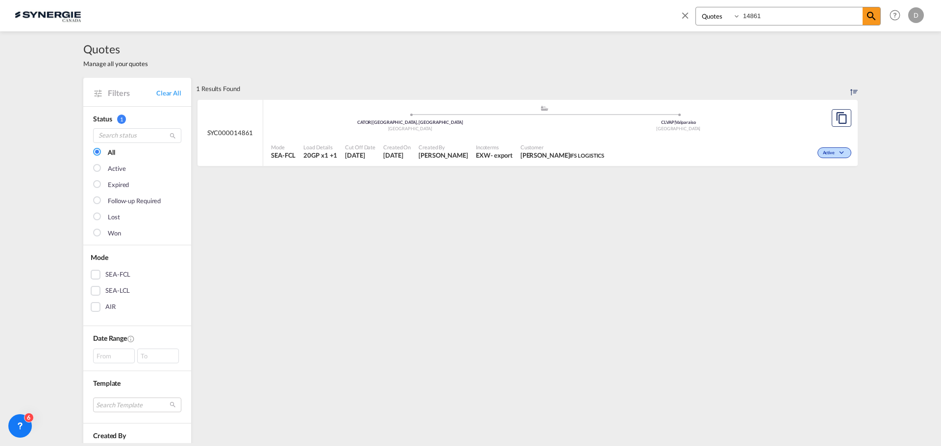
click at [755, 16] on input "14861" at bounding box center [801, 15] width 122 height 17
type input "15081"
click at [455, 150] on span "Created By" at bounding box center [442, 147] width 49 height 7
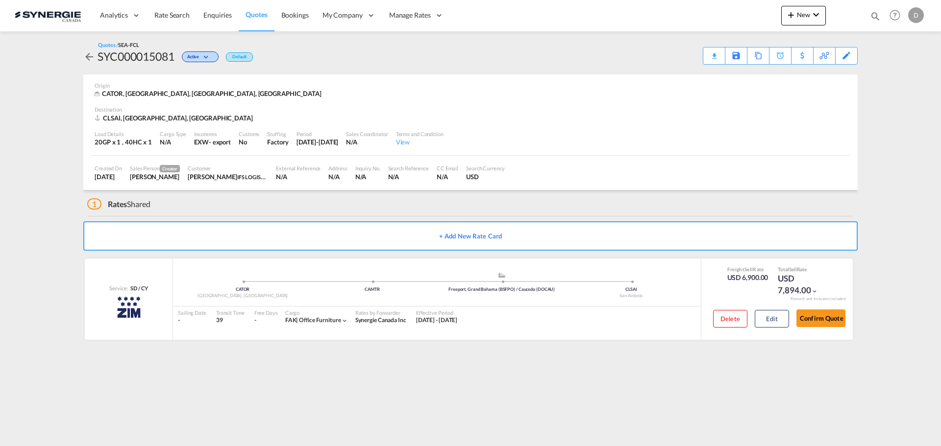
click at [577, 128] on div "Load Details 20GP x 1 , 40HC x 1 Cargo Type N/A Incoterms EXW - export Customs …" at bounding box center [470, 138] width 759 height 33
click at [559, 120] on div "CLSAI, San Antonio, Asia Pacific" at bounding box center [471, 118] width 752 height 9
click at [795, 22] on button "New" at bounding box center [803, 16] width 45 height 20
click at [782, 73] on span "Quote" at bounding box center [776, 74] width 11 height 20
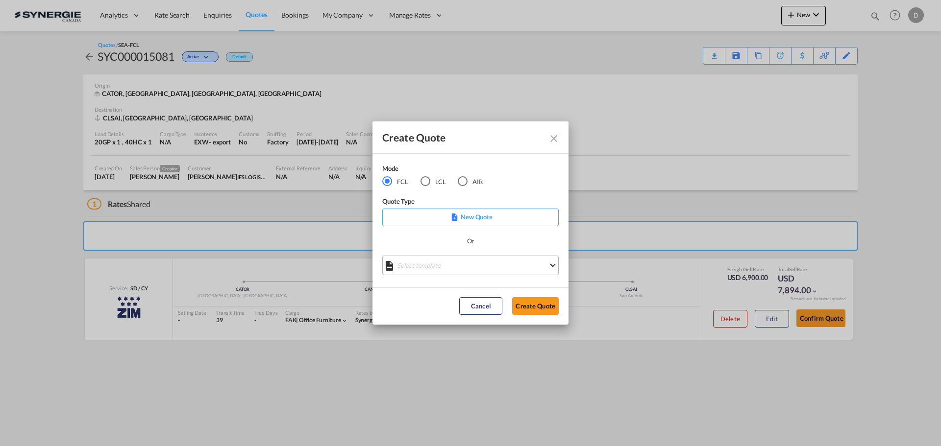
click at [480, 269] on md-select "Select template *NEW* FCL FREEHAND / DAP [PERSON_NAME] | [DATE] *NEW* Import FC…" at bounding box center [470, 266] width 176 height 20
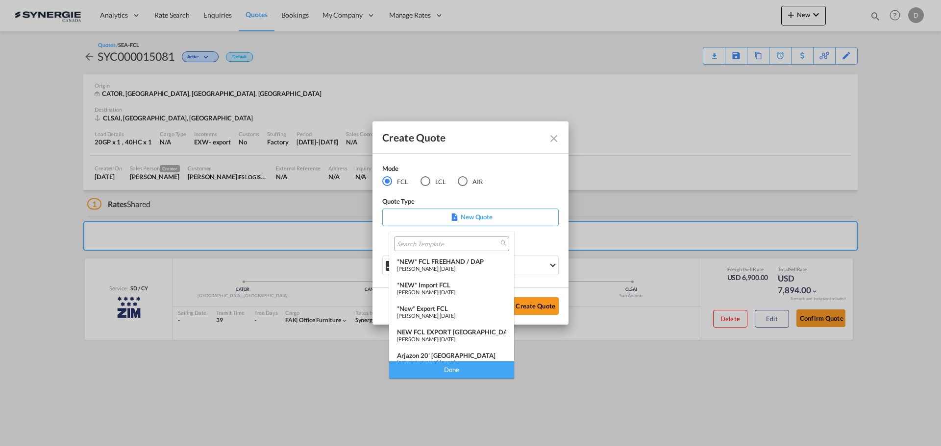
click at [463, 264] on div "*NEW* FCL FREEHAND / DAP" at bounding box center [451, 262] width 109 height 8
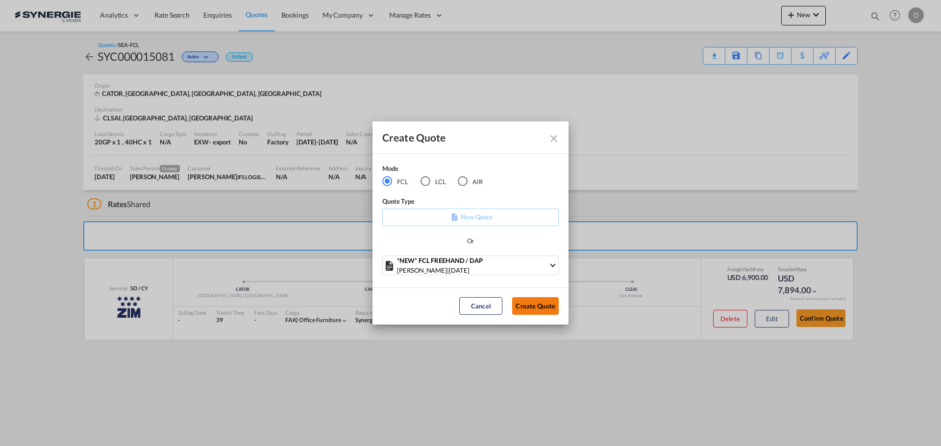
click at [537, 306] on button "Create Quote" at bounding box center [535, 306] width 47 height 18
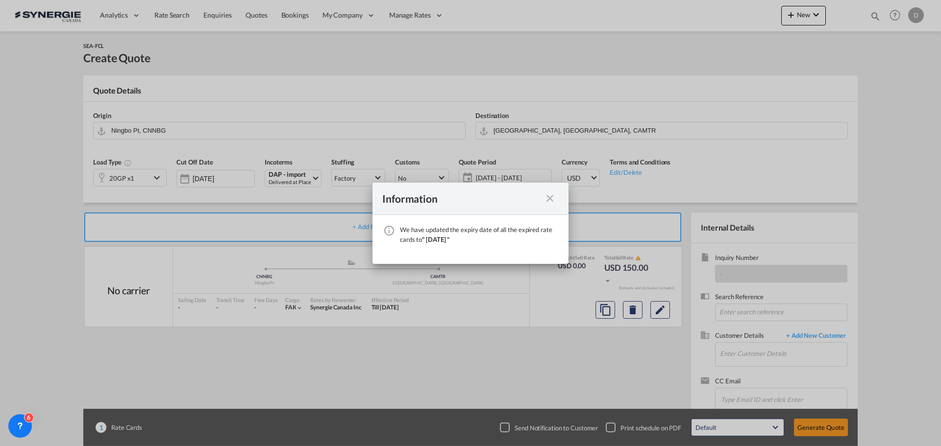
click at [547, 199] on md-icon "icon-close fg-AAA8AD cursor" at bounding box center [550, 199] width 12 height 12
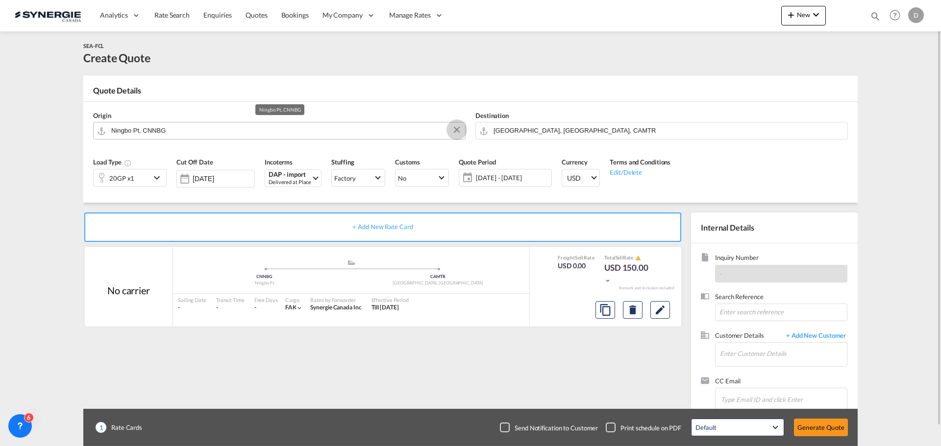
click at [456, 131] on button "Clear Input" at bounding box center [456, 129] width 15 height 15
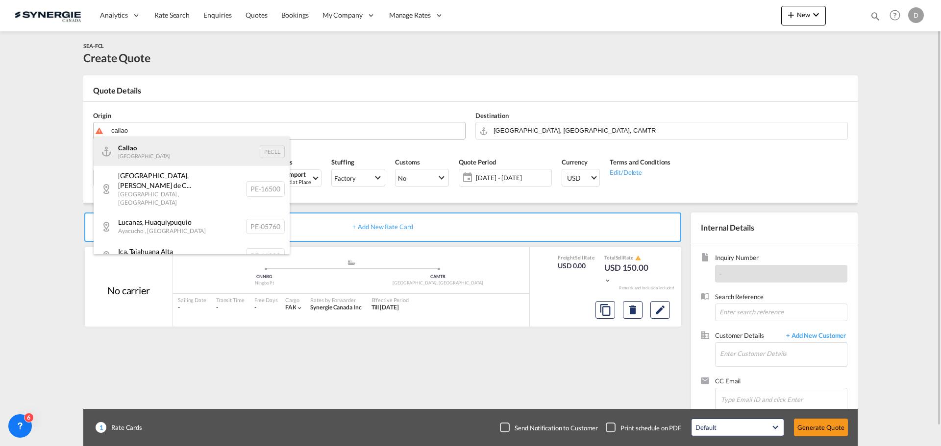
click at [128, 157] on div "Callao Peru PECLL" at bounding box center [192, 151] width 196 height 29
type input "Callao, PECLL"
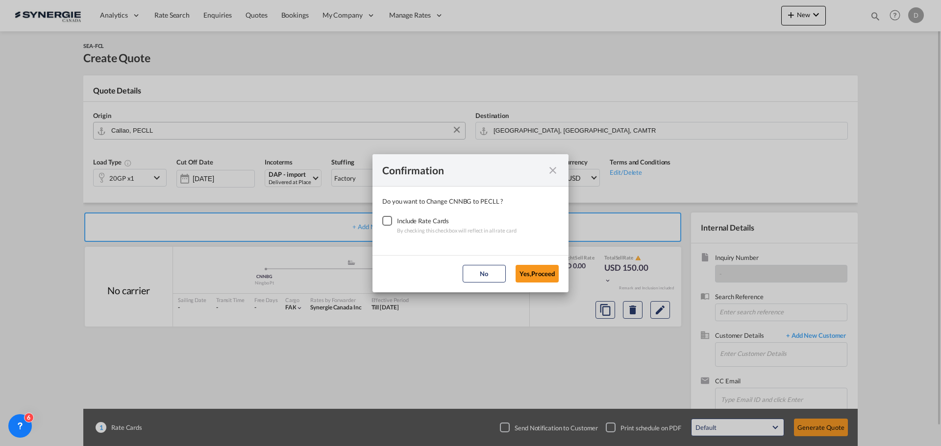
click at [388, 220] on div "Checkbox No Ink" at bounding box center [387, 221] width 10 height 10
click at [534, 272] on button "Yes,Proceed" at bounding box center [536, 274] width 43 height 18
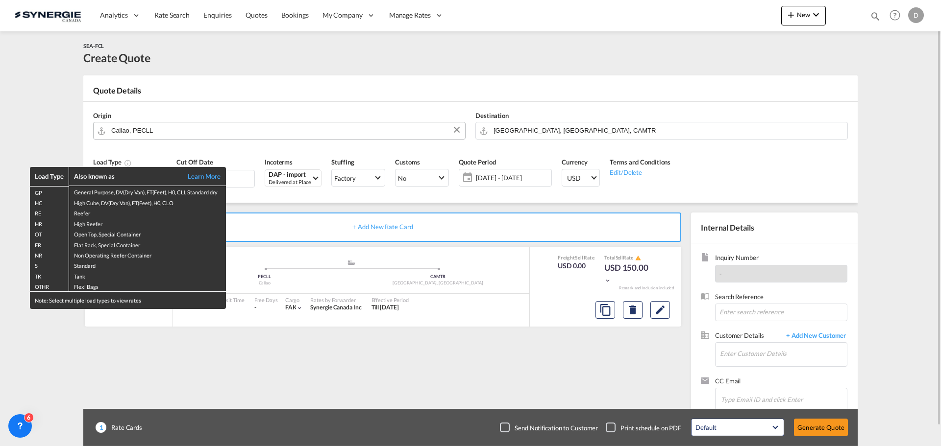
click at [245, 112] on div "Load Type Also known as Learn More GP General Purpose, DV(Dry Van), FT(Feet), H…" at bounding box center [470, 223] width 941 height 446
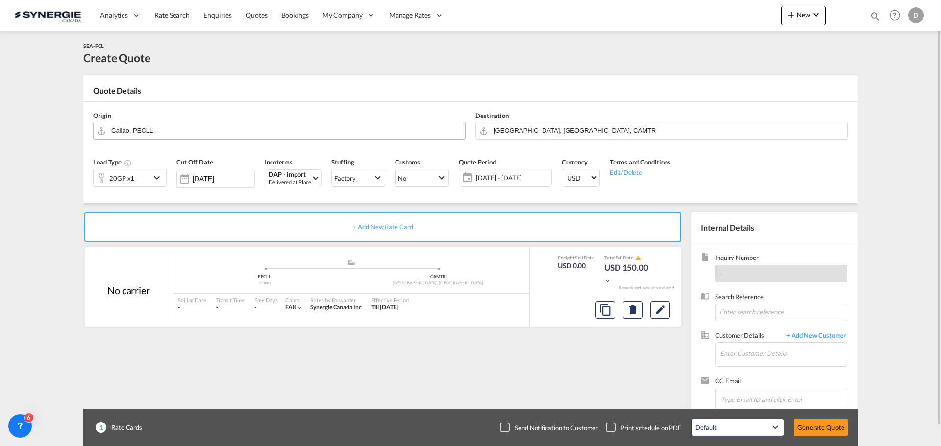
click at [157, 177] on md-icon "icon-chevron-down" at bounding box center [158, 178] width 15 height 12
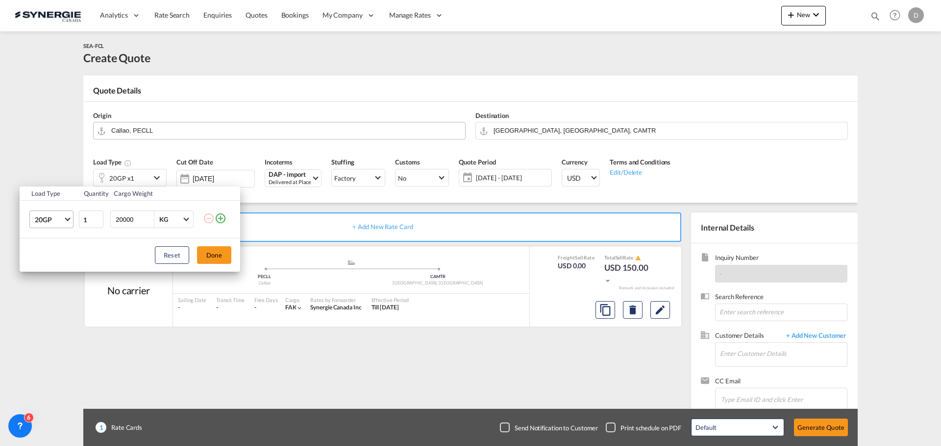
click at [67, 216] on span "Choose: \a20GP" at bounding box center [67, 218] width 5 height 5
click at [52, 263] on div "40HC" at bounding box center [44, 267] width 18 height 10
click at [215, 250] on button "Done" at bounding box center [214, 255] width 34 height 18
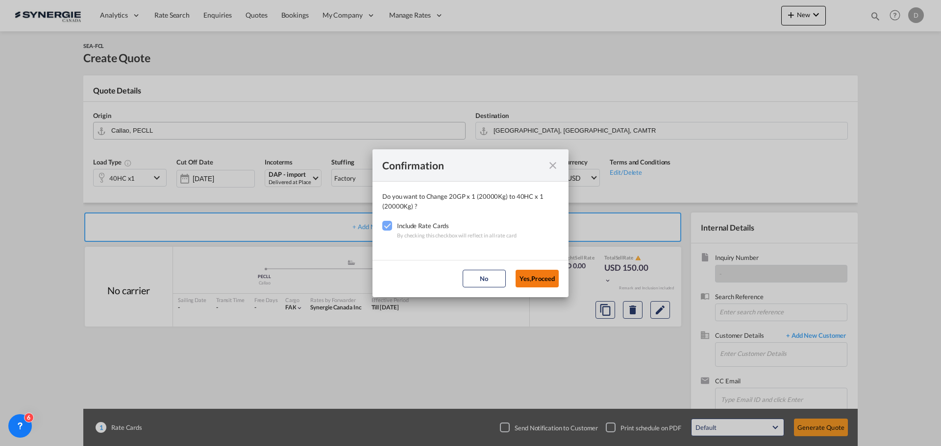
click at [522, 273] on button "Yes,Proceed" at bounding box center [536, 279] width 43 height 18
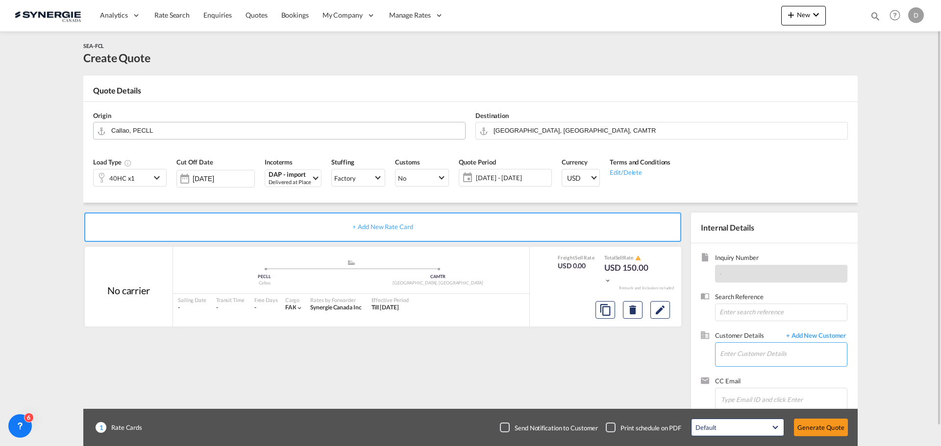
click at [761, 354] on input "Enter Customer Details" at bounding box center [783, 354] width 127 height 22
paste input "kmarcelo@aglgroup.pe"
type input "kmarcelo@aglgroup.pe"
drag, startPoint x: 881, startPoint y: 361, endPoint x: 864, endPoint y: 335, distance: 31.8
click at [831, 334] on span "+ Add New Customer" at bounding box center [814, 336] width 66 height 11
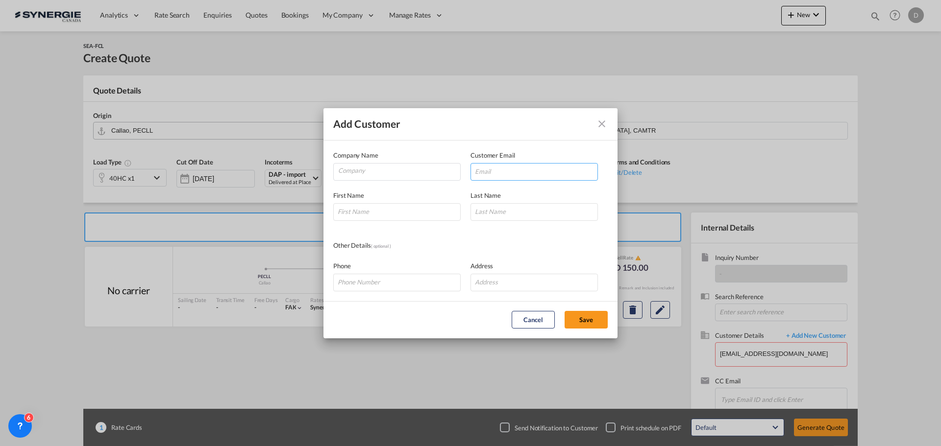
click at [527, 170] on input "Add Customer Company ..." at bounding box center [533, 172] width 127 height 18
paste input "kmarcelo@aglgroup.pe"
type input "kmarcelo@aglgroup.pe"
click at [389, 214] on input "Add Customer Company ..." at bounding box center [396, 212] width 127 height 18
type input "Katherine"
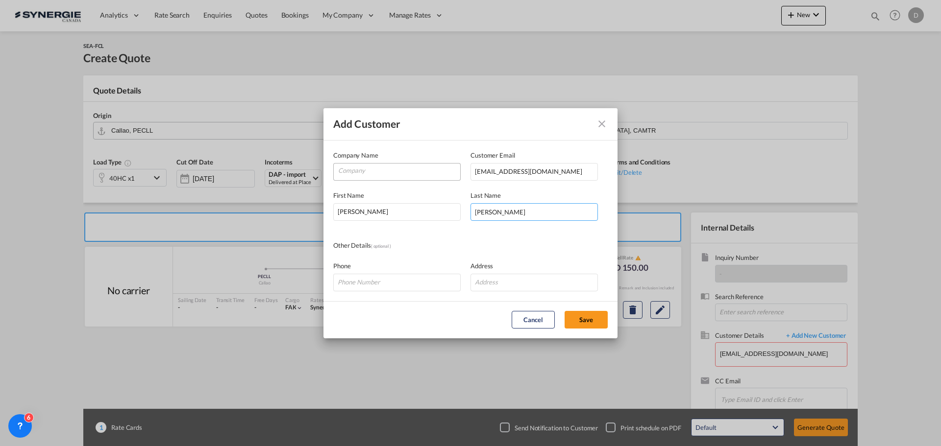
type input "Marcelo"
click at [366, 168] on input "Company" at bounding box center [399, 171] width 122 height 15
type input "AG Logistics Group"
click at [580, 322] on button "Save" at bounding box center [585, 320] width 43 height 18
type input "AG Logistics Group, Katherine Marcelo, kmarcelo@aglgroup.pe"
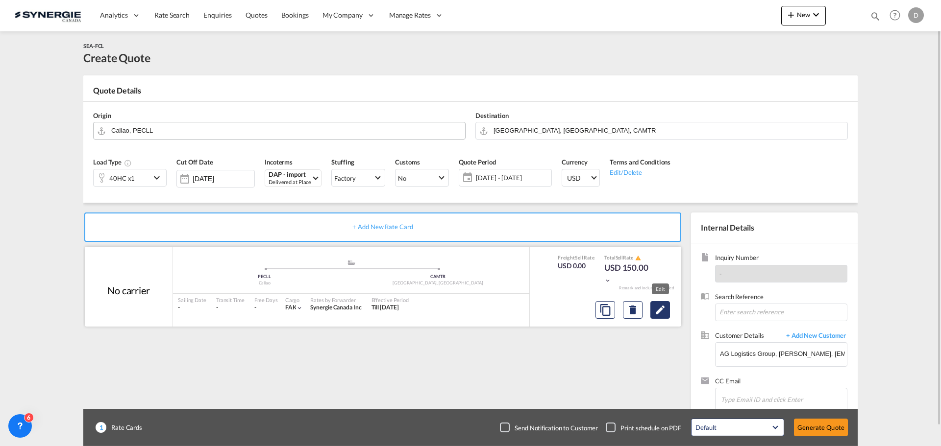
click at [661, 313] on md-icon "Edit" at bounding box center [660, 310] width 12 height 12
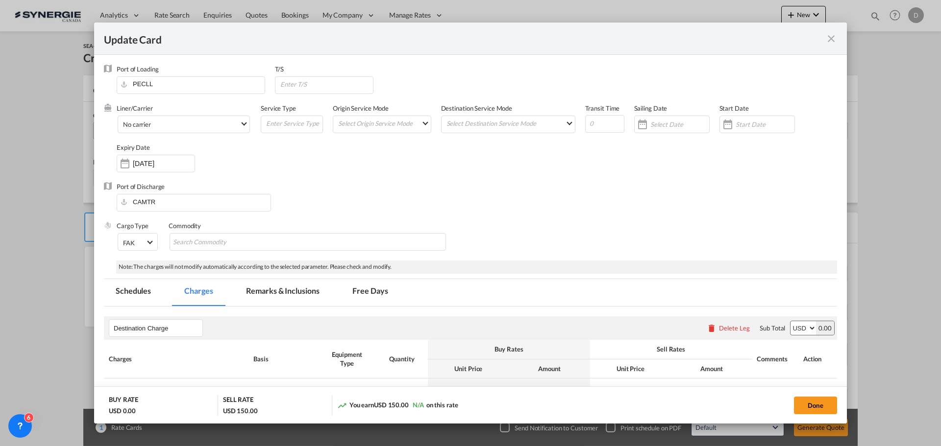
select select "per container"
select select "per B/L"
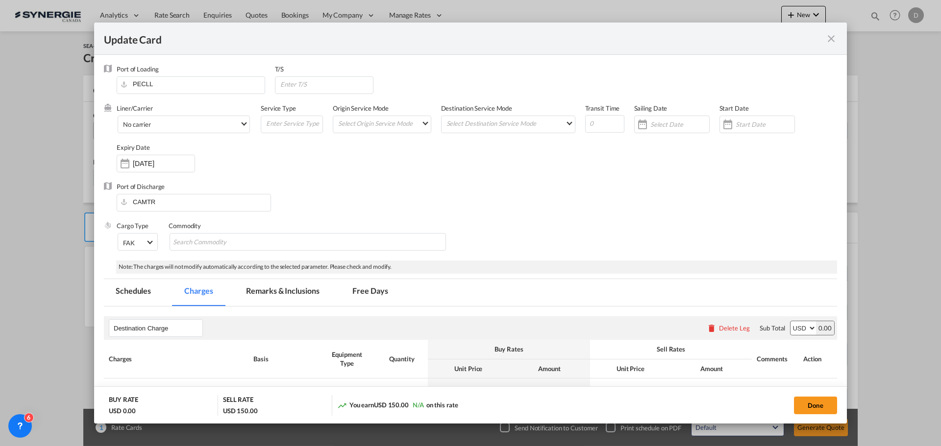
select select "per B/L"
select select "per shipment"
click at [421, 122] on md-select "Select Origin Service Mode SD CY" at bounding box center [384, 123] width 94 height 14
click at [349, 140] on md-option "CY" at bounding box center [382, 147] width 108 height 24
click at [523, 126] on md-select "Select Destination Service Mode SD CY" at bounding box center [509, 123] width 129 height 14
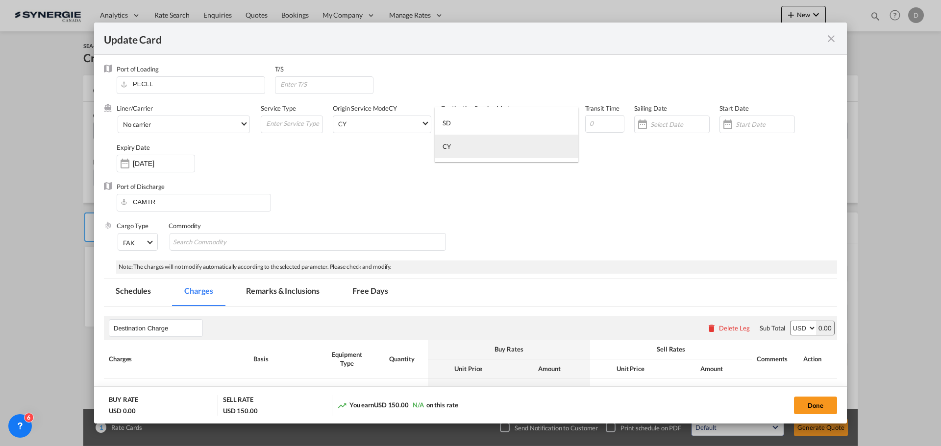
click at [491, 147] on md-option "CY" at bounding box center [507, 147] width 144 height 24
click at [720, 123] on div "Update CardPort of ..." at bounding box center [728, 125] width 16 height 20
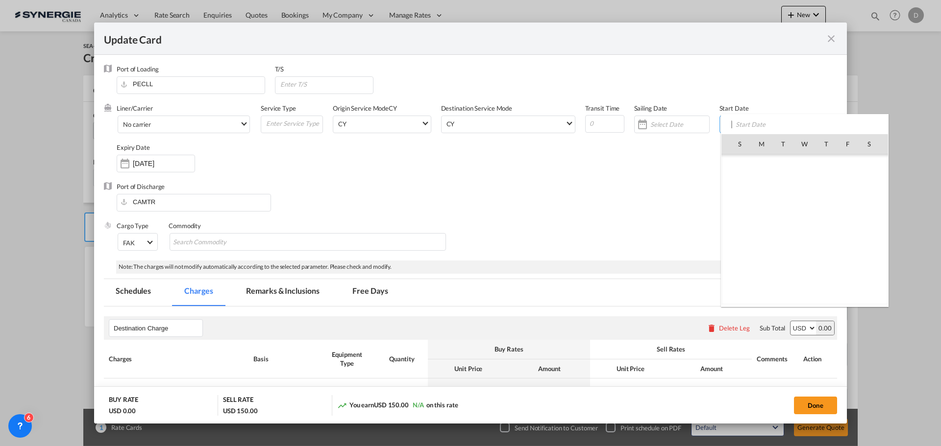
scroll to position [226956, 0]
click at [841, 247] on span "26" at bounding box center [847, 251] width 21 height 21
type input "[DATE]"
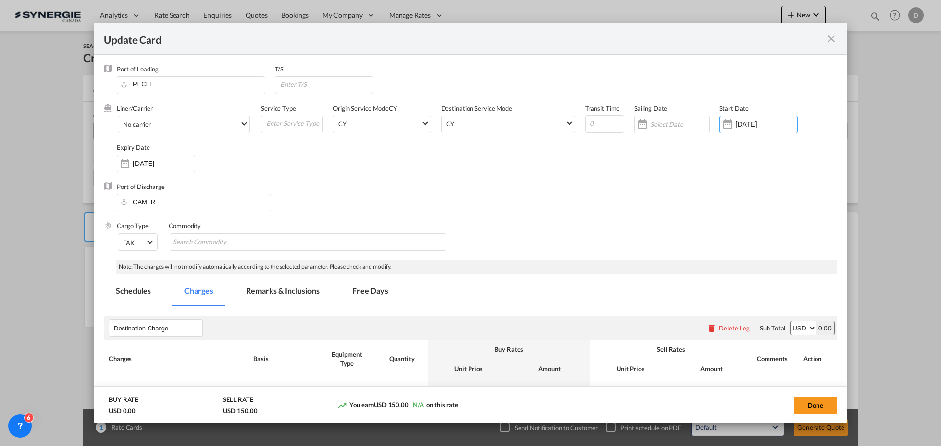
click at [560, 184] on div "Port of Discharge CAMTR" at bounding box center [470, 201] width 733 height 39
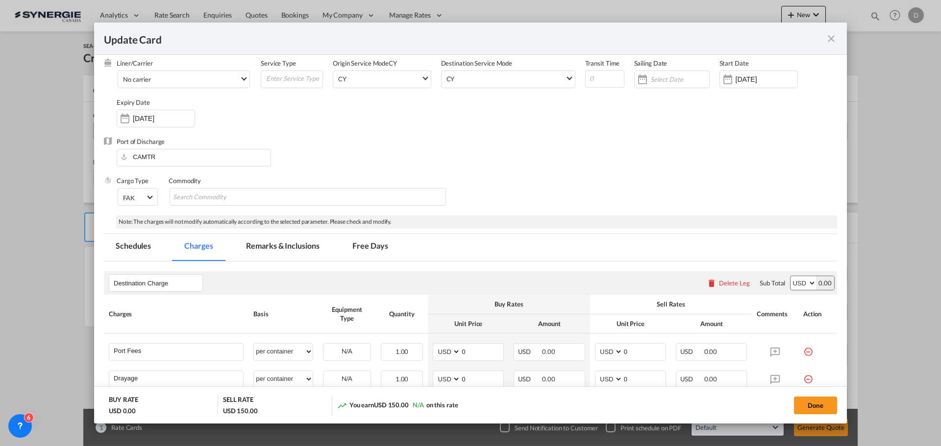
scroll to position [98, 0]
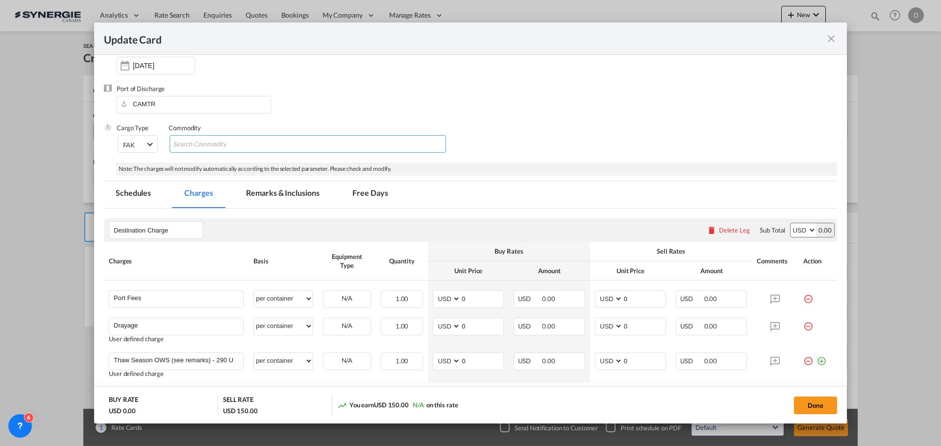
click at [294, 143] on md-chips-wrap "Chips container with autocompletion. Enter the text area, type text to search, …" at bounding box center [308, 144] width 276 height 18
type input "General Cargo"
click at [803, 401] on button "Done" at bounding box center [815, 406] width 43 height 18
type input "25 Sep 2025"
type input "25 Oct 2025"
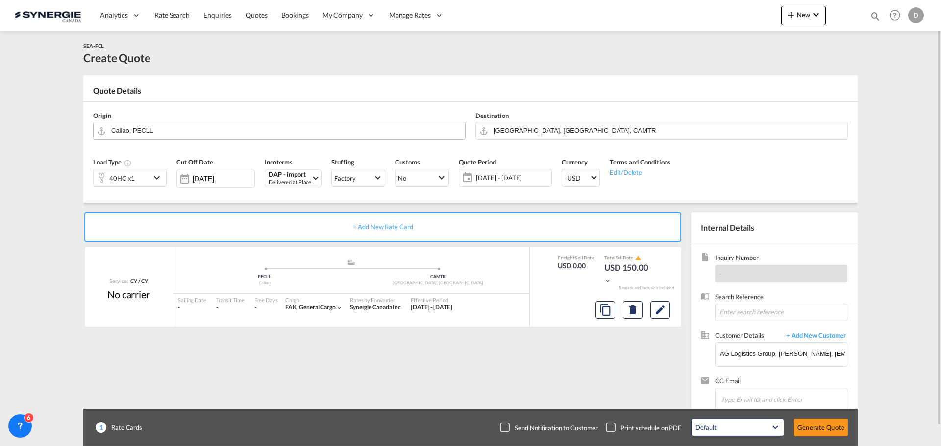
click at [155, 178] on md-icon "icon-chevron-down" at bounding box center [158, 178] width 15 height 12
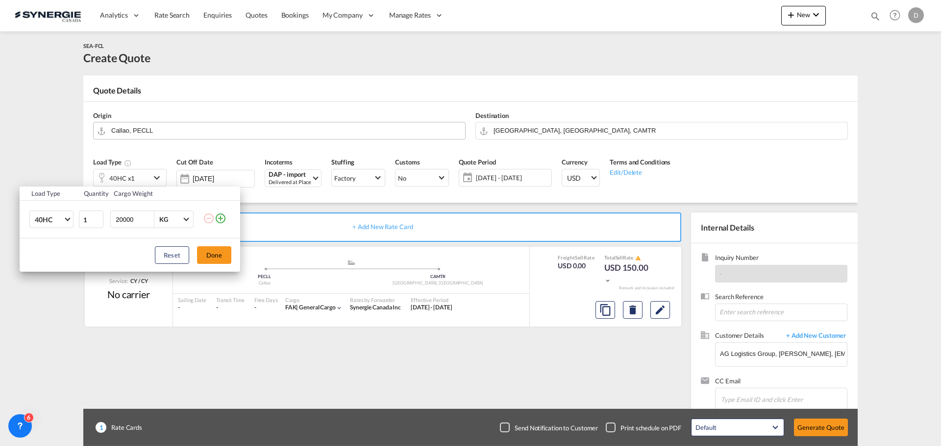
click at [122, 224] on input "20000" at bounding box center [134, 219] width 39 height 17
type input "26500"
click at [218, 252] on button "Done" at bounding box center [214, 255] width 34 height 18
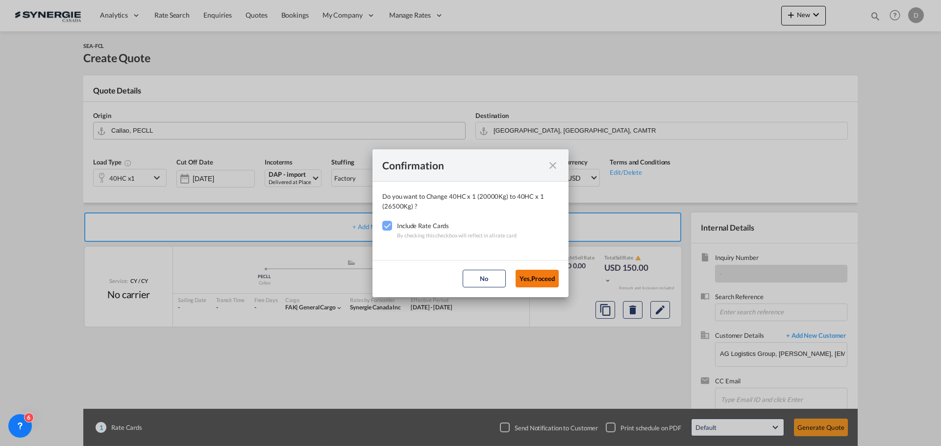
click at [532, 273] on button "Yes,Proceed" at bounding box center [536, 279] width 43 height 18
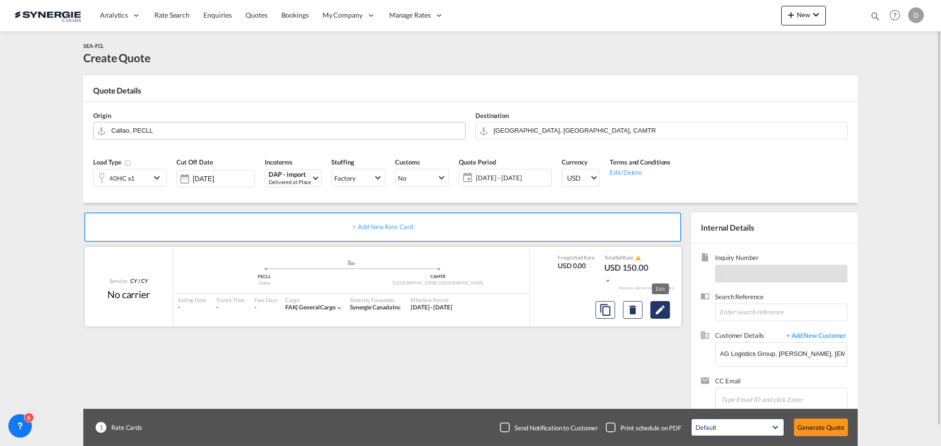
click at [660, 316] on md-icon "Edit" at bounding box center [660, 310] width 12 height 12
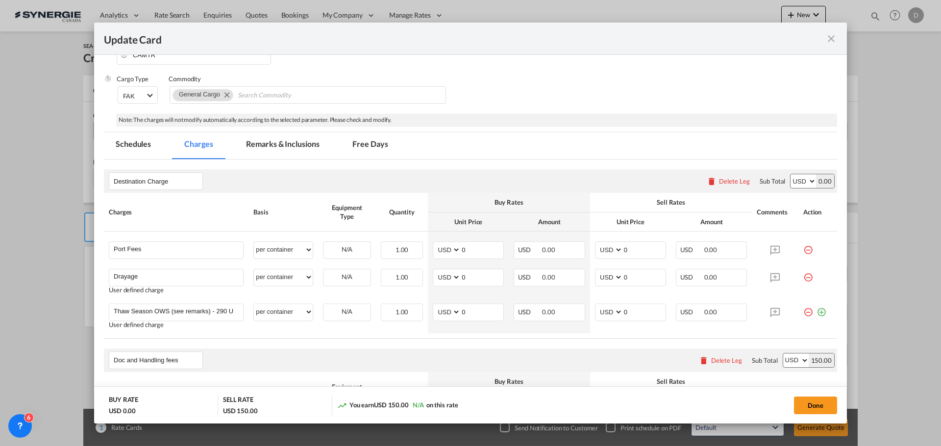
scroll to position [245, 0]
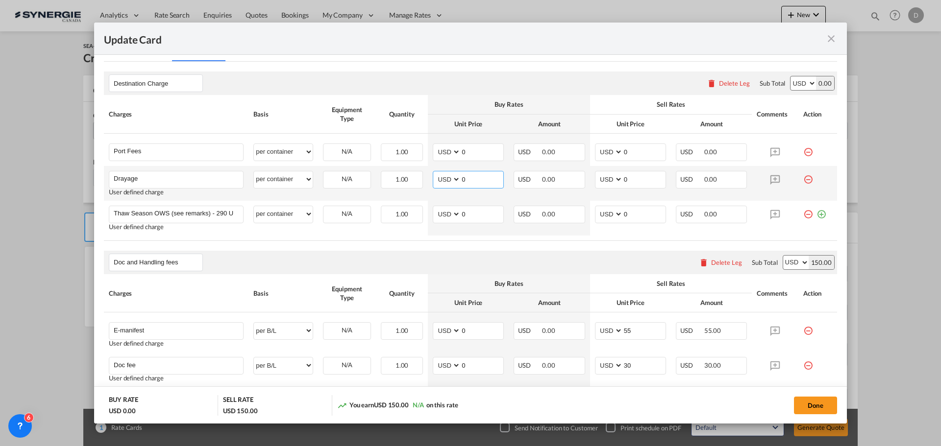
drag, startPoint x: 459, startPoint y: 179, endPoint x: 463, endPoint y: 179, distance: 4.9
click at [463, 179] on input "0" at bounding box center [482, 178] width 43 height 15
type input "405"
drag, startPoint x: 620, startPoint y: 179, endPoint x: 629, endPoint y: 179, distance: 8.3
click at [629, 179] on input "0" at bounding box center [644, 178] width 43 height 15
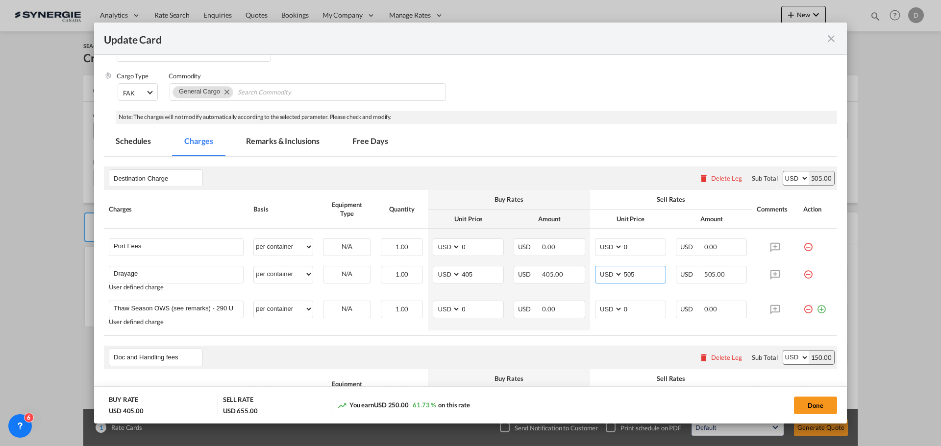
scroll to position [147, 0]
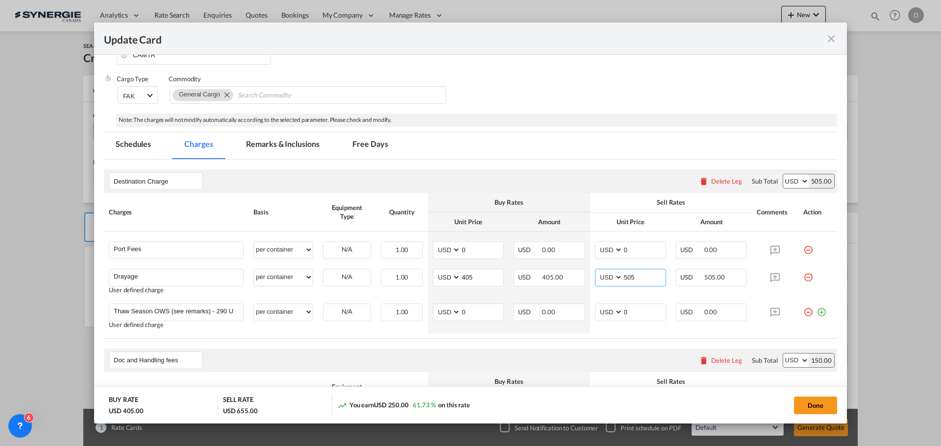
type input "505"
click at [310, 144] on md-tab-item "Remarks & Inclusions" at bounding box center [282, 145] width 97 height 27
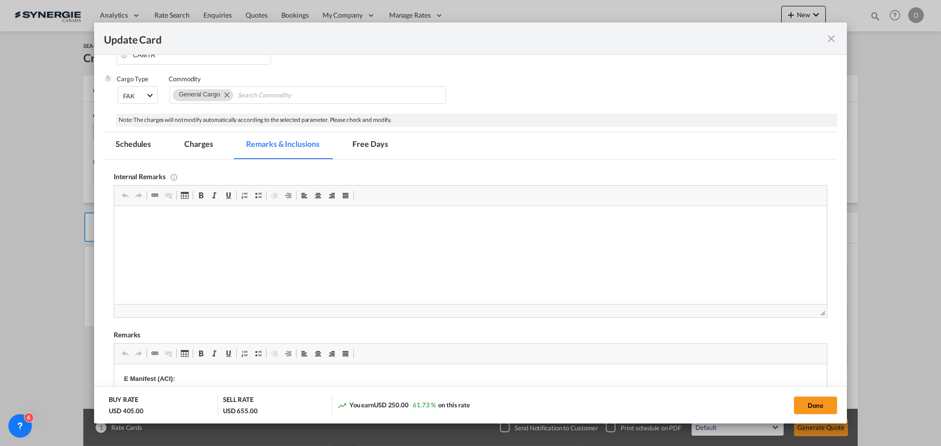
scroll to position [0, 0]
drag, startPoint x: 823, startPoint y: 401, endPoint x: 782, endPoint y: 381, distance: 45.4
click at [822, 401] on button "Done" at bounding box center [815, 406] width 43 height 18
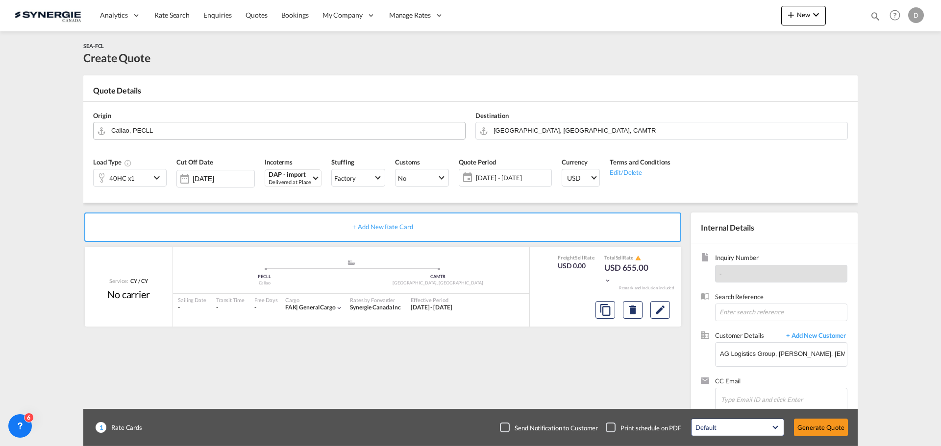
type input "25 Sep 2025"
type input "25 Oct 2025"
click at [820, 432] on button "Generate Quote" at bounding box center [821, 428] width 54 height 18
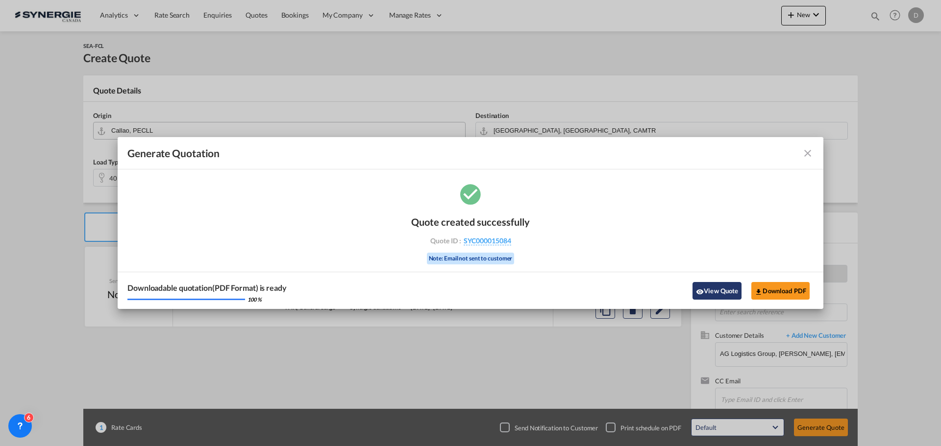
click at [713, 290] on button "View Quote" at bounding box center [716, 291] width 49 height 18
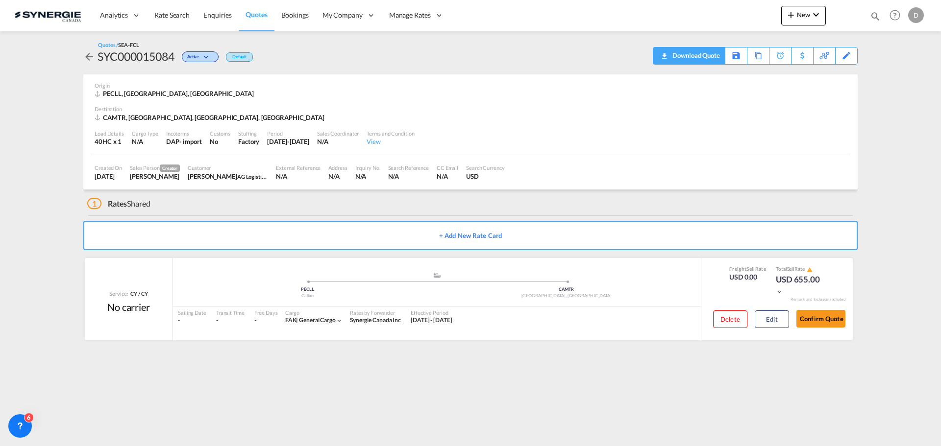
click at [713, 60] on div "Download Quote" at bounding box center [695, 56] width 50 height 16
click at [759, 57] on div "Copy Quote" at bounding box center [747, 56] width 33 height 17
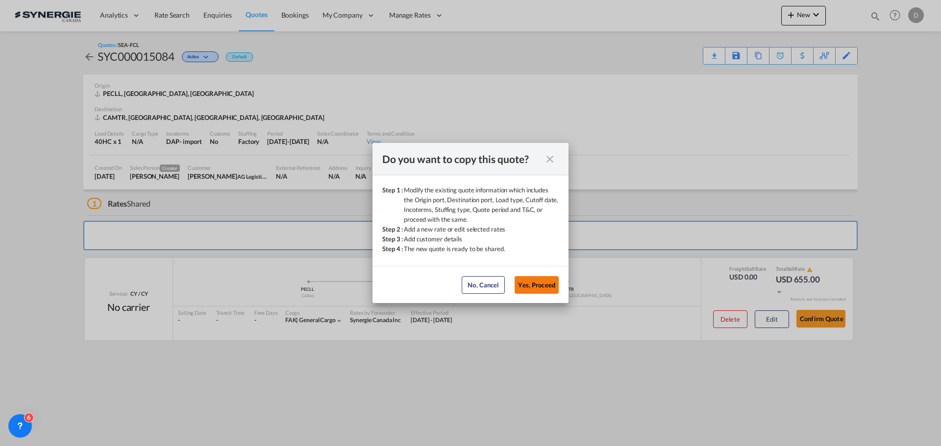
click at [546, 279] on button "Yes, Proceed" at bounding box center [536, 285] width 44 height 18
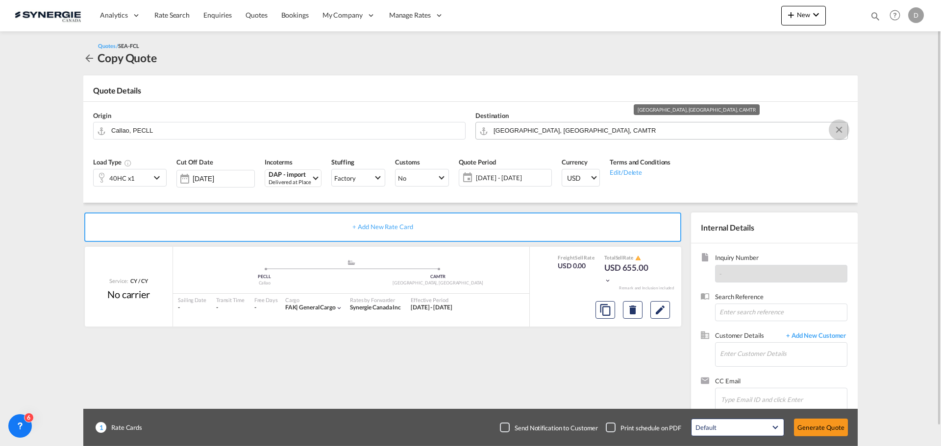
click at [838, 129] on button "Clear Input" at bounding box center [838, 129] width 15 height 15
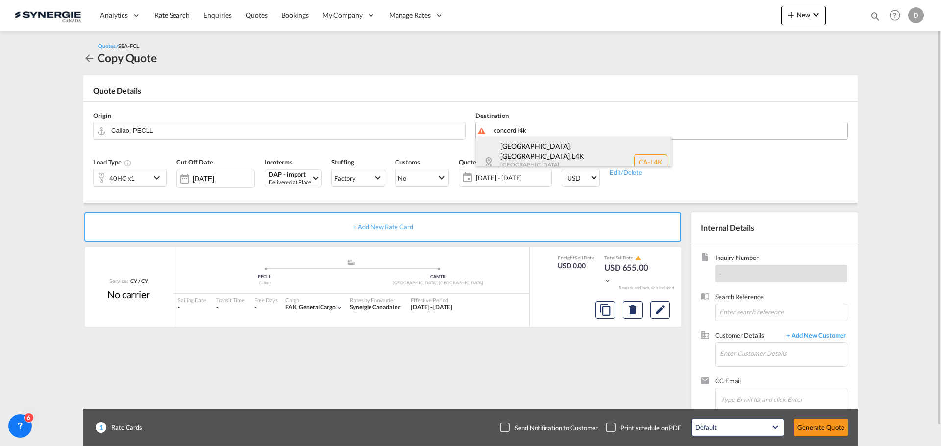
click at [583, 151] on div "Concord, ON , L4K Ontario Canada CA-L4K" at bounding box center [574, 162] width 196 height 50
type input "CA-L4K, Concord, ON, Ontario"
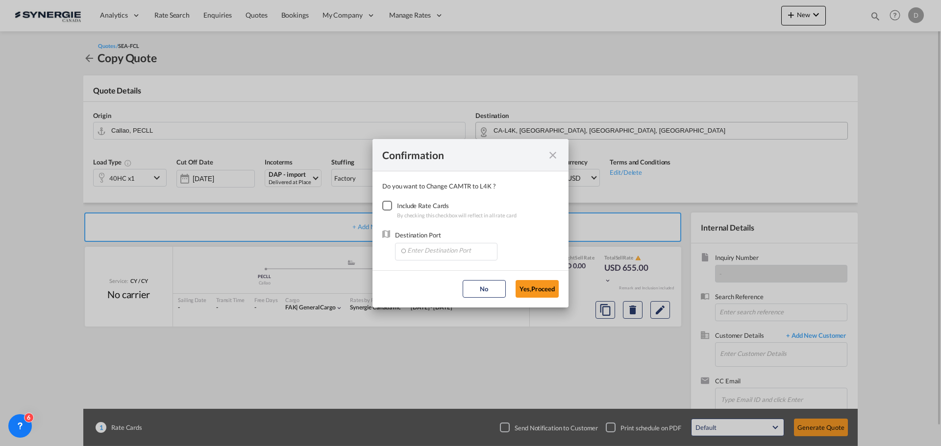
click at [385, 209] on div "Checkbox No Ink" at bounding box center [387, 206] width 10 height 10
click at [437, 251] on input "Enter Destination Port" at bounding box center [448, 251] width 97 height 15
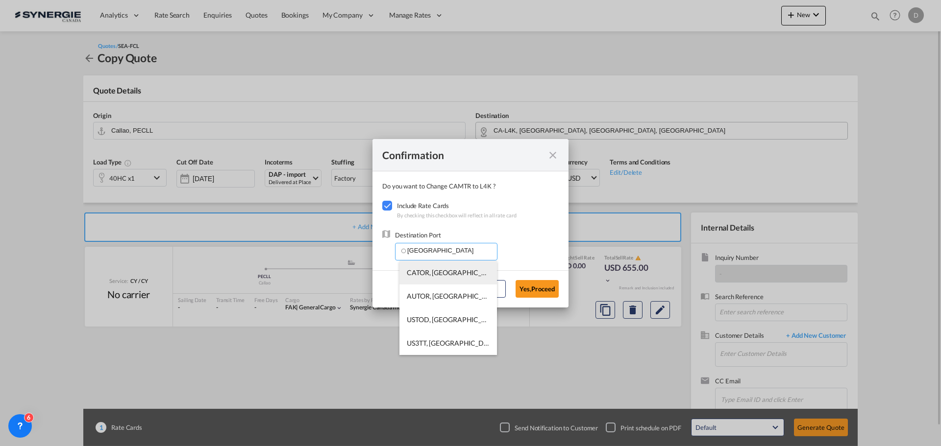
click at [452, 272] on span "CATOR, Toronto, ON, Canada, North America, Americas" at bounding box center [598, 272] width 383 height 8
type input "CATOR, Toronto, ON, Canada, North America, Americas"
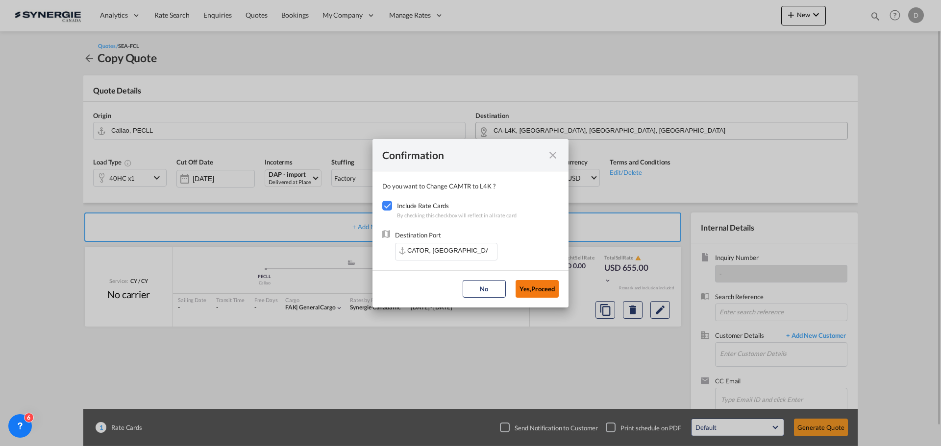
click at [530, 286] on button "Yes,Proceed" at bounding box center [536, 289] width 43 height 18
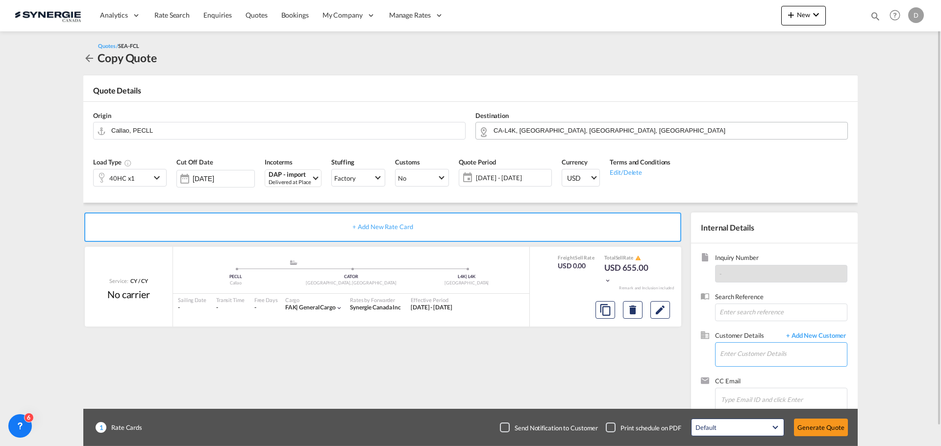
click at [749, 349] on input "Enter Customer Details" at bounding box center [783, 354] width 127 height 22
paste input "kmarcelo@aglgroup.pe"
click at [753, 337] on div "Katherine Marcelo kmarcelo@aglgroup.pe" at bounding box center [817, 330] width 196 height 26
type input "AG Logistics Group, Katherine Marcelo, kmarcelo@aglgroup.pe"
click at [660, 311] on md-icon "Edit" at bounding box center [660, 310] width 12 height 12
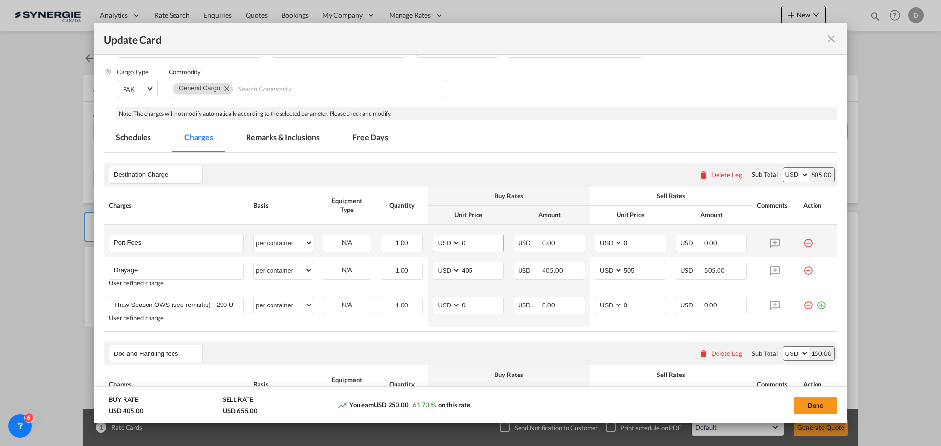
scroll to position [196, 0]
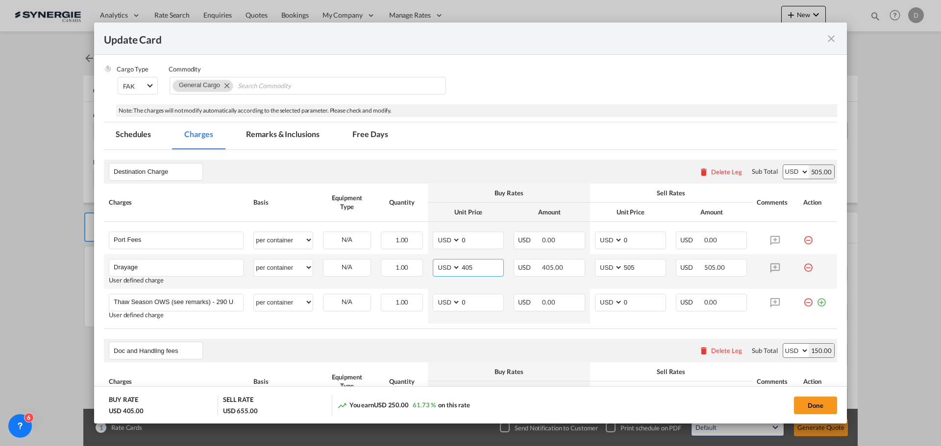
click at [465, 269] on input "405" at bounding box center [482, 267] width 43 height 15
type input "384"
click at [626, 269] on input "505" at bounding box center [644, 267] width 43 height 15
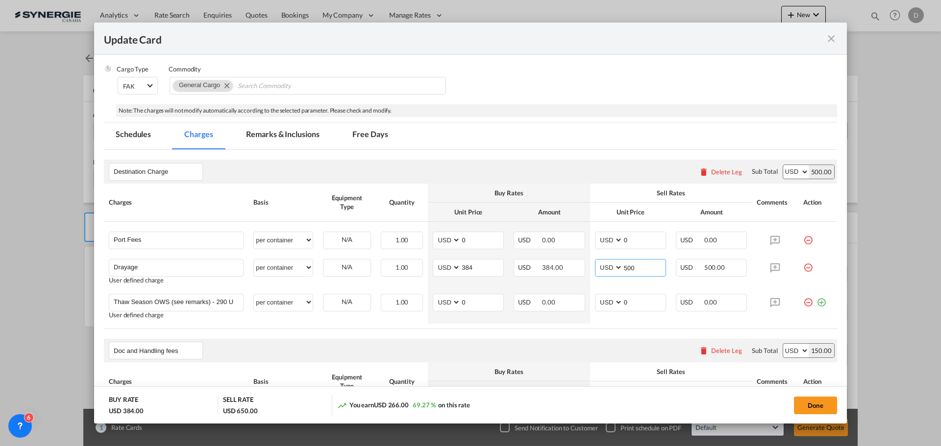
type input "500"
click at [290, 129] on md-tab-item "Remarks & Inclusions" at bounding box center [282, 135] width 97 height 27
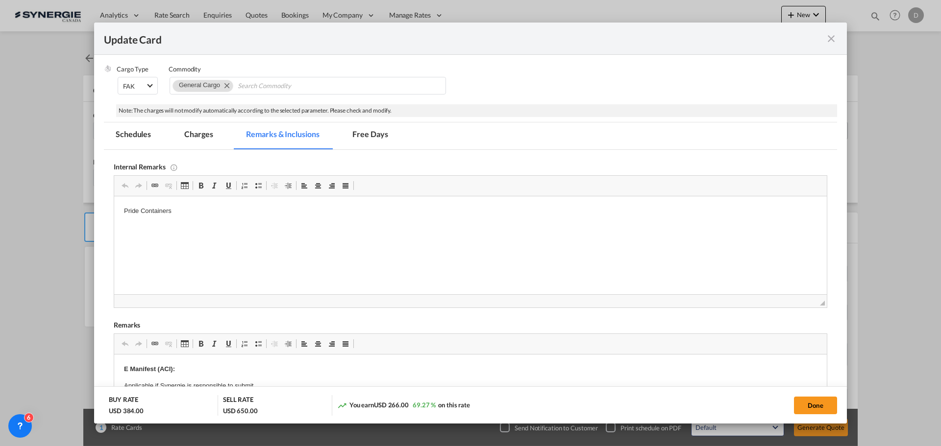
scroll to position [0, 0]
drag, startPoint x: 175, startPoint y: 209, endPoint x: 137, endPoint y: 223, distance: 40.9
drag, startPoint x: 180, startPoint y: 210, endPoint x: 84, endPoint y: 218, distance: 96.8
click at [114, 218] on html "Pride Containers" at bounding box center [470, 211] width 712 height 30
click at [815, 406] on button "Done" at bounding box center [815, 406] width 43 height 18
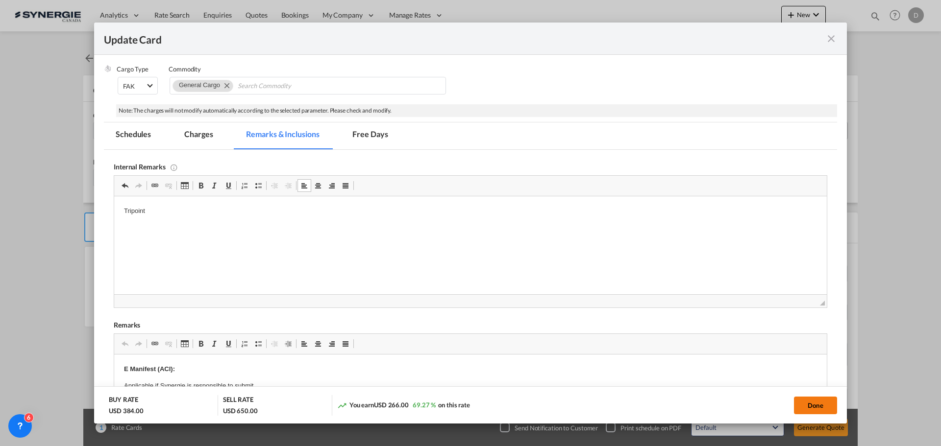
type input "25 Sep 2025"
type input "25 Oct 2025"
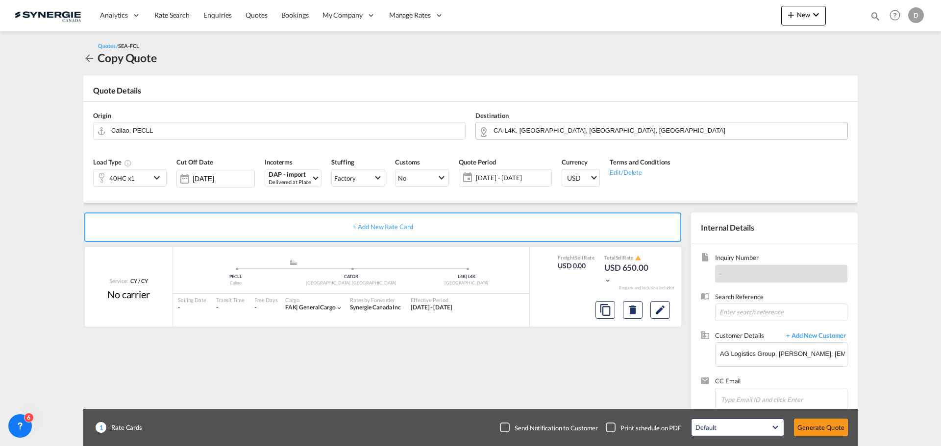
scroll to position [150, 0]
click at [817, 428] on button "Generate Quote" at bounding box center [821, 428] width 54 height 18
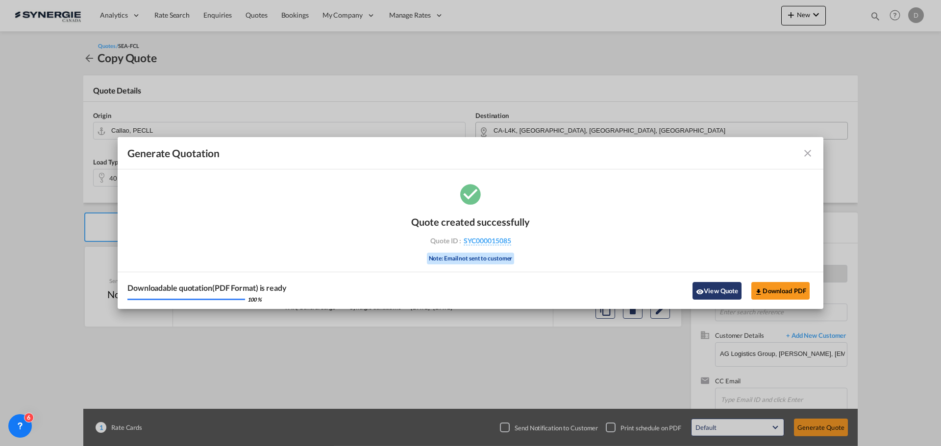
click at [715, 294] on button "View Quote" at bounding box center [716, 291] width 49 height 18
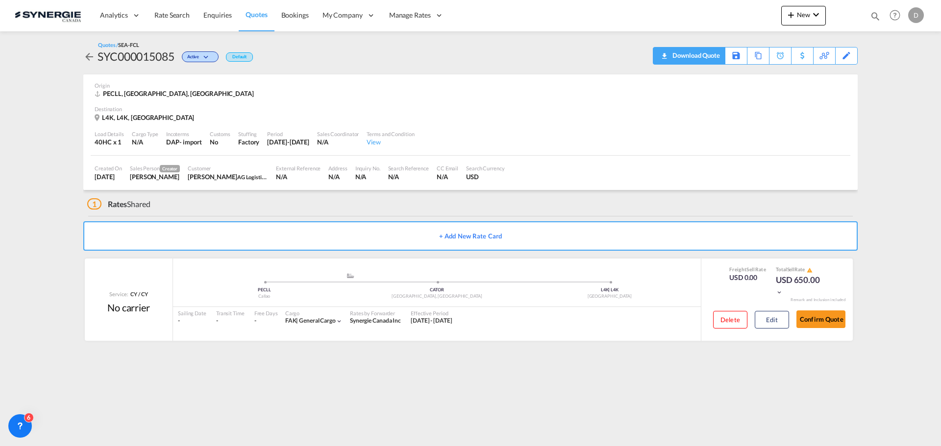
click at [714, 56] on div "Download Quote" at bounding box center [695, 56] width 50 height 16
click at [761, 55] on div "Copy Quote" at bounding box center [747, 56] width 33 height 17
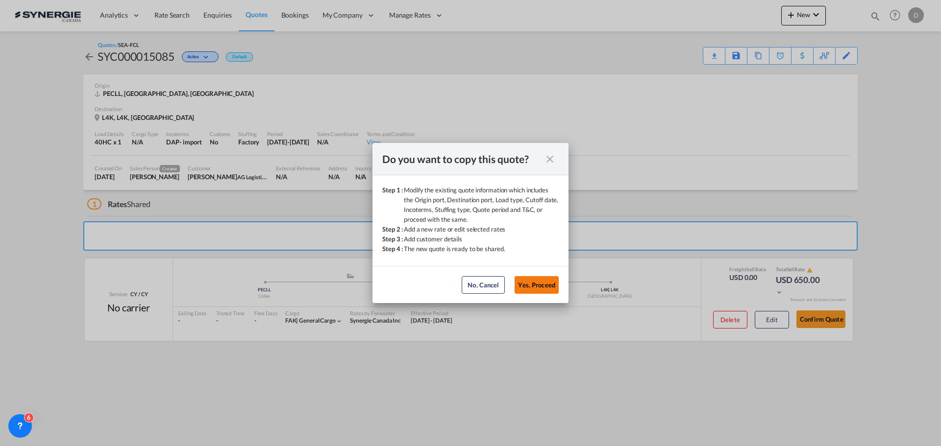
click at [547, 280] on button "Yes, Proceed" at bounding box center [536, 285] width 44 height 18
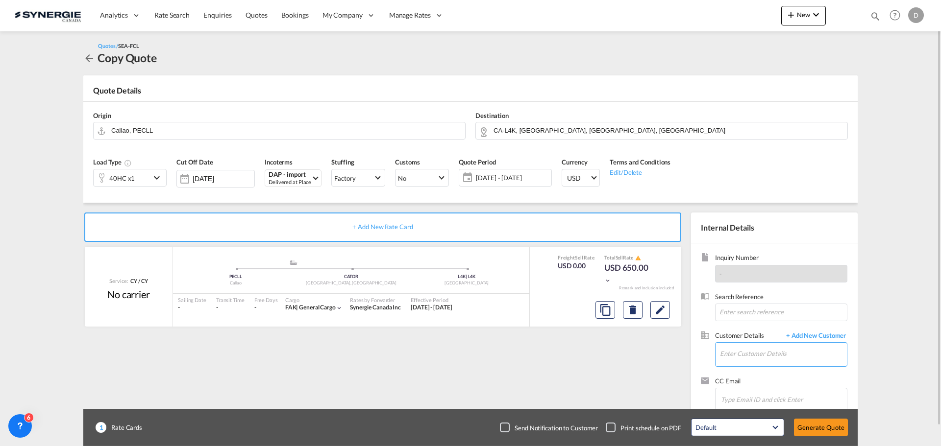
click at [755, 352] on input "Enter Customer Details" at bounding box center [783, 354] width 127 height 22
paste input "kmarcelo@aglgroup.pe"
click at [738, 324] on div "Katherine Marcelo kmarcelo@aglgroup.pe | AG Logistics Group" at bounding box center [782, 330] width 127 height 26
type input "AG Logistics Group, Katherine Marcelo, kmarcelo@aglgroup.pe"
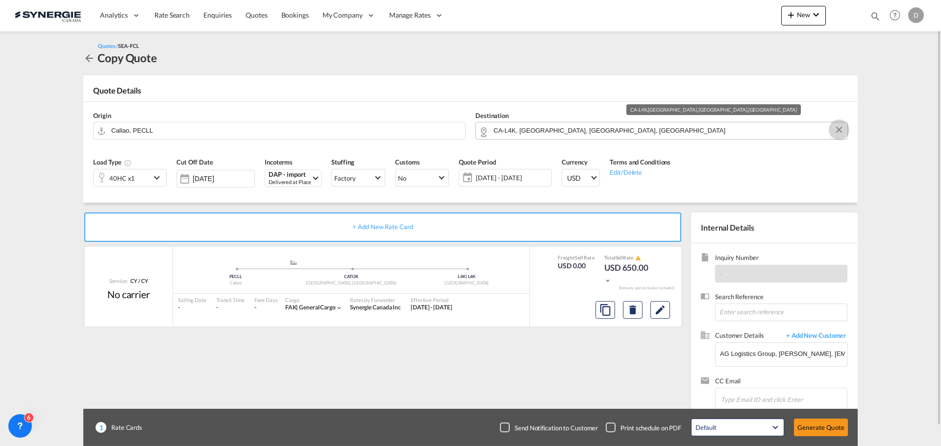
click at [839, 129] on button "Clear Input" at bounding box center [838, 129] width 15 height 15
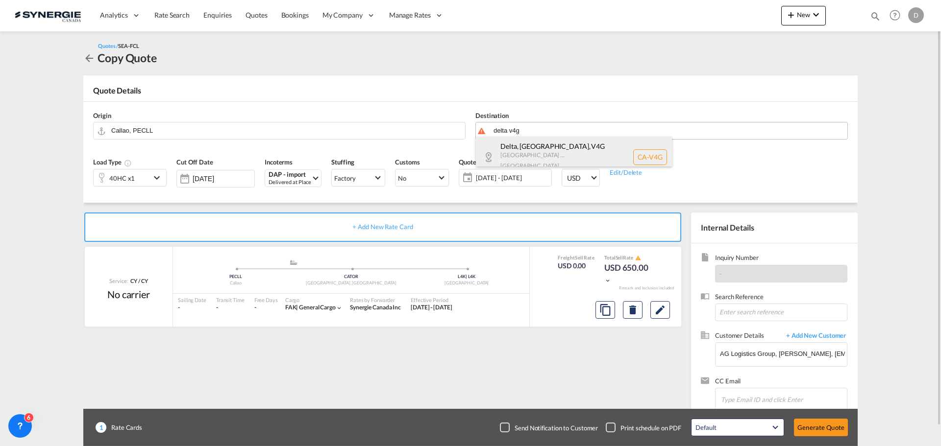
click at [553, 149] on div "Delta, BC , V4G British Columbia ... Canada CA-V4G" at bounding box center [574, 157] width 196 height 41
type input "CA-V4G, Delta, BC, British Columbia ..."
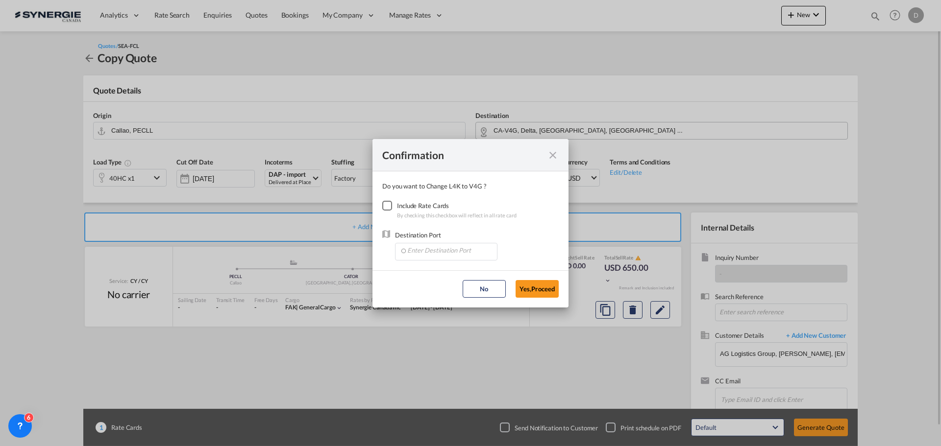
click at [387, 206] on div "Checkbox No Ink" at bounding box center [387, 206] width 10 height 10
click at [452, 249] on input "Enter Destination Port" at bounding box center [448, 251] width 97 height 15
click at [453, 295] on span "CAVAN, Vancouver, BC, Canada, North America, Americas" at bounding box center [599, 296] width 384 height 8
type input "CAVAN, Vancouver, BC, Canada, North America, Americas"
click at [548, 289] on button "Yes,Proceed" at bounding box center [536, 289] width 43 height 18
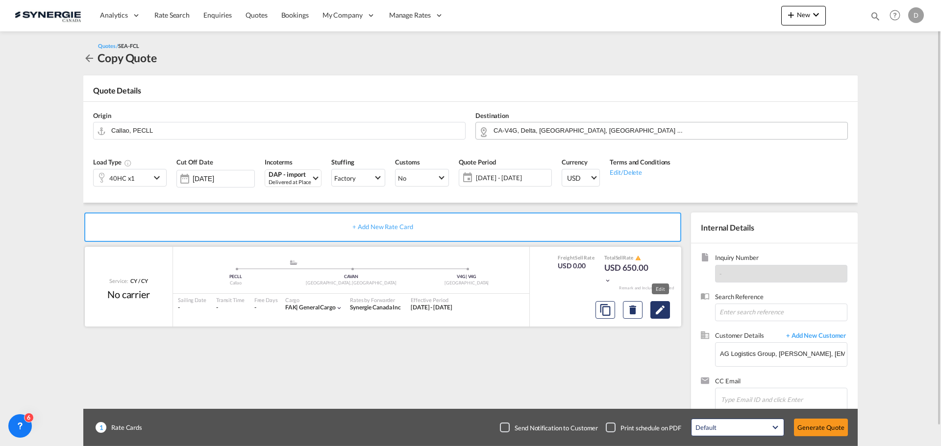
click at [658, 312] on md-icon "Edit" at bounding box center [660, 310] width 12 height 12
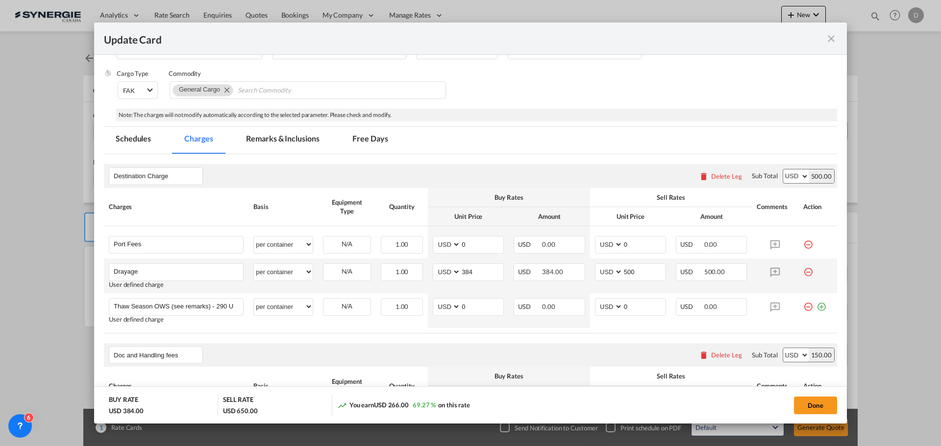
scroll to position [196, 0]
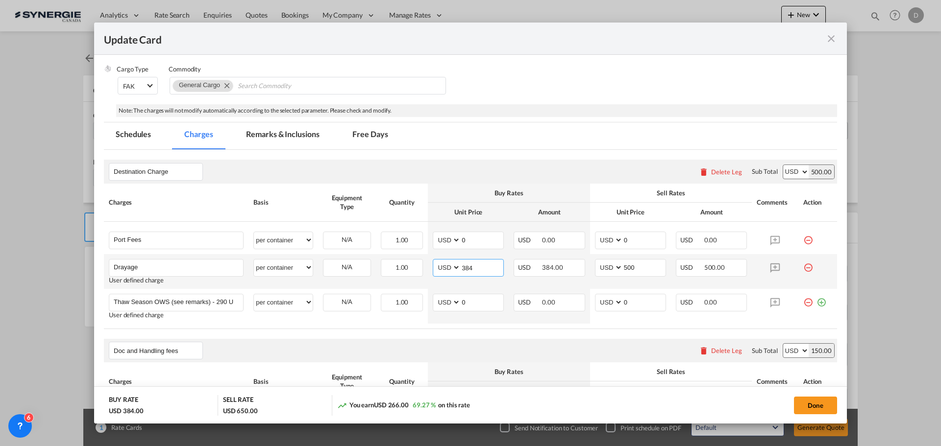
click at [463, 268] on input "384" at bounding box center [482, 267] width 43 height 15
type input "590"
click at [625, 268] on input "500" at bounding box center [644, 267] width 43 height 15
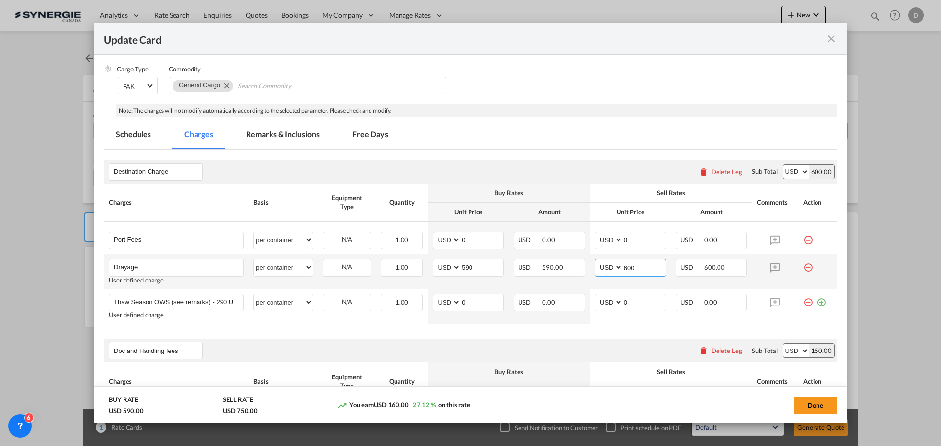
click at [625, 268] on input "600" at bounding box center [644, 267] width 43 height 15
type input "700"
click at [807, 399] on button "Done" at bounding box center [815, 406] width 43 height 18
type input "25 Sep 2025"
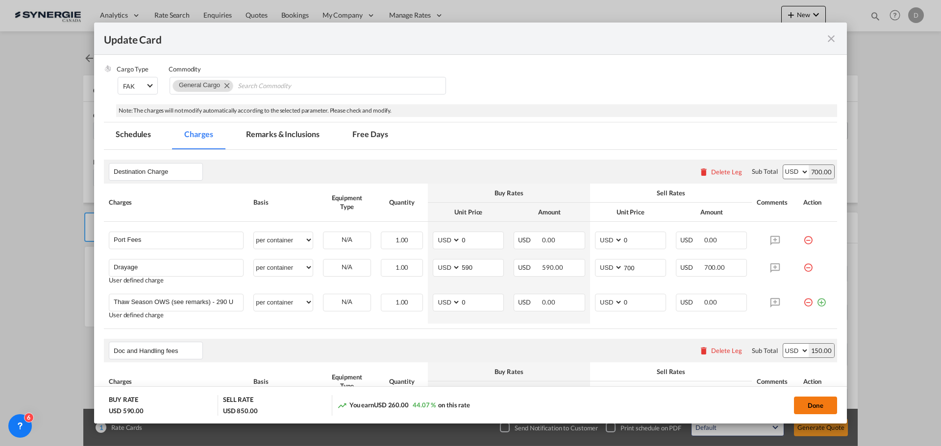
type input "25 Oct 2025"
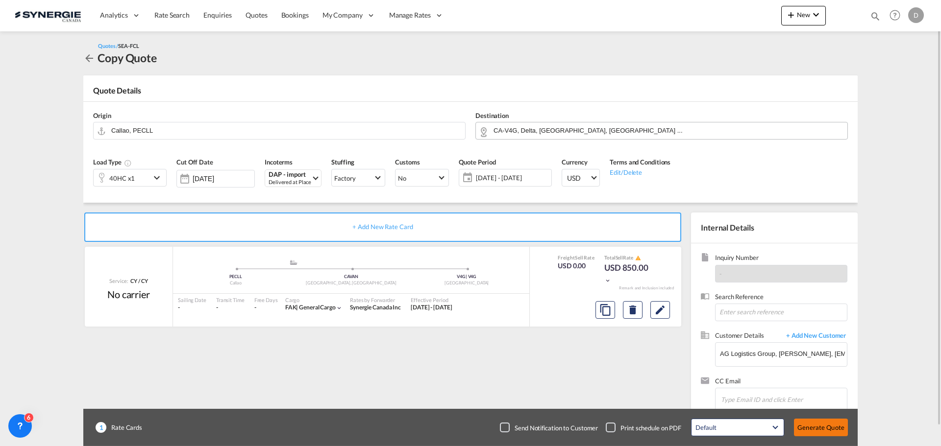
click at [818, 427] on button "Generate Quote" at bounding box center [821, 428] width 54 height 18
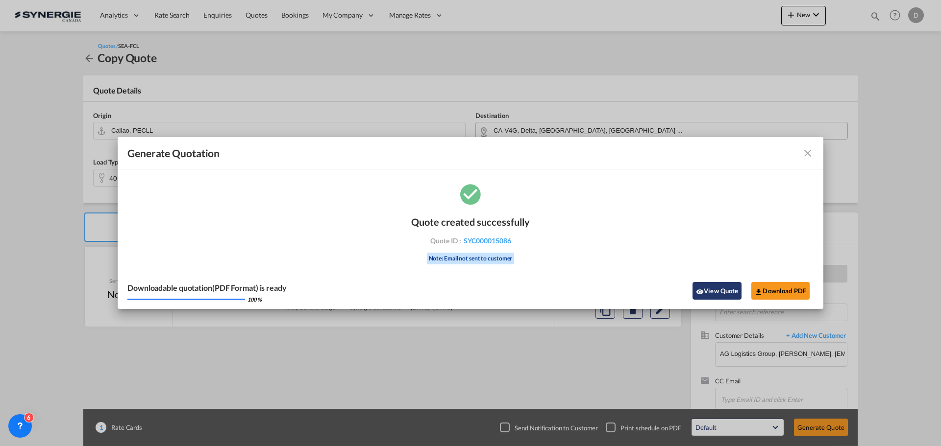
click at [709, 285] on button "View Quote" at bounding box center [716, 291] width 49 height 18
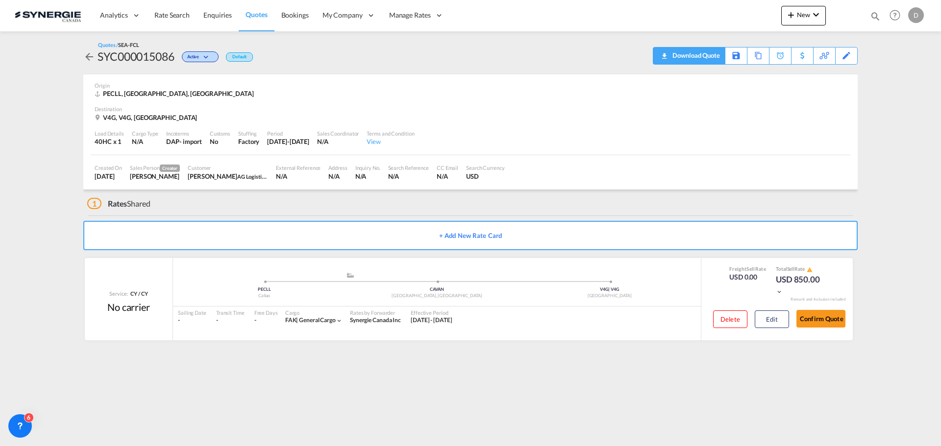
click at [706, 55] on div "Download Quote" at bounding box center [695, 56] width 50 height 16
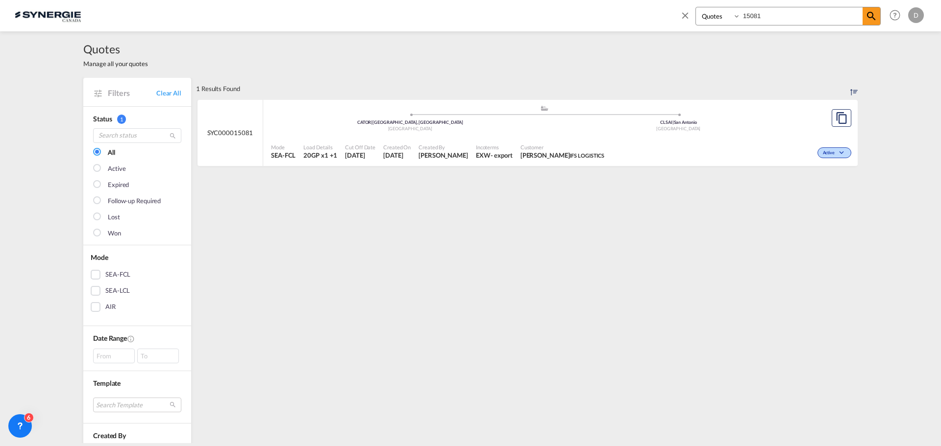
select select "Quotes"
drag, startPoint x: 686, startPoint y: 15, endPoint x: 671, endPoint y: 26, distance: 19.3
click at [686, 15] on md-icon "icon-close" at bounding box center [685, 15] width 11 height 11
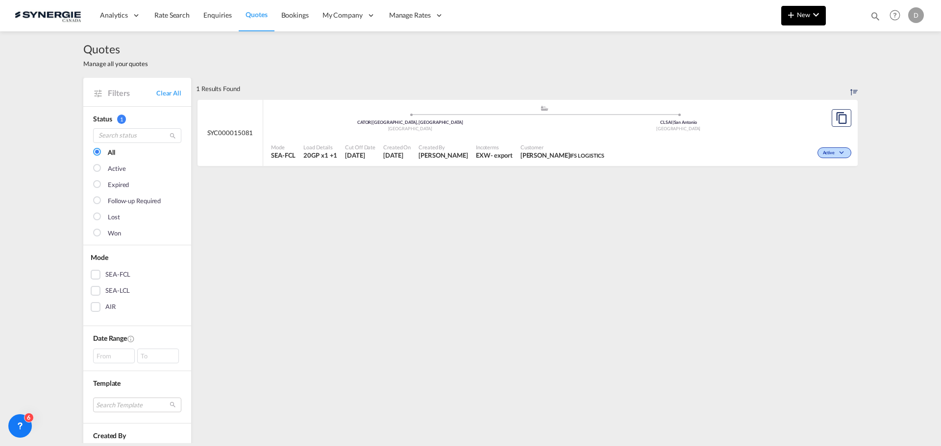
click at [801, 13] on span "New" at bounding box center [803, 15] width 37 height 8
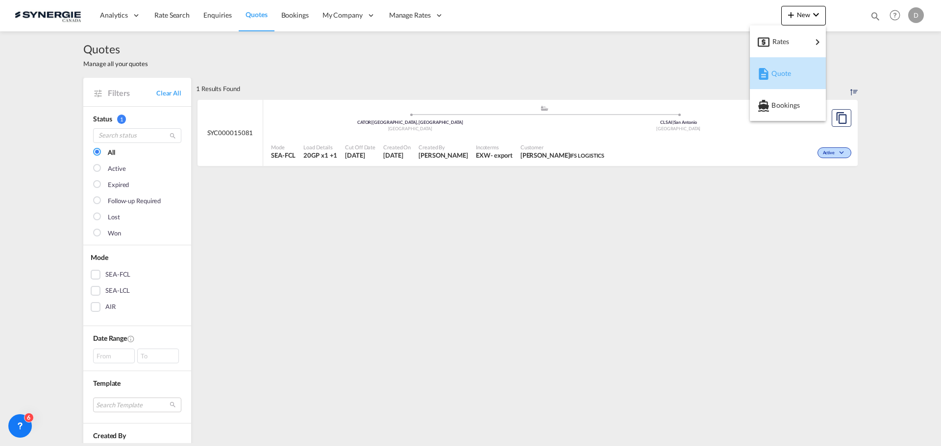
click at [777, 72] on span "Quote" at bounding box center [776, 74] width 11 height 20
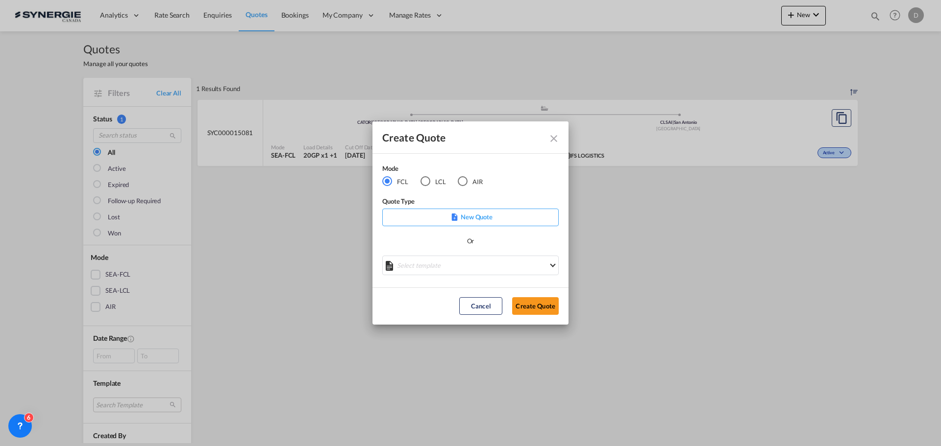
click at [482, 266] on md-select "Select template *NEW* FCL FREEHAND / DAP [PERSON_NAME] | [DATE] *NEW* Import FC…" at bounding box center [470, 266] width 176 height 20
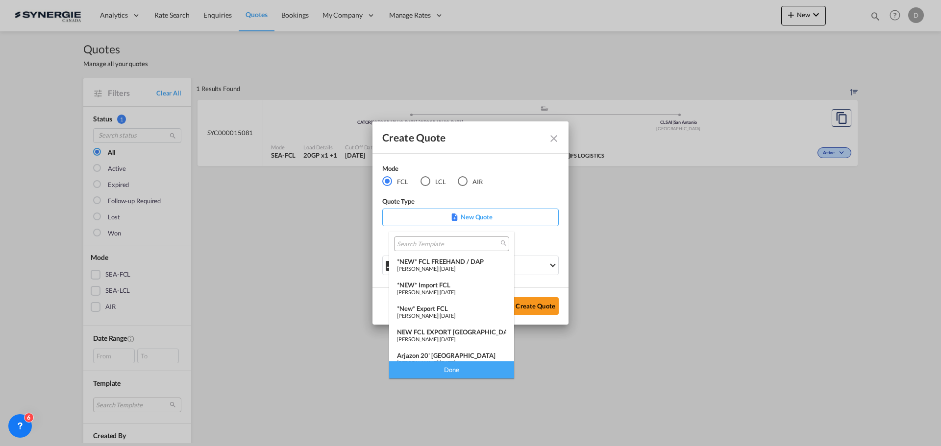
click at [461, 265] on div "*NEW* FCL FREEHAND / DAP" at bounding box center [451, 262] width 109 height 8
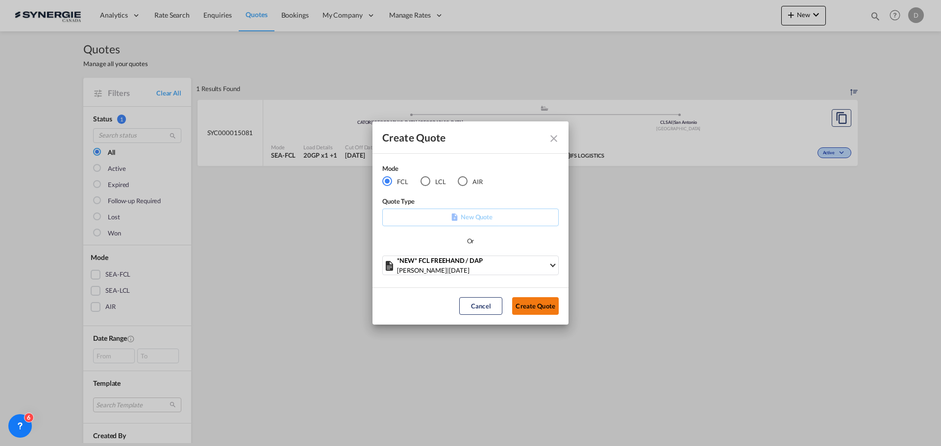
click at [535, 307] on button "Create Quote" at bounding box center [535, 306] width 47 height 18
